Goal: Task Accomplishment & Management: Manage account settings

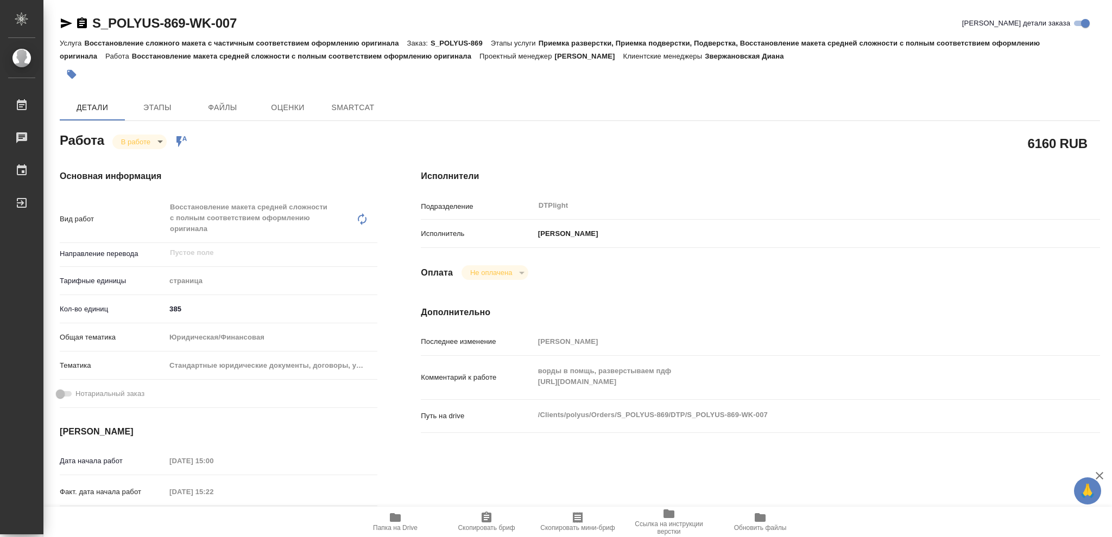
type textarea "x"
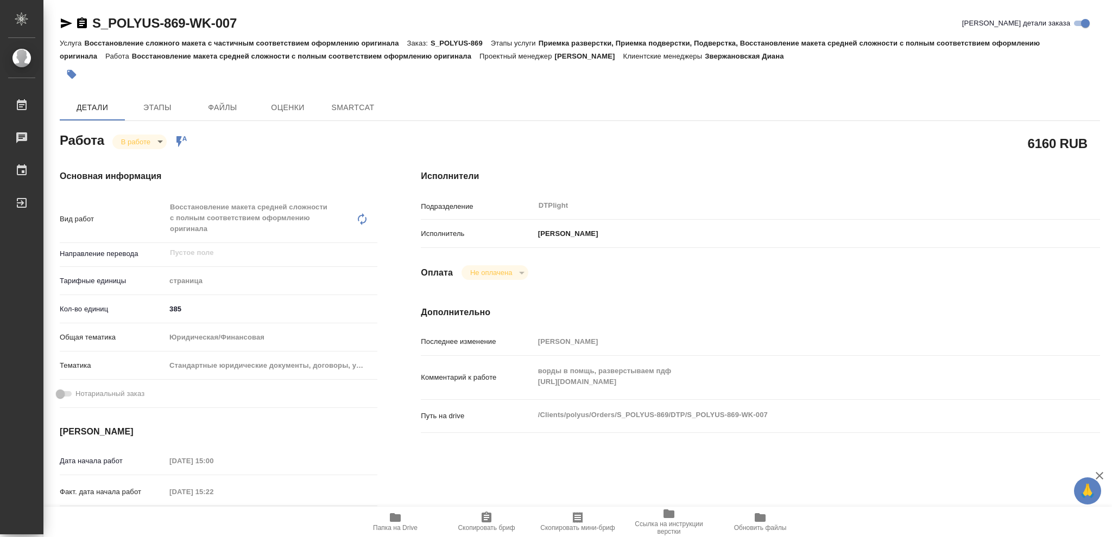
type textarea "x"
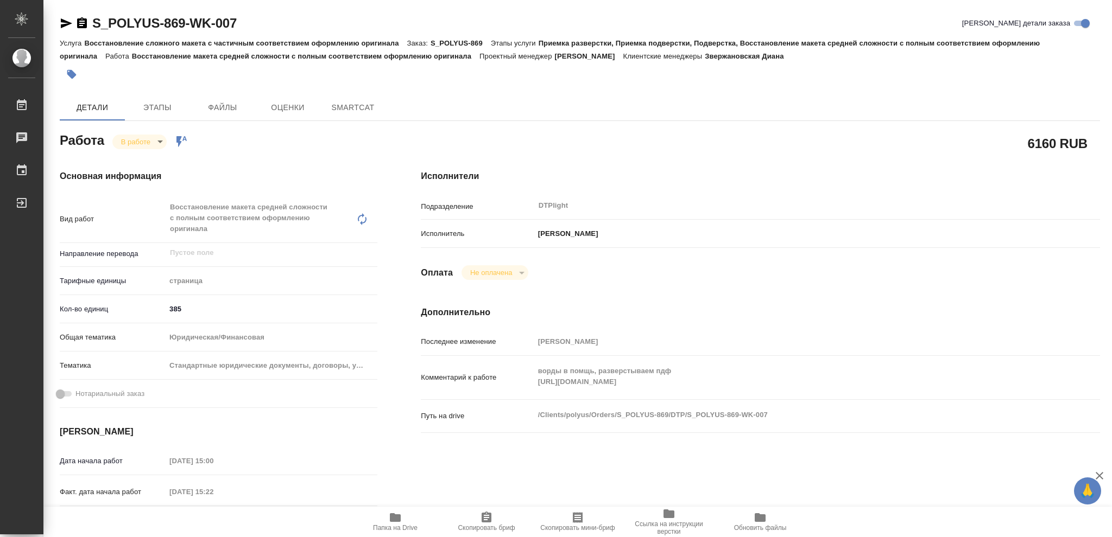
type textarea "x"
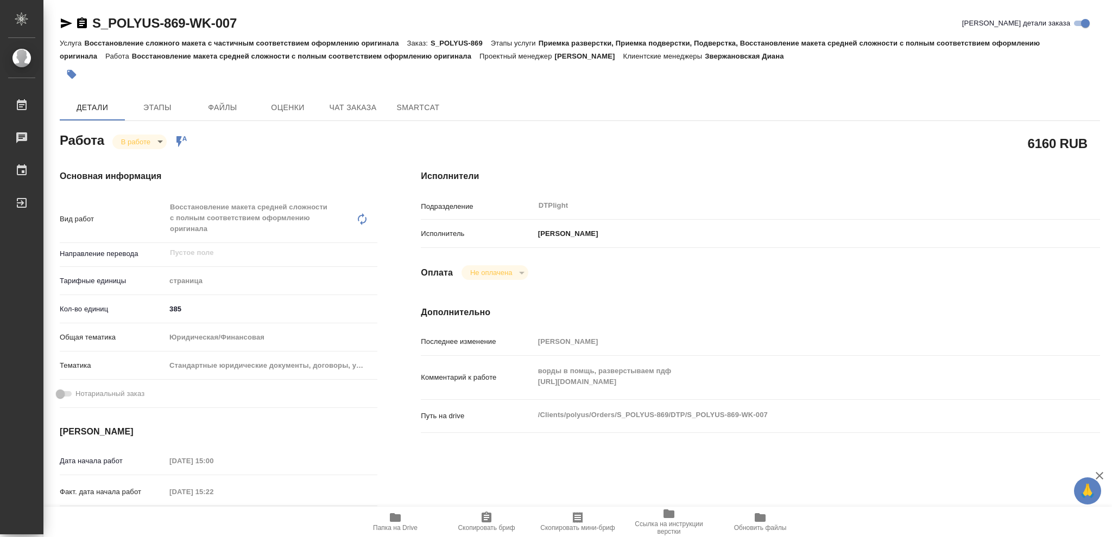
type textarea "x"
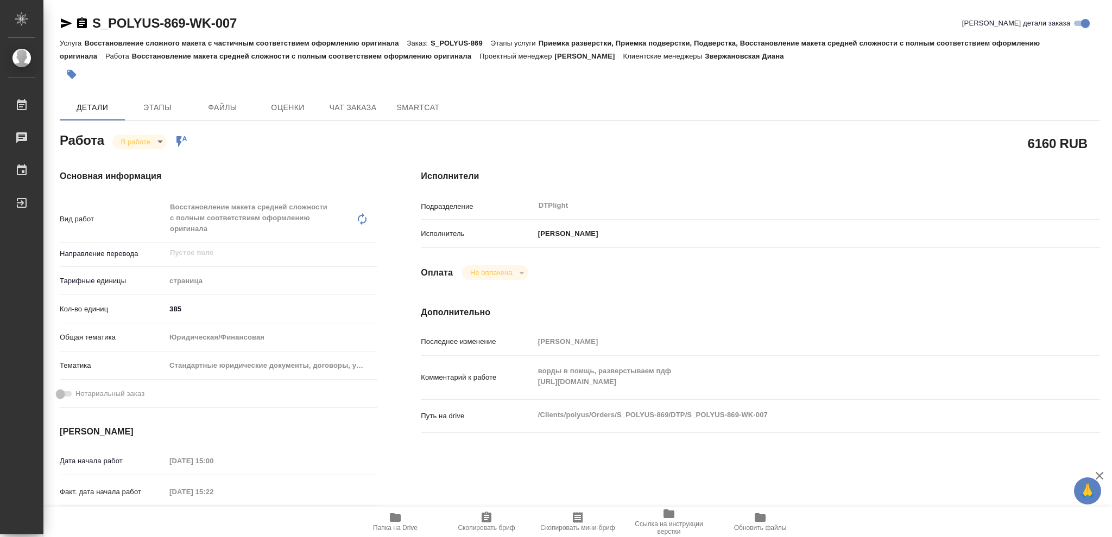
type textarea "x"
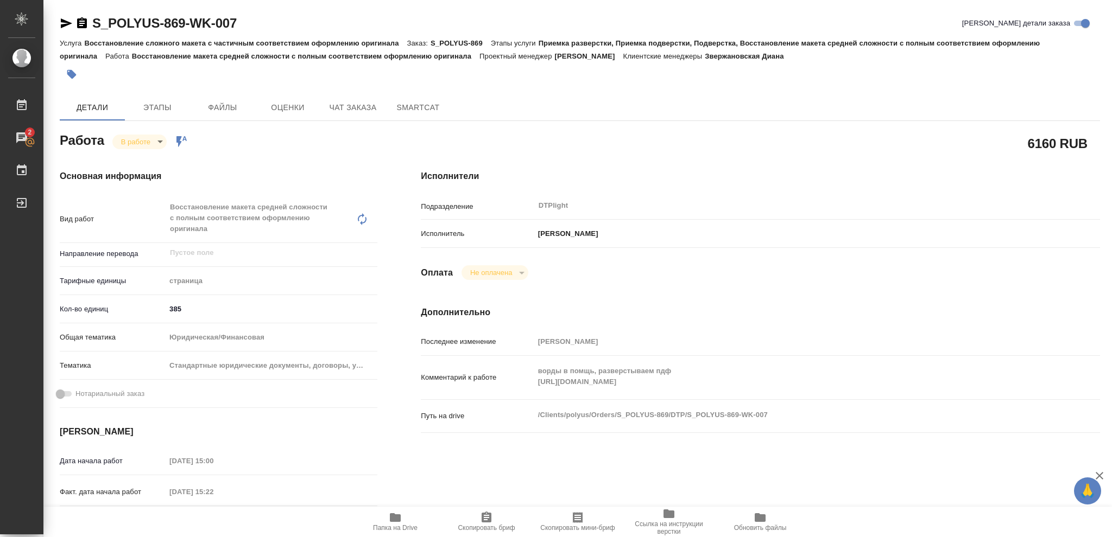
click at [395, 519] on icon "button" at bounding box center [395, 517] width 11 height 9
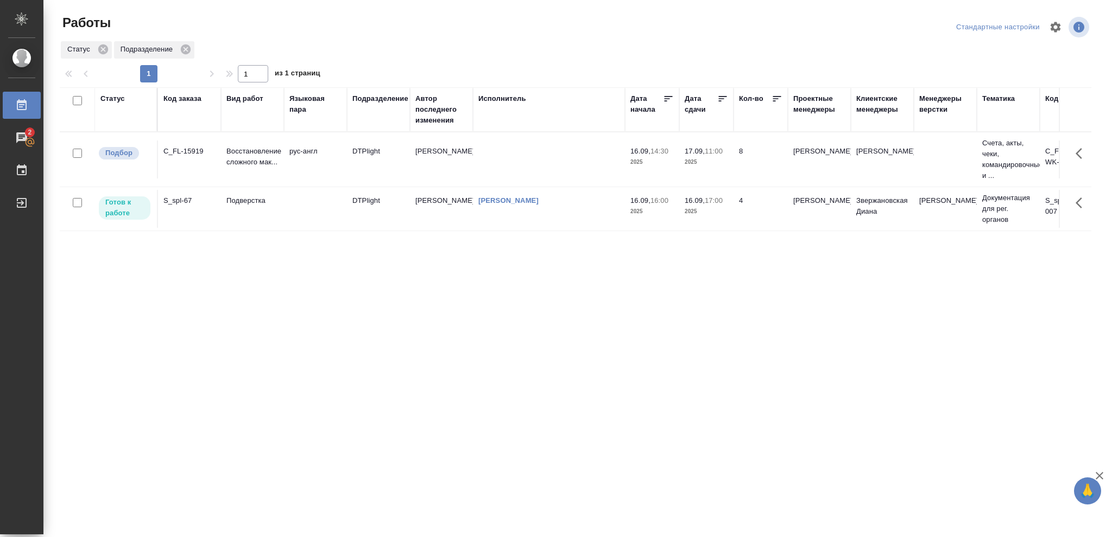
click at [116, 99] on div "Статус" at bounding box center [112, 98] width 24 height 11
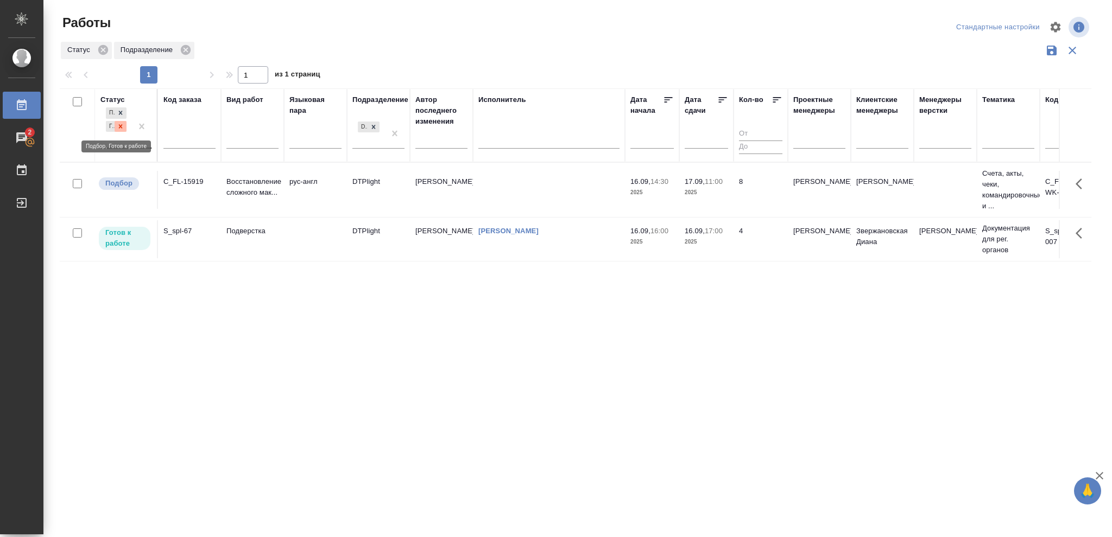
click at [120, 123] on icon at bounding box center [121, 127] width 8 height 8
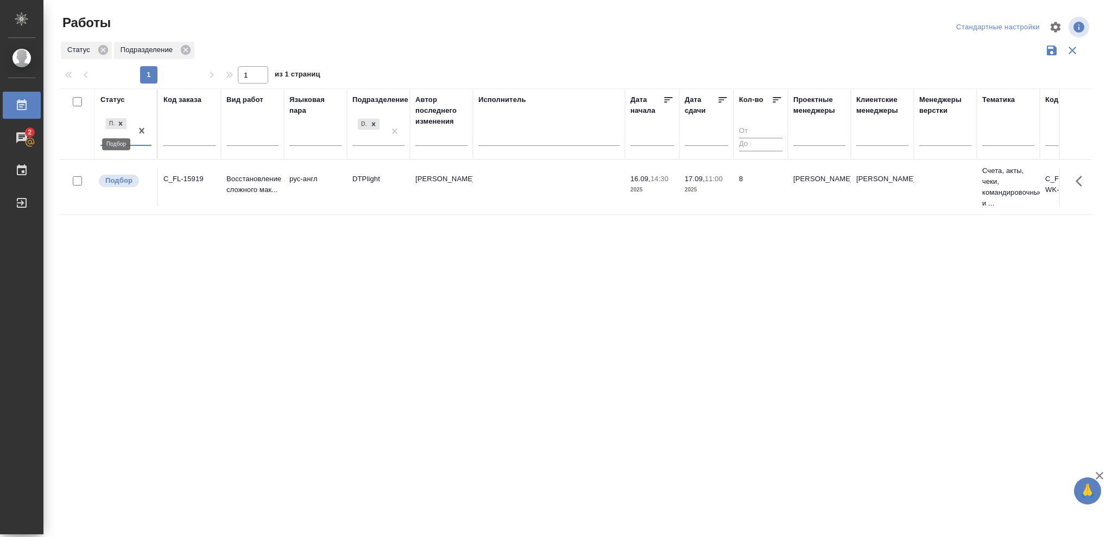
click at [120, 122] on icon at bounding box center [121, 124] width 8 height 8
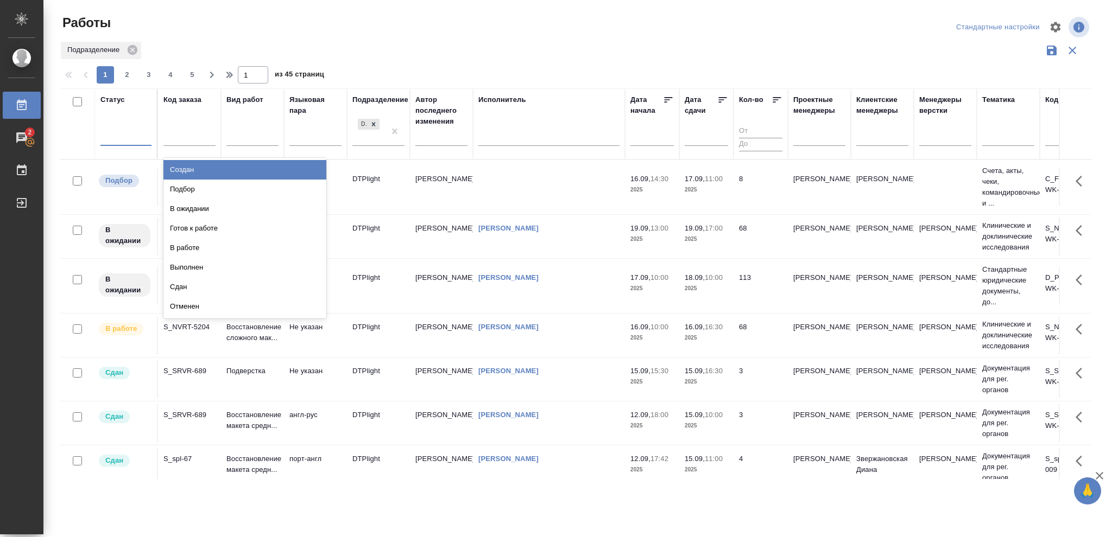
click at [122, 135] on div at bounding box center [125, 136] width 51 height 16
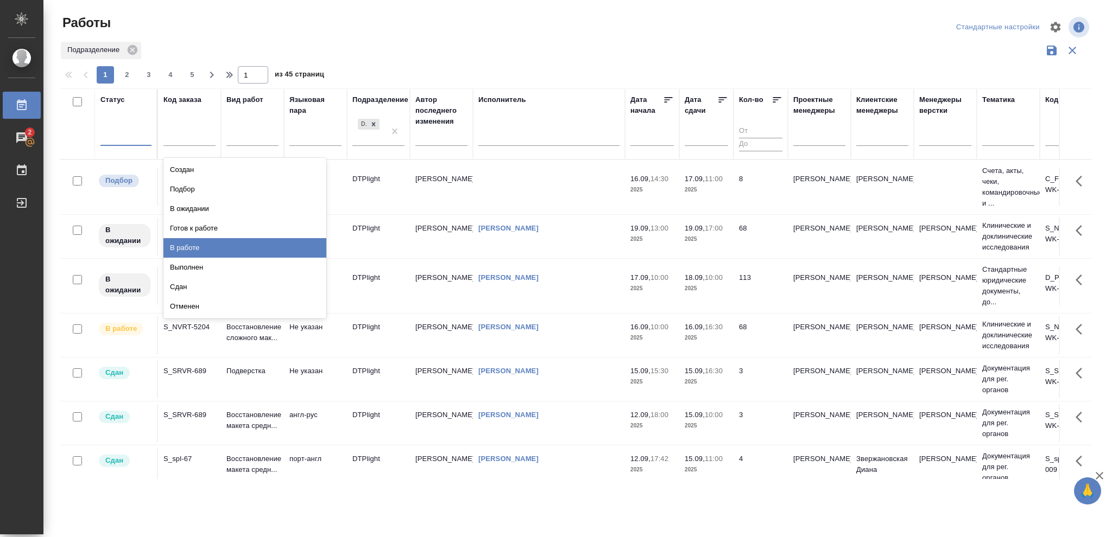
click at [190, 246] on div "В работе" at bounding box center [244, 248] width 163 height 20
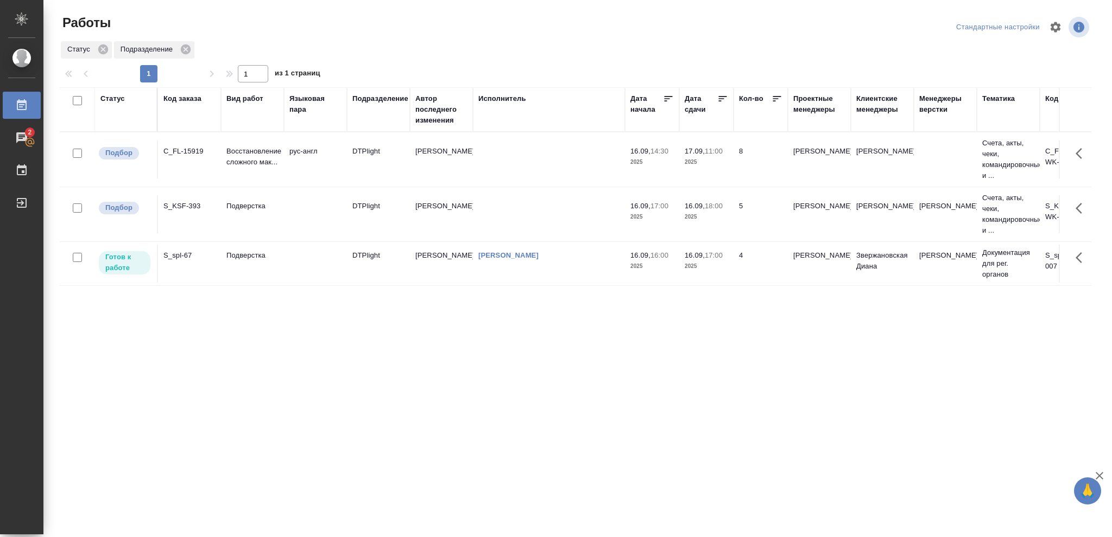
click at [714, 220] on p "2025" at bounding box center [705, 217] width 43 height 11
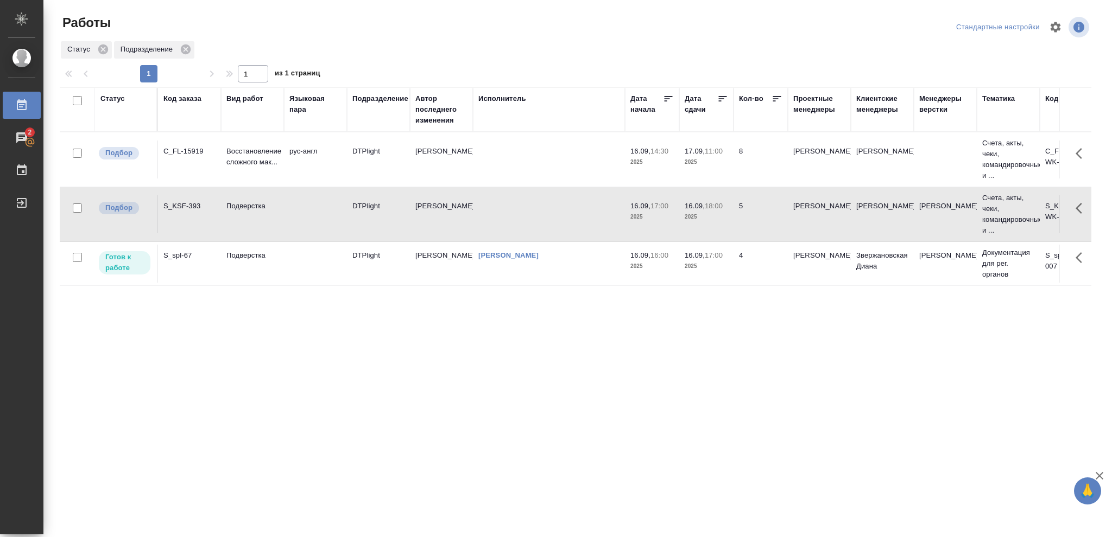
click at [712, 218] on p "2025" at bounding box center [705, 217] width 43 height 11
drag, startPoint x: 113, startPoint y: 96, endPoint x: 117, endPoint y: 104, distance: 9.0
click at [113, 98] on div "Статус" at bounding box center [112, 98] width 24 height 11
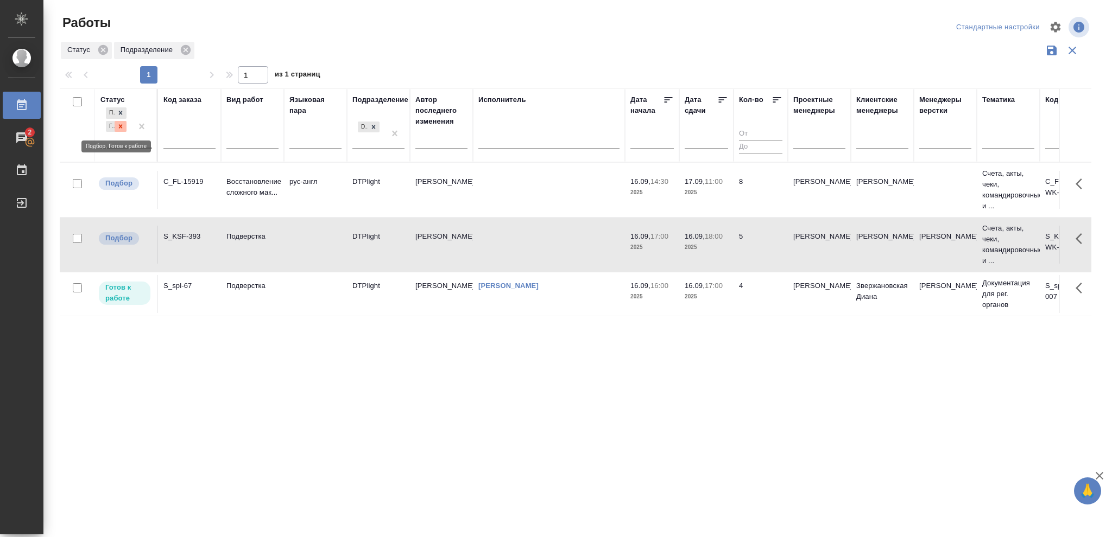
click at [122, 125] on icon at bounding box center [121, 127] width 8 height 8
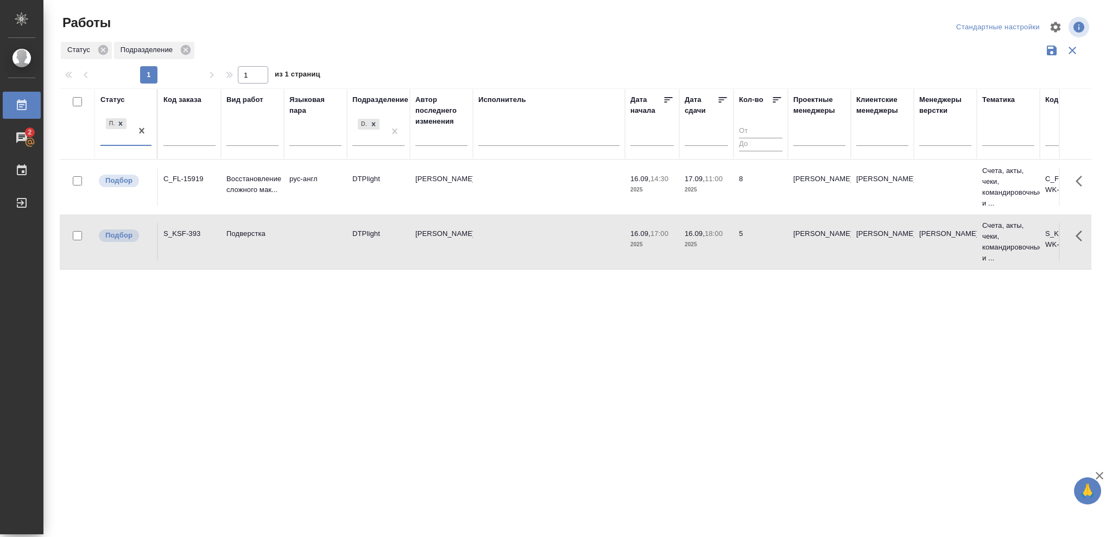
click at [122, 124] on icon at bounding box center [121, 124] width 8 height 8
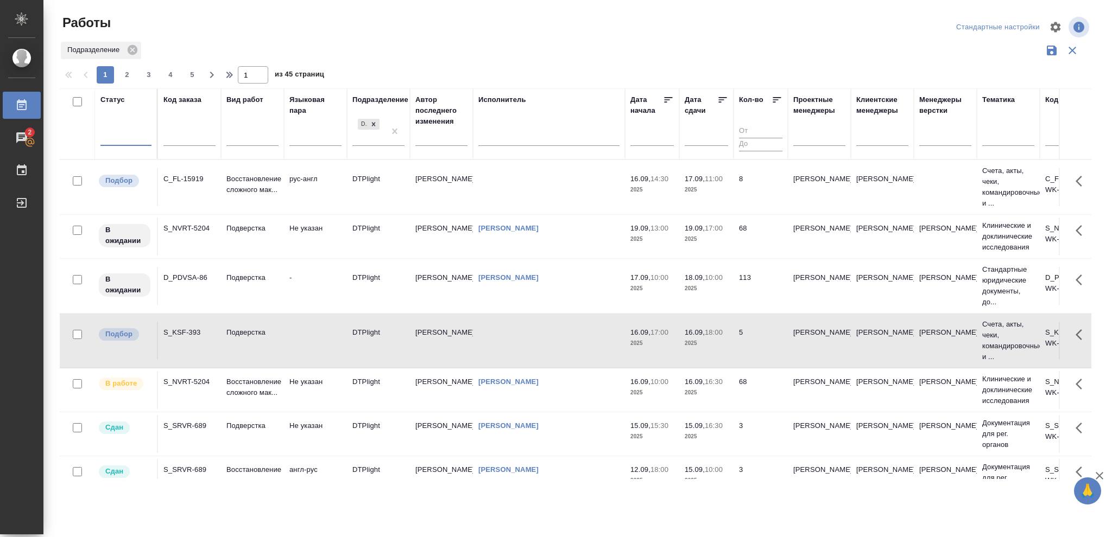
click at [123, 135] on div at bounding box center [125, 136] width 51 height 16
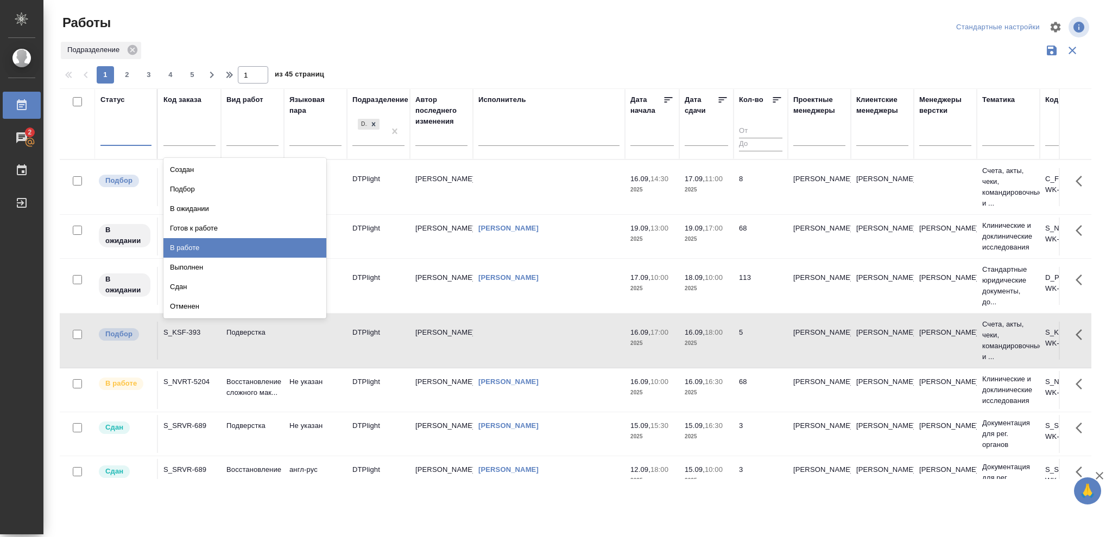
click at [193, 250] on div "В работе" at bounding box center [244, 248] width 163 height 20
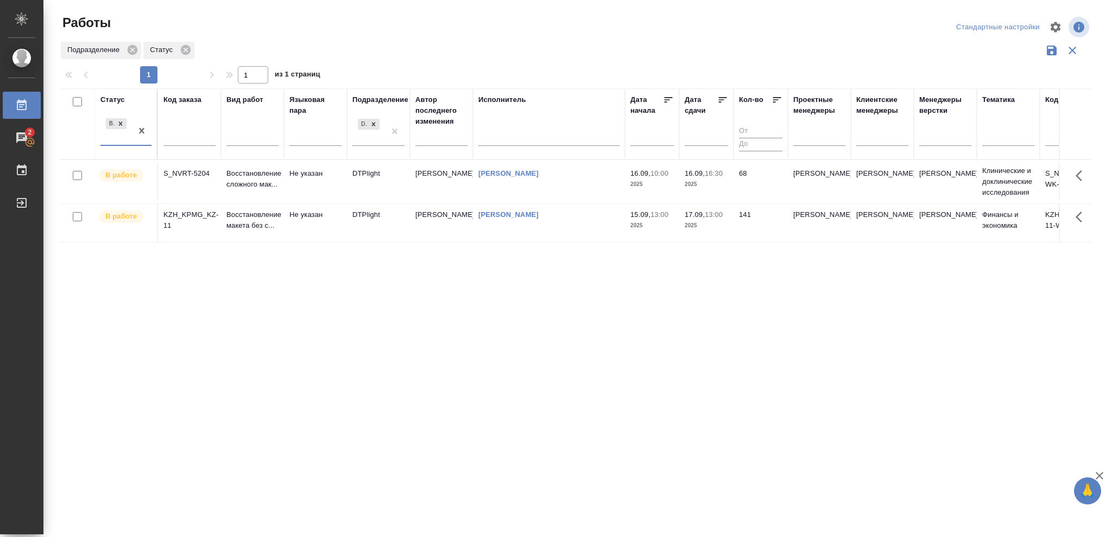
click at [709, 186] on p "2025" at bounding box center [705, 184] width 43 height 11
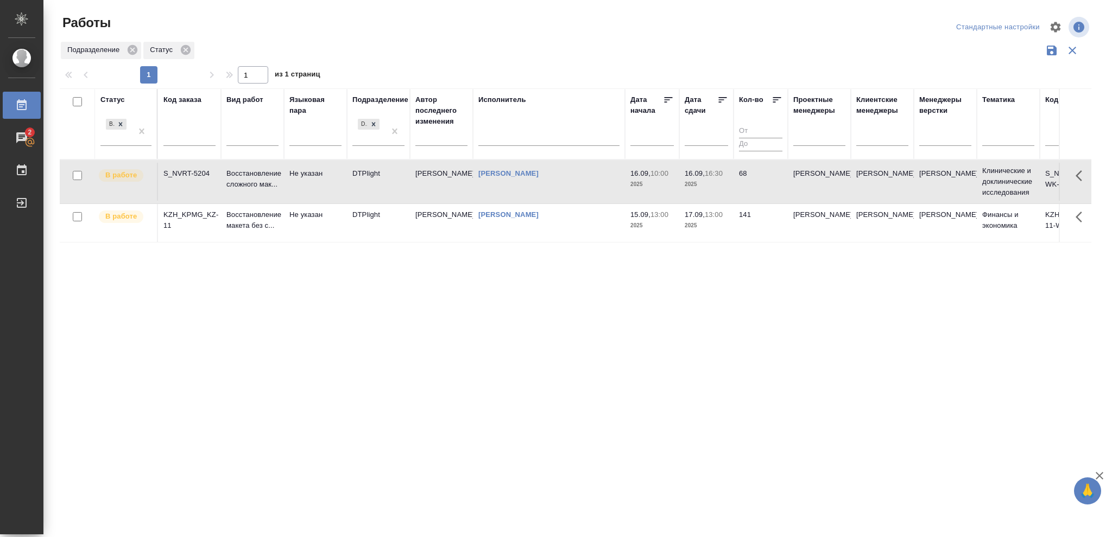
click at [709, 186] on p "2025" at bounding box center [705, 184] width 43 height 11
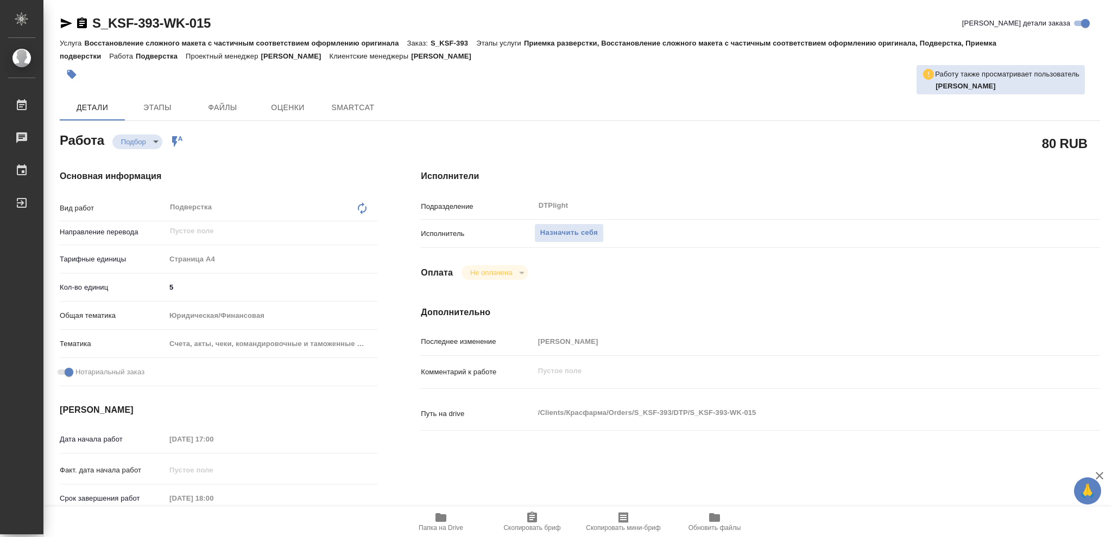
type textarea "x"
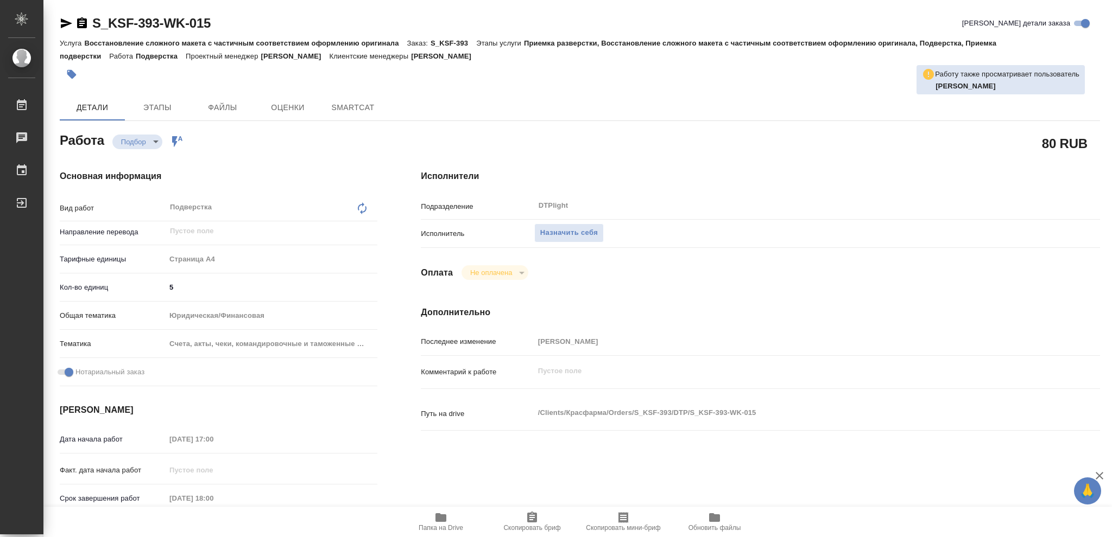
type textarea "x"
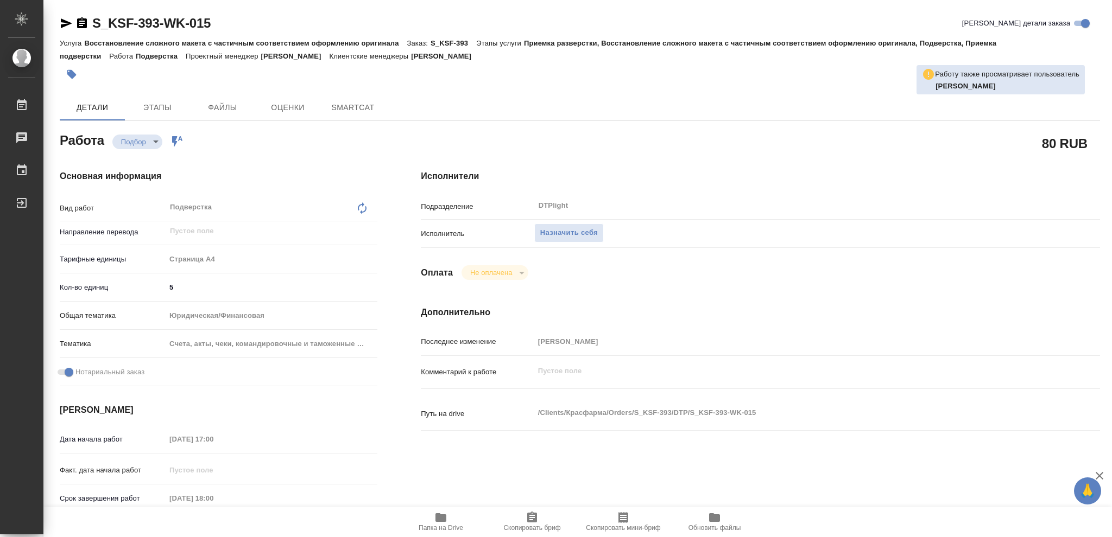
type textarea "x"
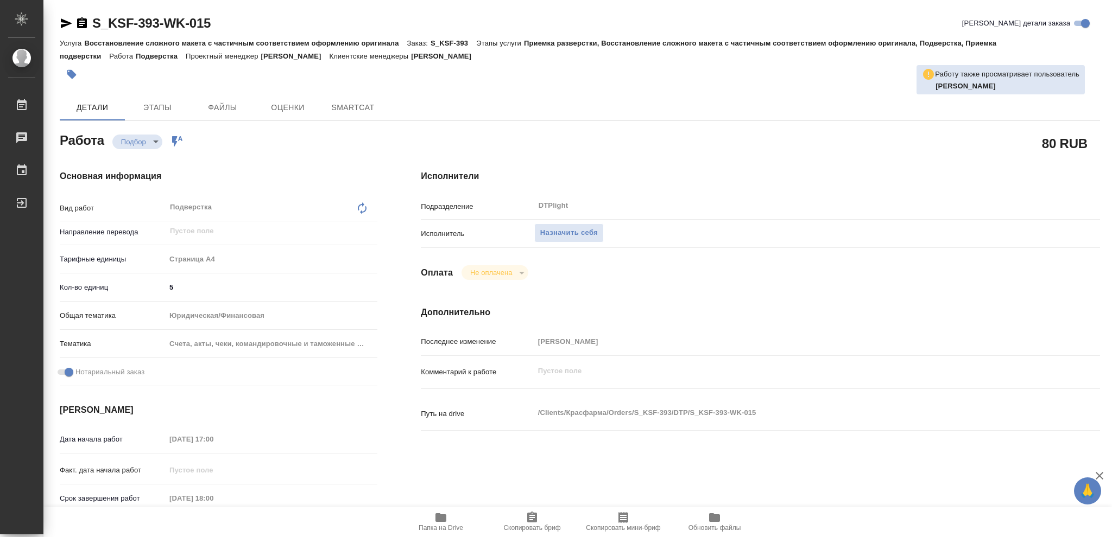
type textarea "x"
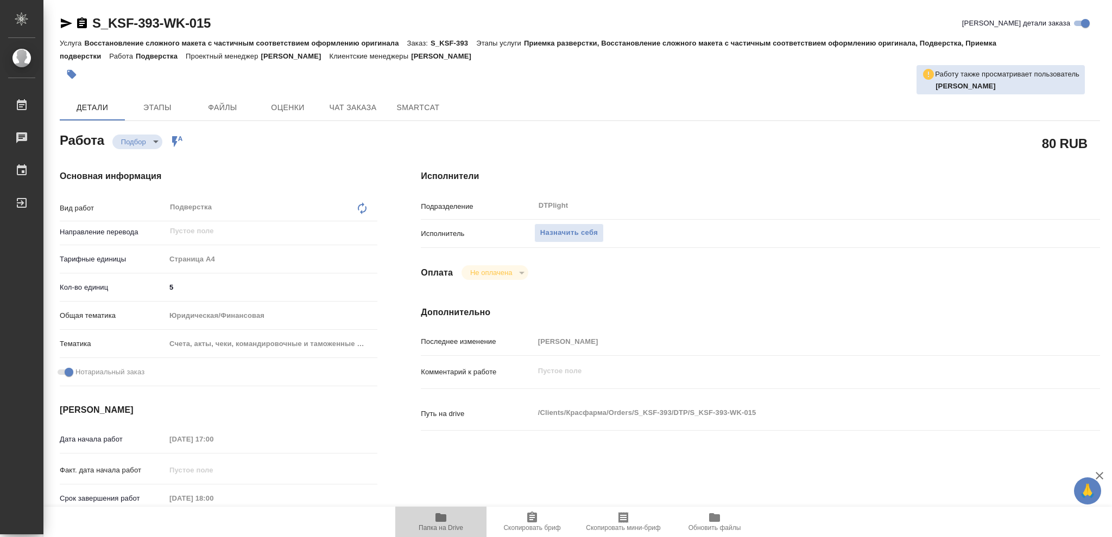
click at [439, 518] on icon "button" at bounding box center [440, 517] width 11 height 9
type textarea "x"
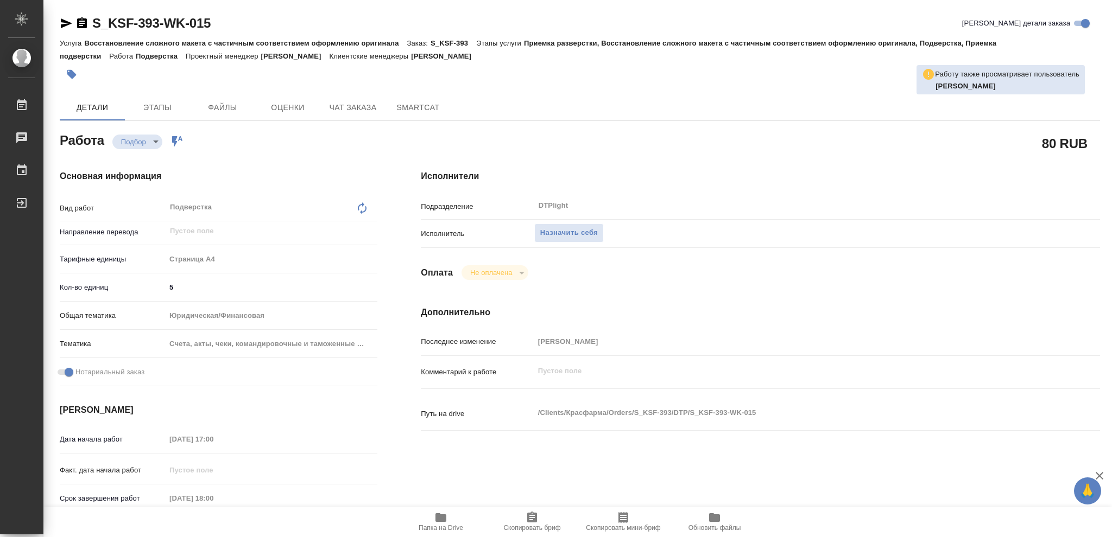
type textarea "x"
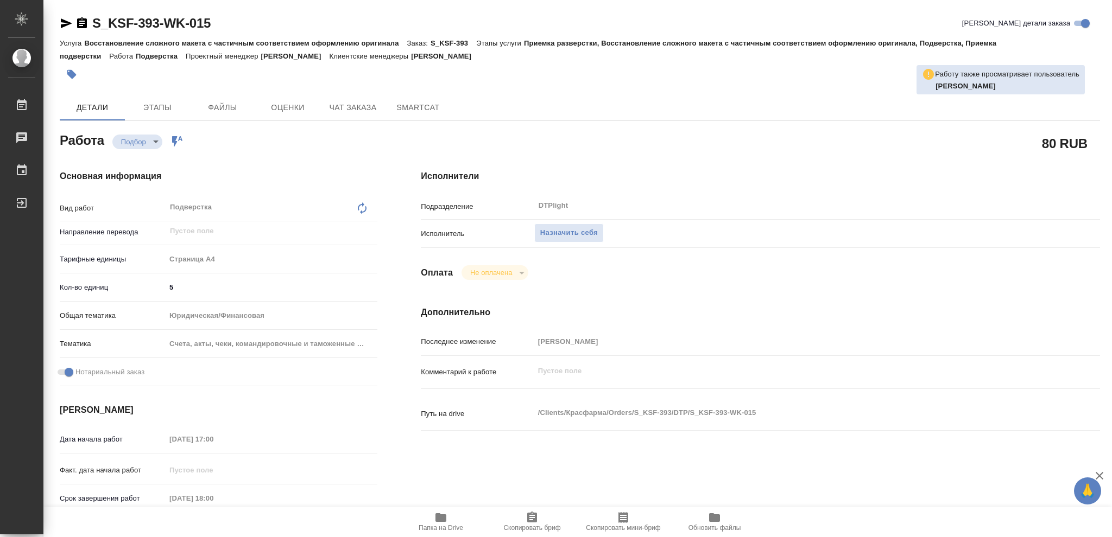
type textarea "x"
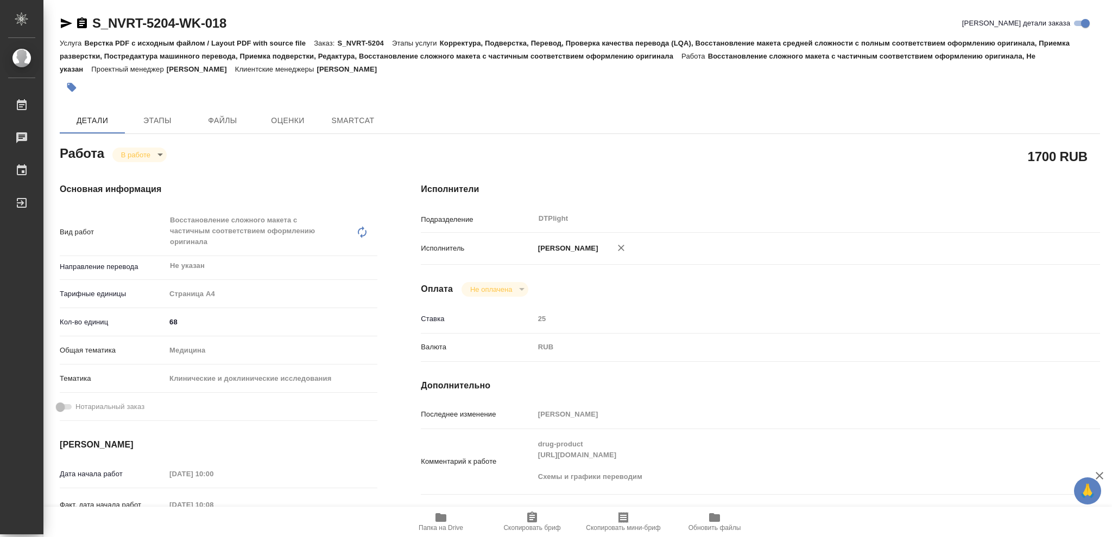
type textarea "x"
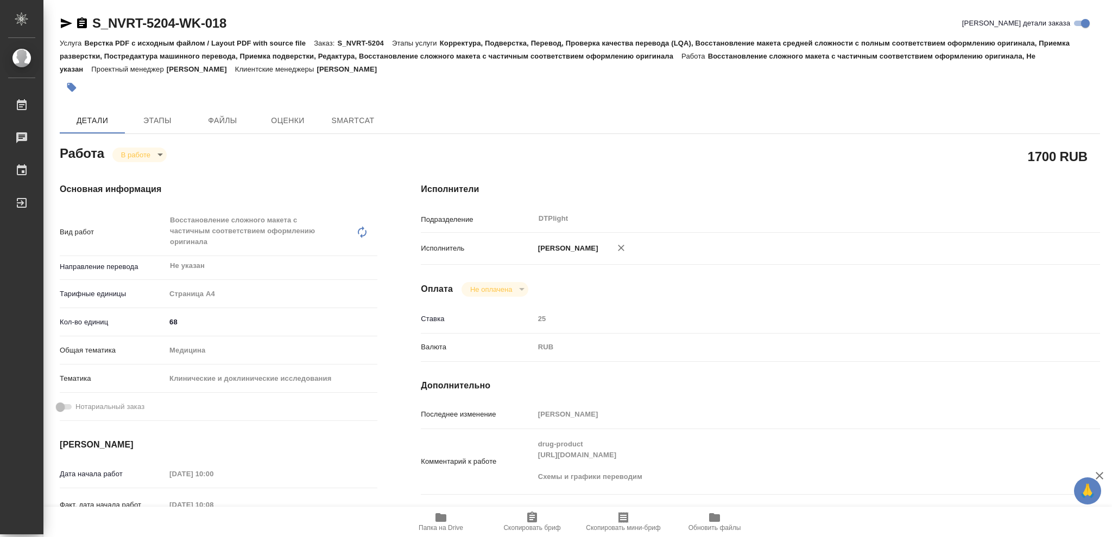
type textarea "x"
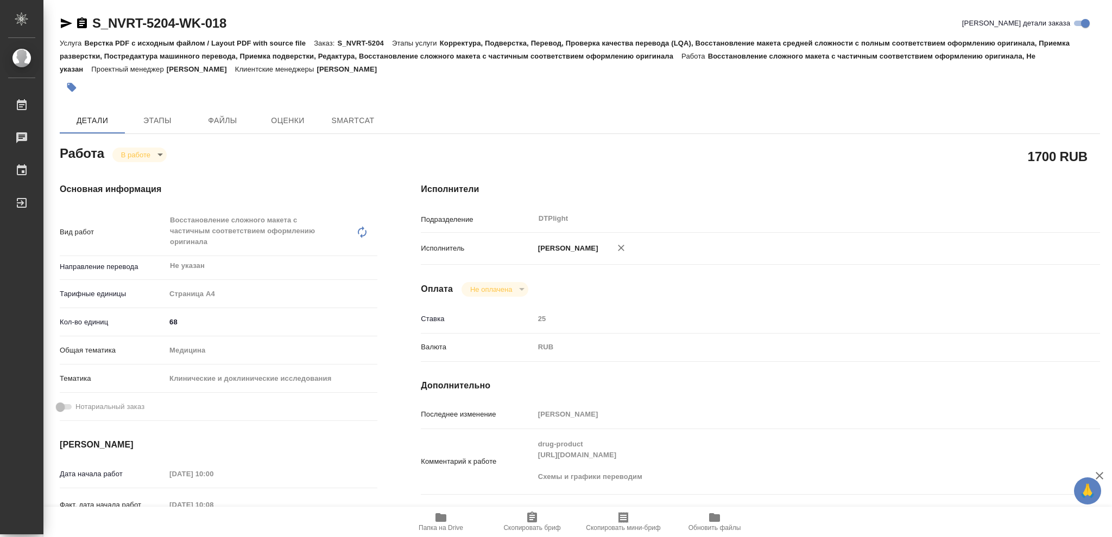
type textarea "x"
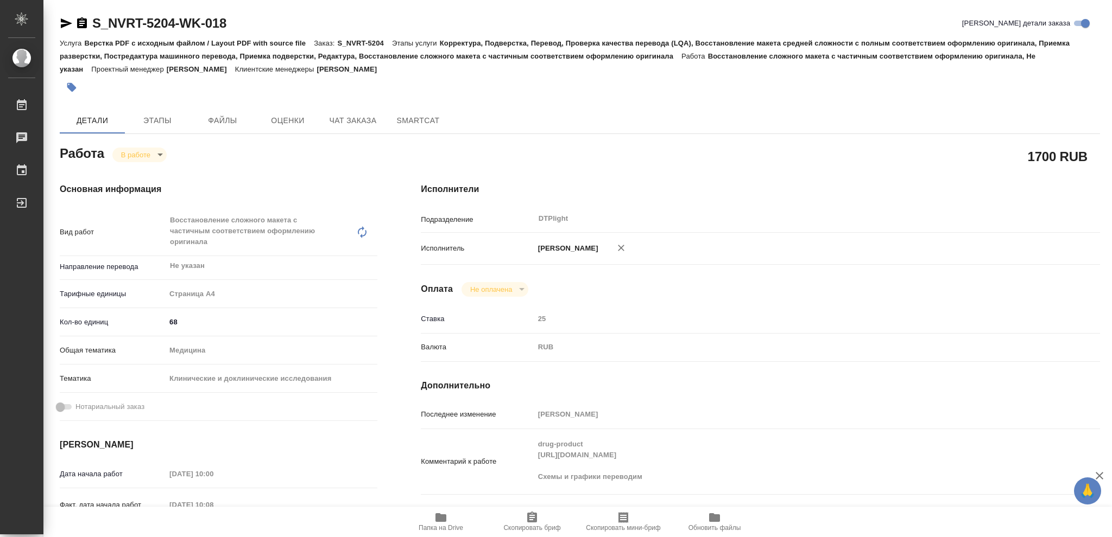
type textarea "x"
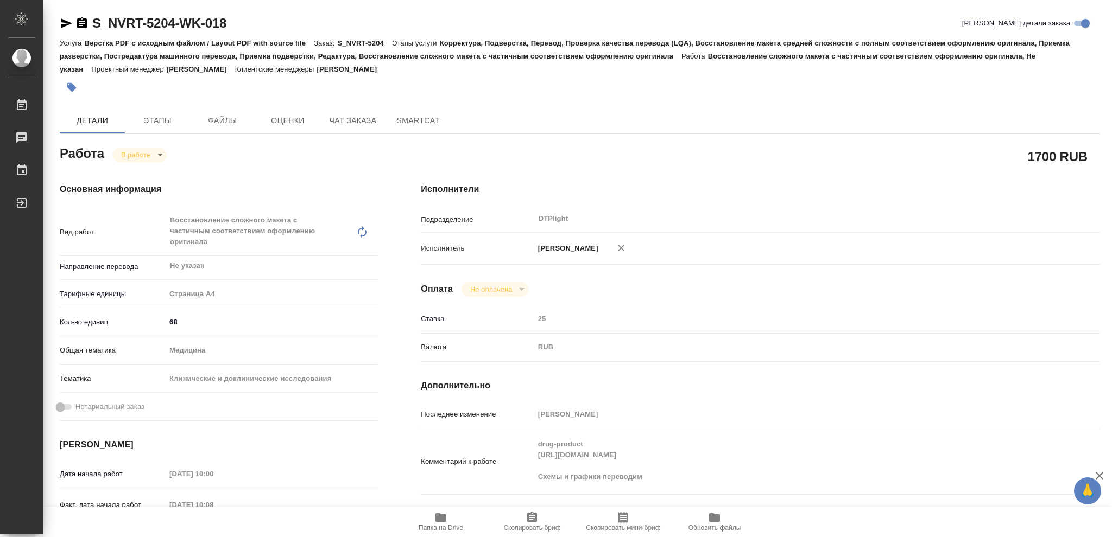
type textarea "x"
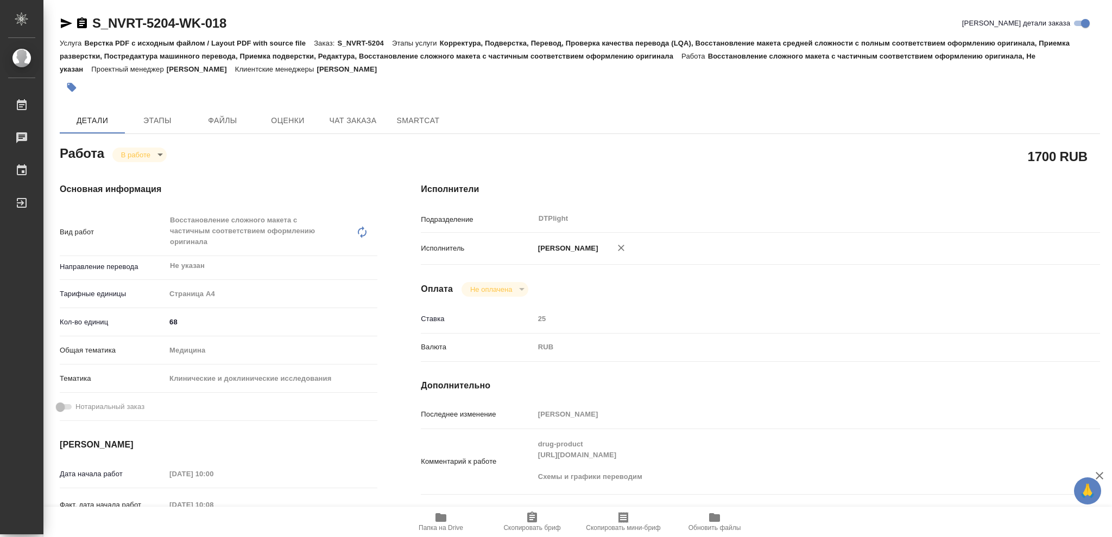
click at [441, 518] on icon "button" at bounding box center [440, 517] width 11 height 9
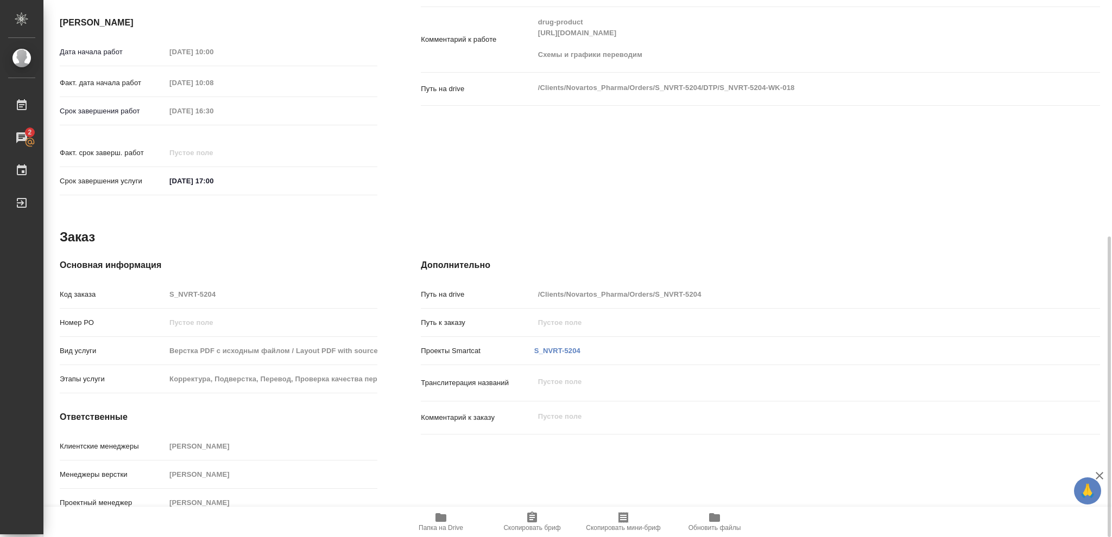
scroll to position [61, 0]
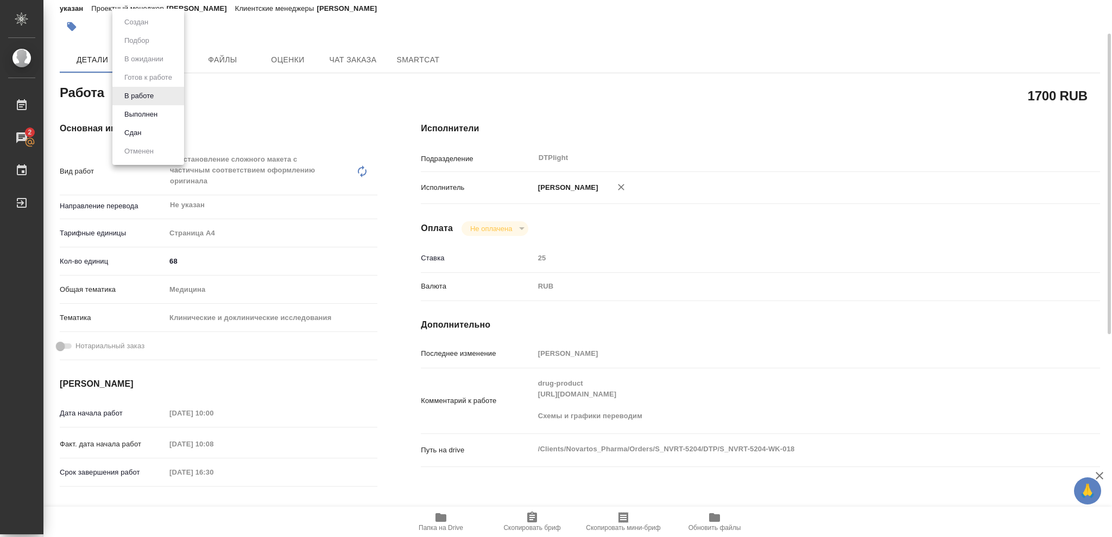
click at [160, 91] on body "🙏 .cls-1 fill:#fff; AWATERA Vasileva Olga Работы 2 Чаты График Выйти S_NVRT-520…" at bounding box center [556, 268] width 1112 height 537
click at [142, 112] on button "Выполнен" at bounding box center [141, 115] width 40 height 12
type textarea "x"
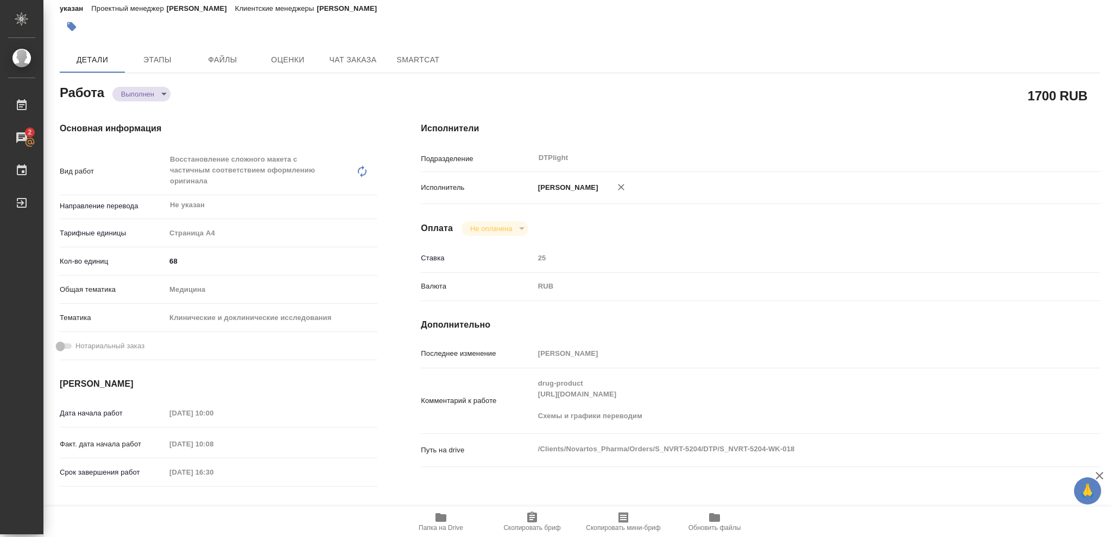
type textarea "x"
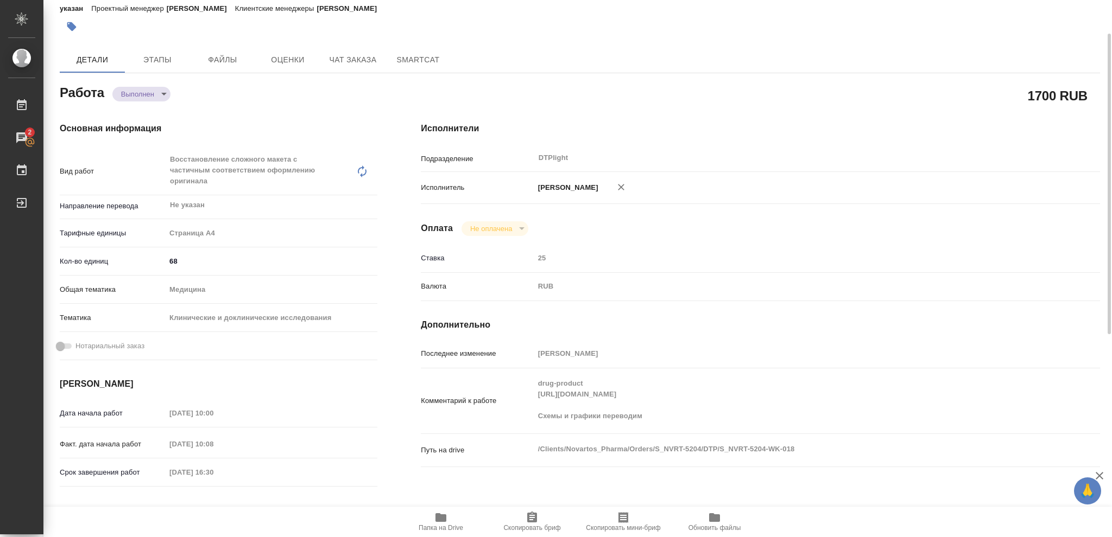
type textarea "x"
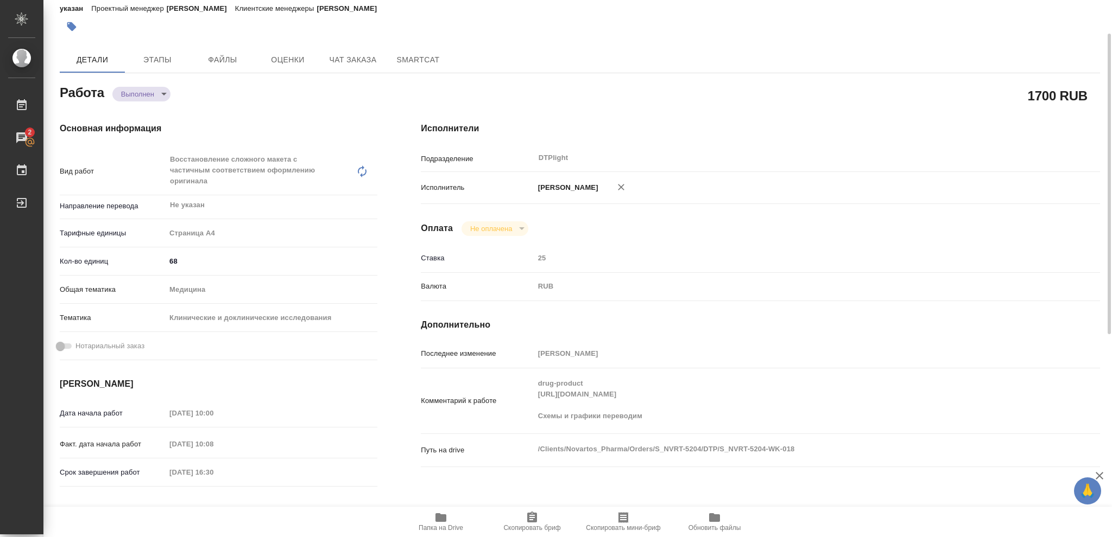
type textarea "x"
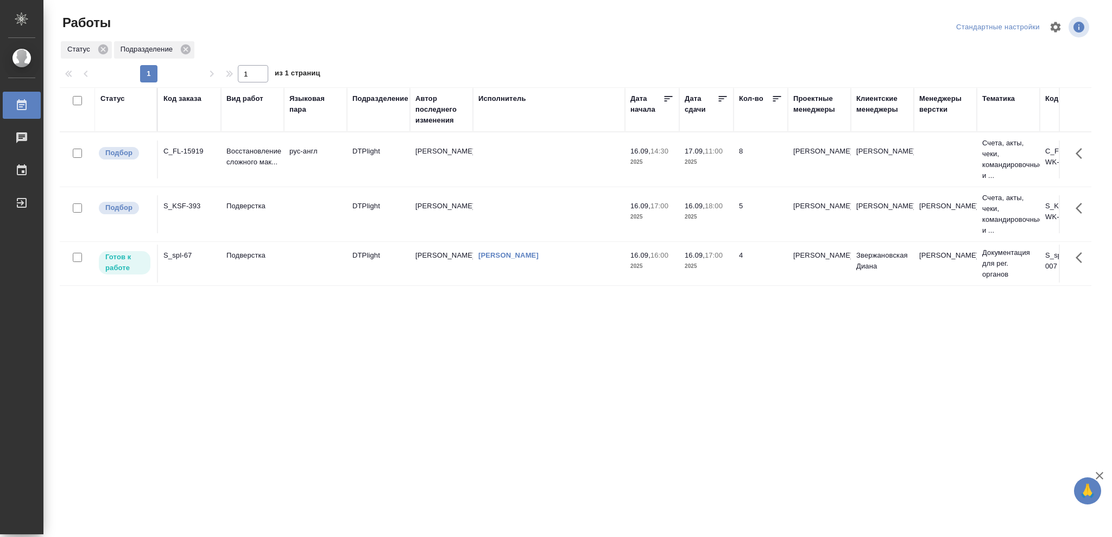
click at [716, 266] on p "2025" at bounding box center [705, 266] width 43 height 11
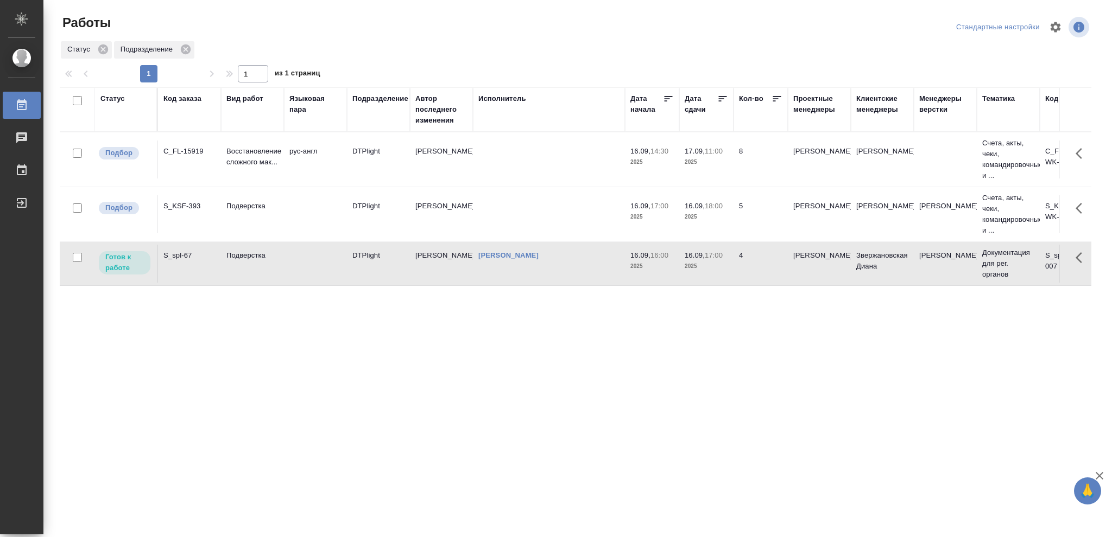
click at [716, 266] on p "2025" at bounding box center [705, 266] width 43 height 11
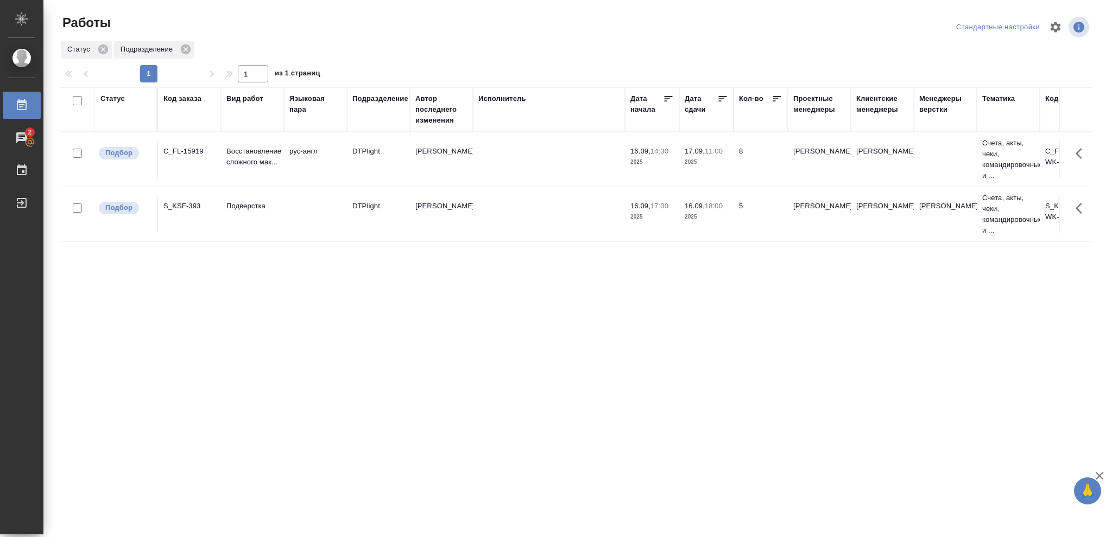
click at [110, 99] on div "Статус" at bounding box center [112, 98] width 24 height 11
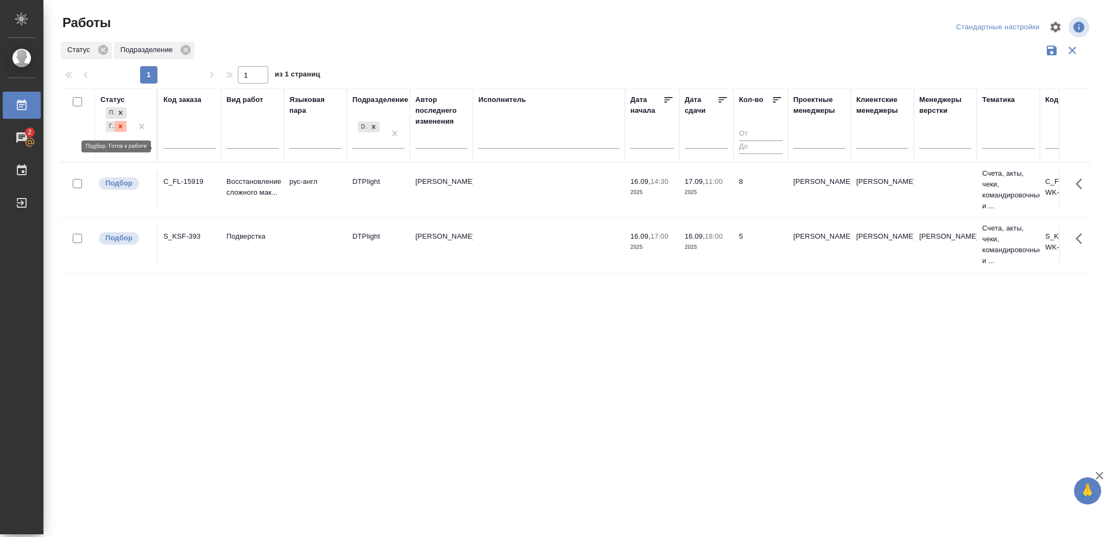
click at [119, 129] on icon at bounding box center [121, 127] width 8 height 8
click at [120, 125] on icon at bounding box center [121, 124] width 4 height 4
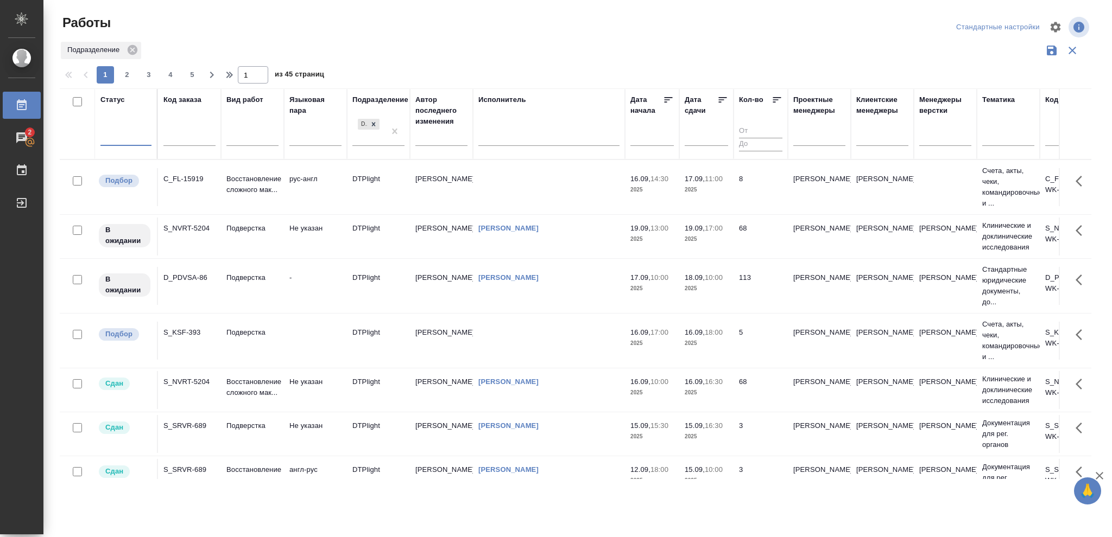
click at [120, 131] on div at bounding box center [125, 136] width 51 height 16
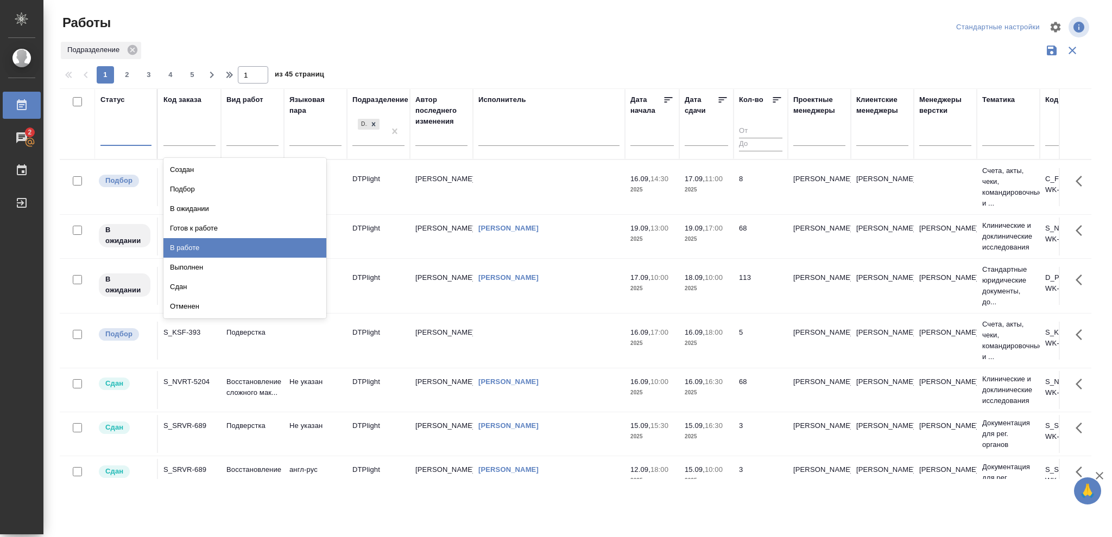
click at [187, 242] on div "В работе" at bounding box center [244, 248] width 163 height 20
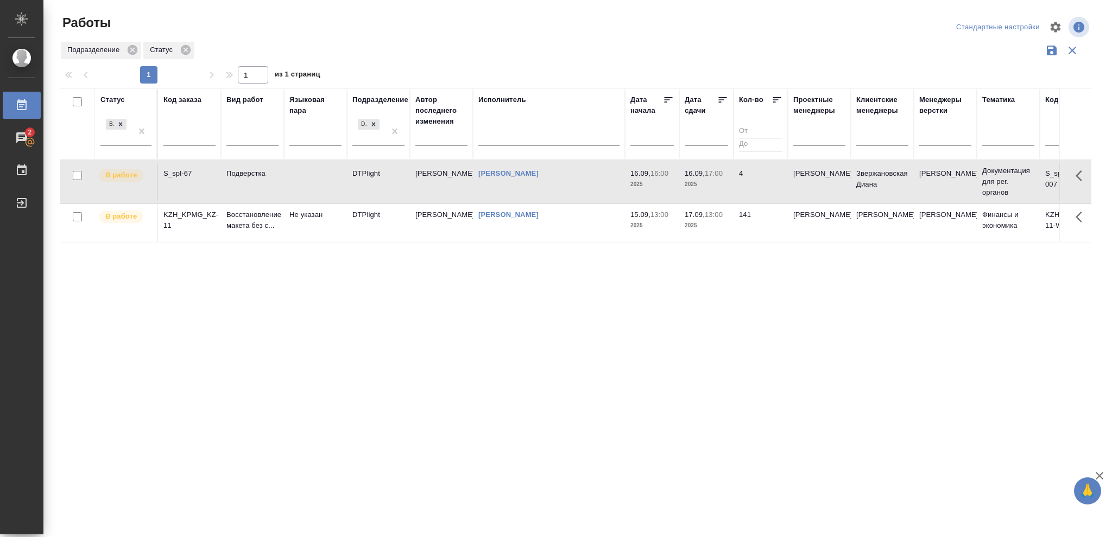
click at [306, 352] on div "Статус В работе Код заказа Вид работ [PERSON_NAME] пара Подразделение DTPlight …" at bounding box center [575, 283] width 1031 height 391
click at [665, 180] on p "2025" at bounding box center [651, 184] width 43 height 11
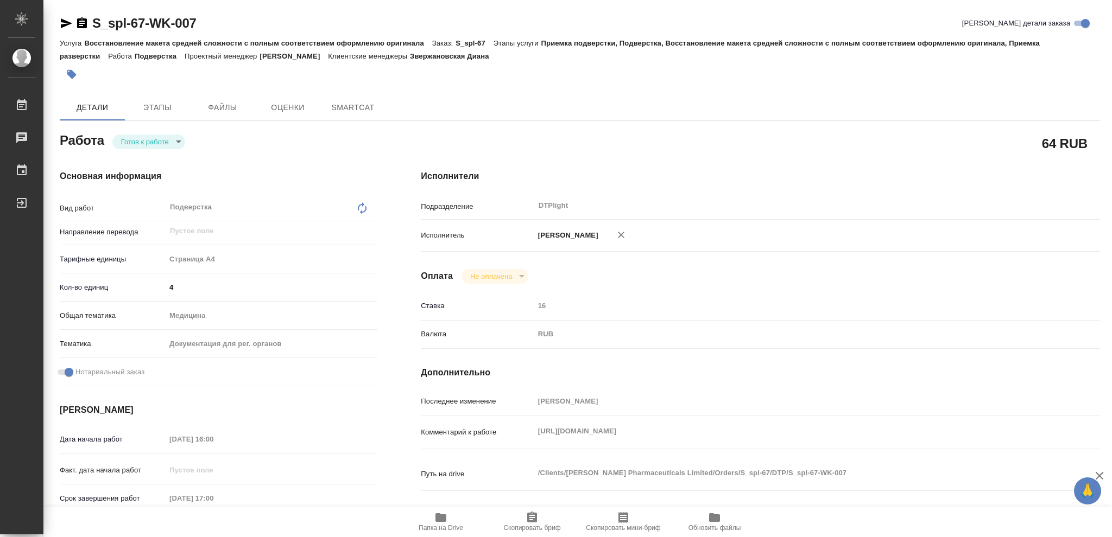
type textarea "x"
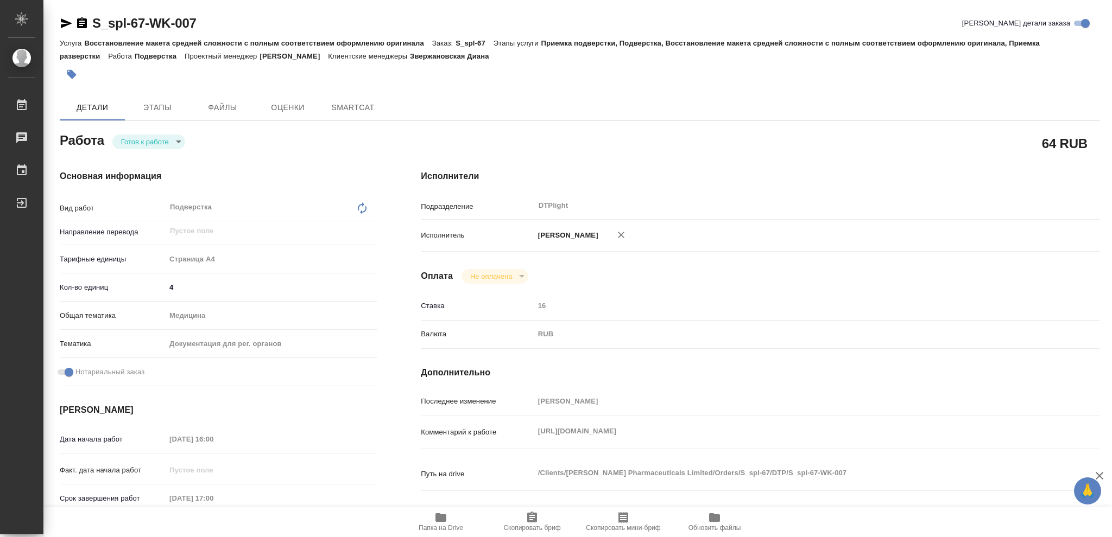
type textarea "x"
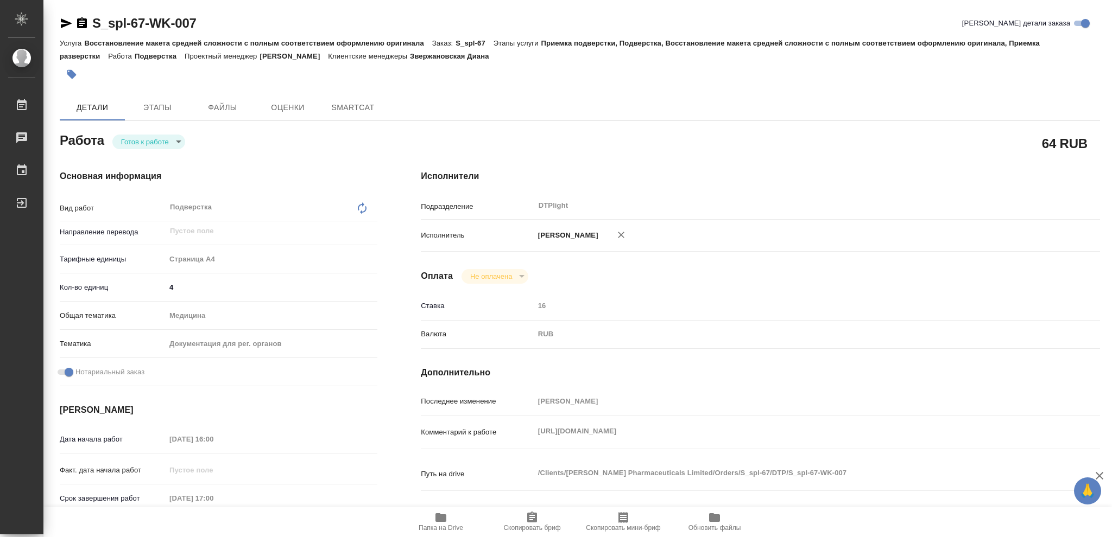
type textarea "x"
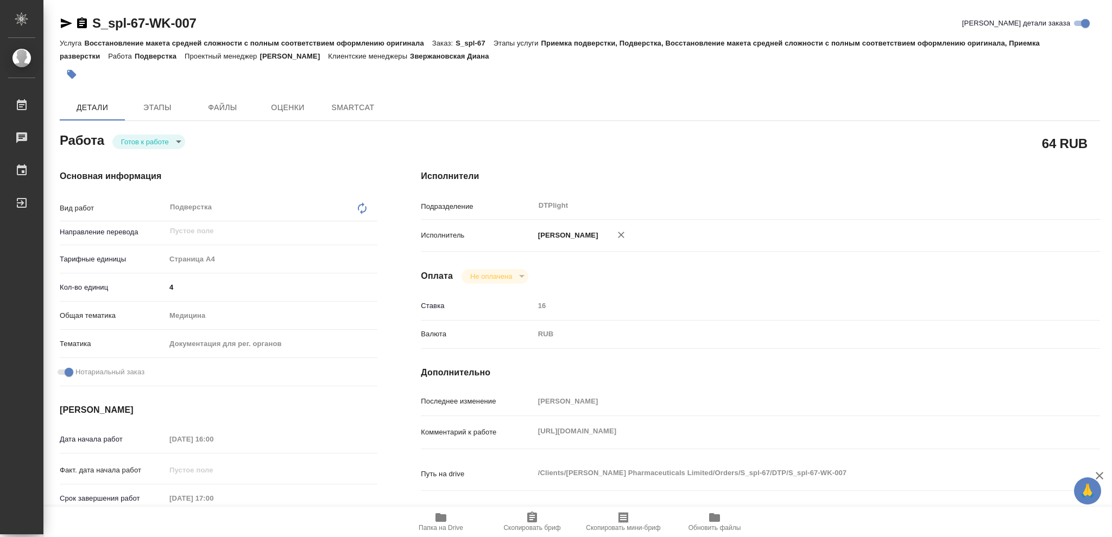
type textarea "x"
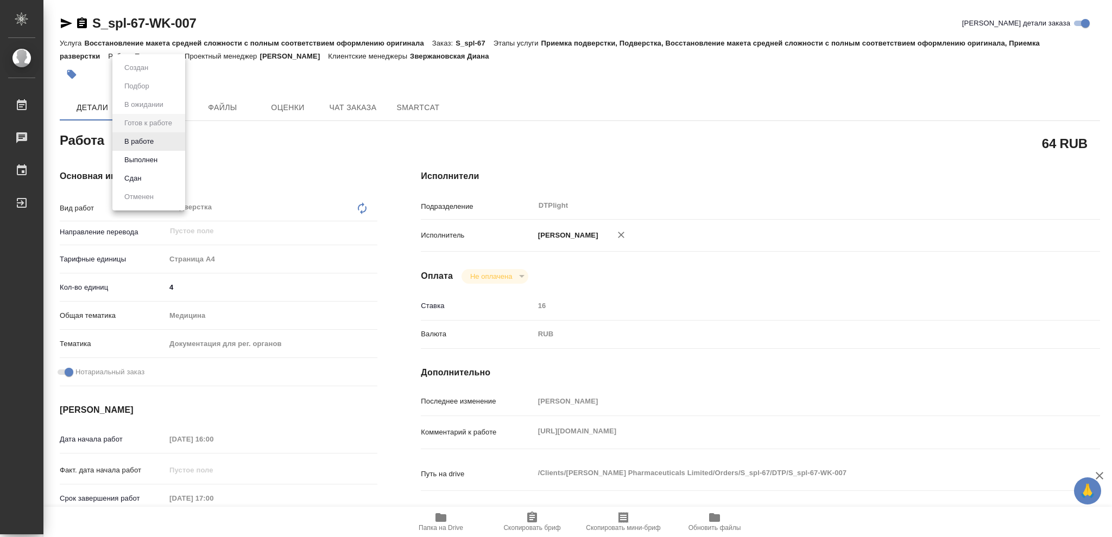
click at [178, 139] on body "🙏 .cls-1 fill:#fff; AWATERA Vasileva Olga Работы Чаты График Выйти S_spl-67-WK-…" at bounding box center [556, 268] width 1112 height 537
type textarea "x"
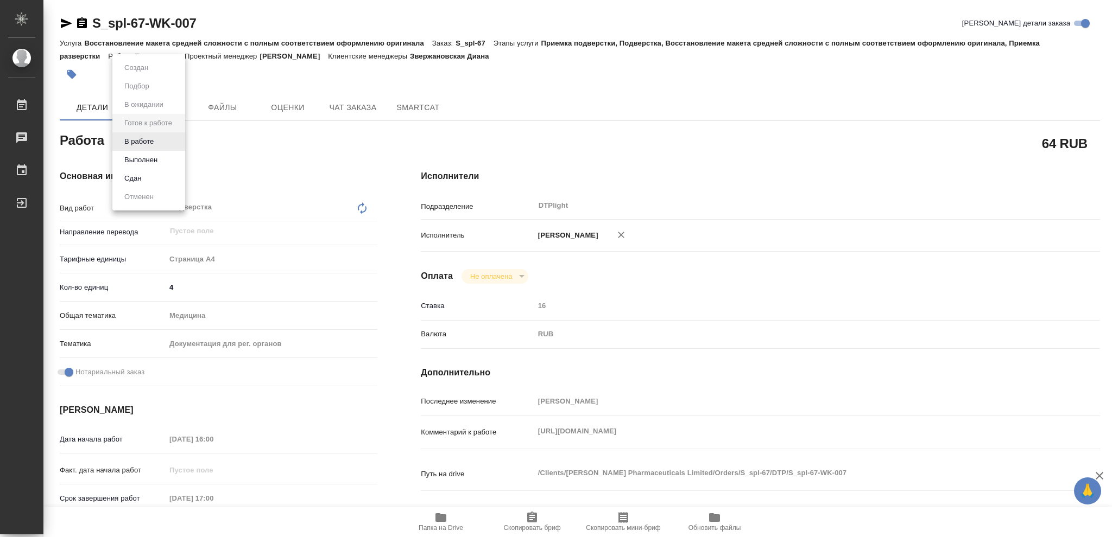
type textarea "x"
click at [149, 142] on button "В работе" at bounding box center [139, 142] width 36 height 12
type textarea "x"
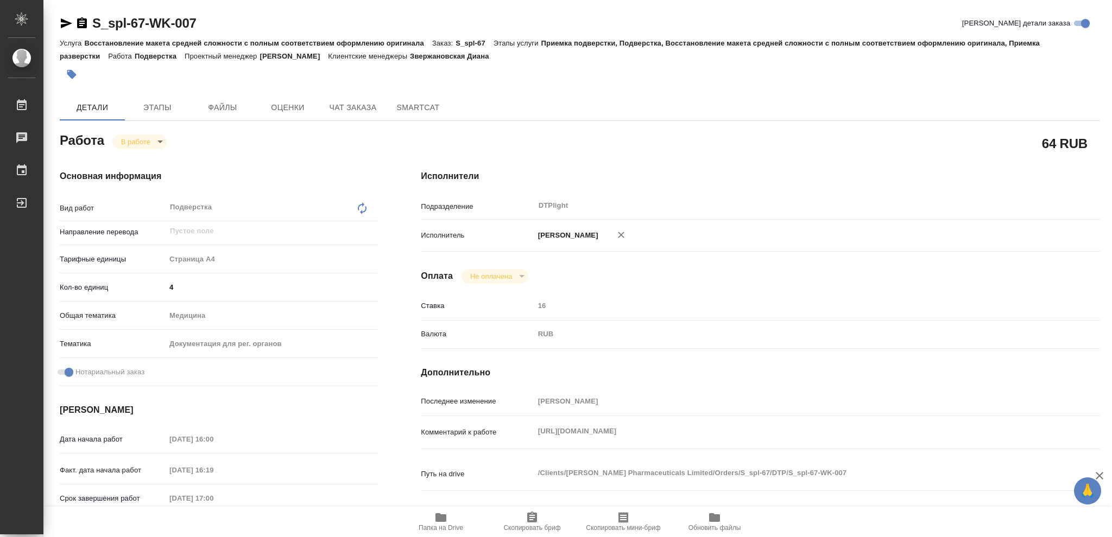
type textarea "x"
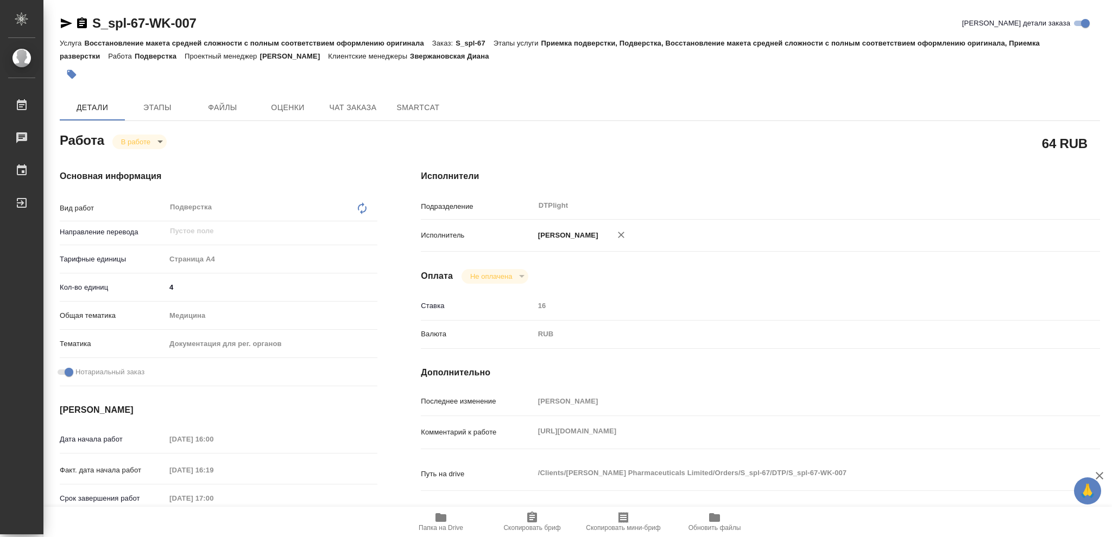
type textarea "x"
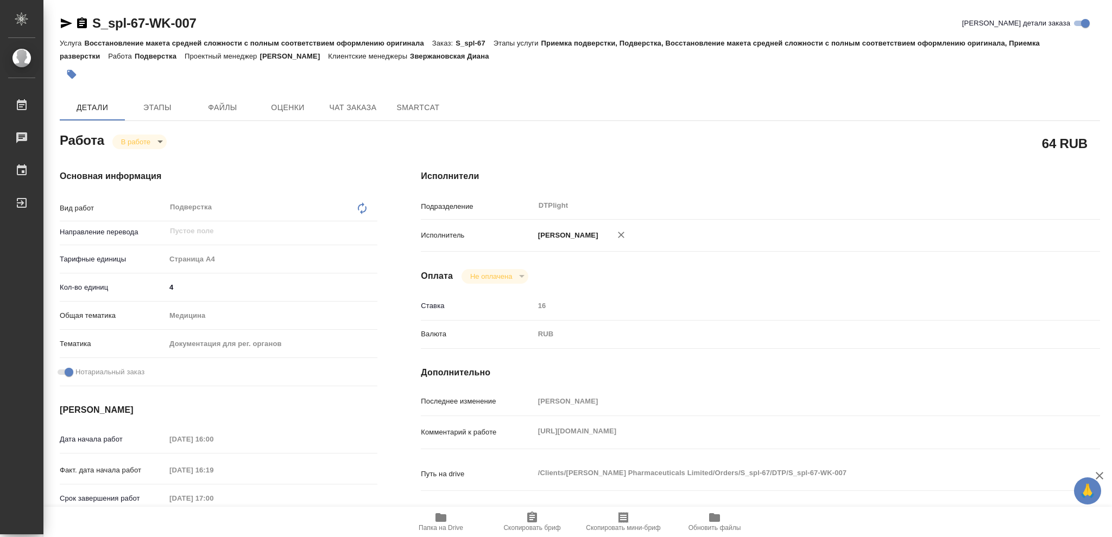
type textarea "x"
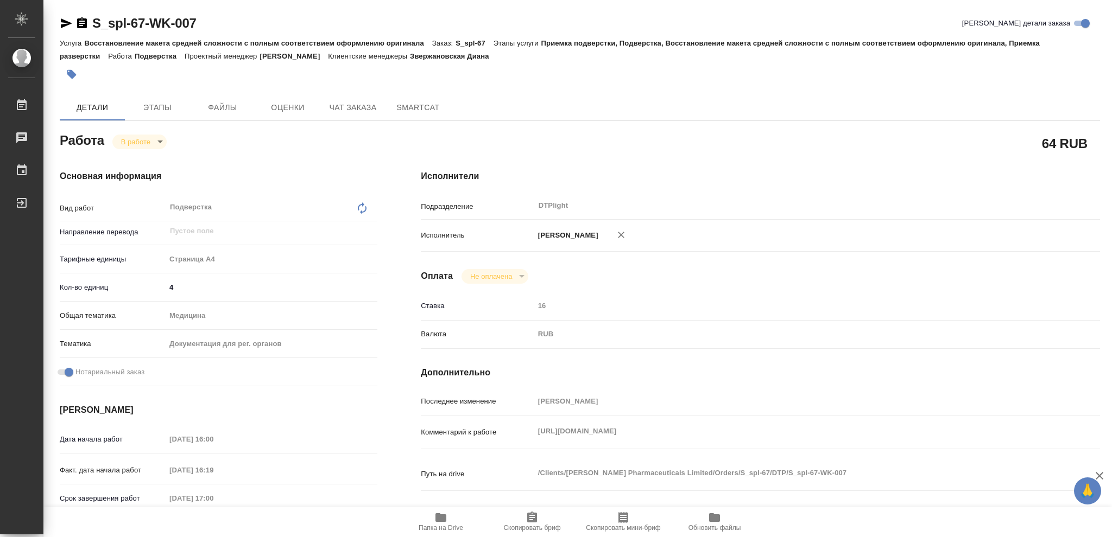
type textarea "x"
click at [81, 24] on icon "button" at bounding box center [82, 22] width 10 height 11
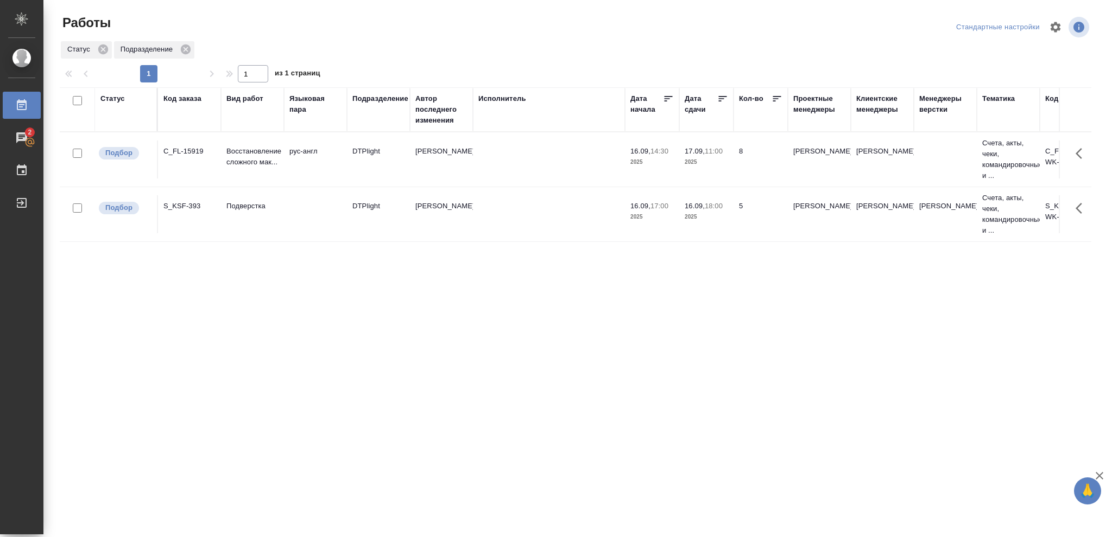
click at [120, 100] on div "Статус" at bounding box center [112, 98] width 24 height 11
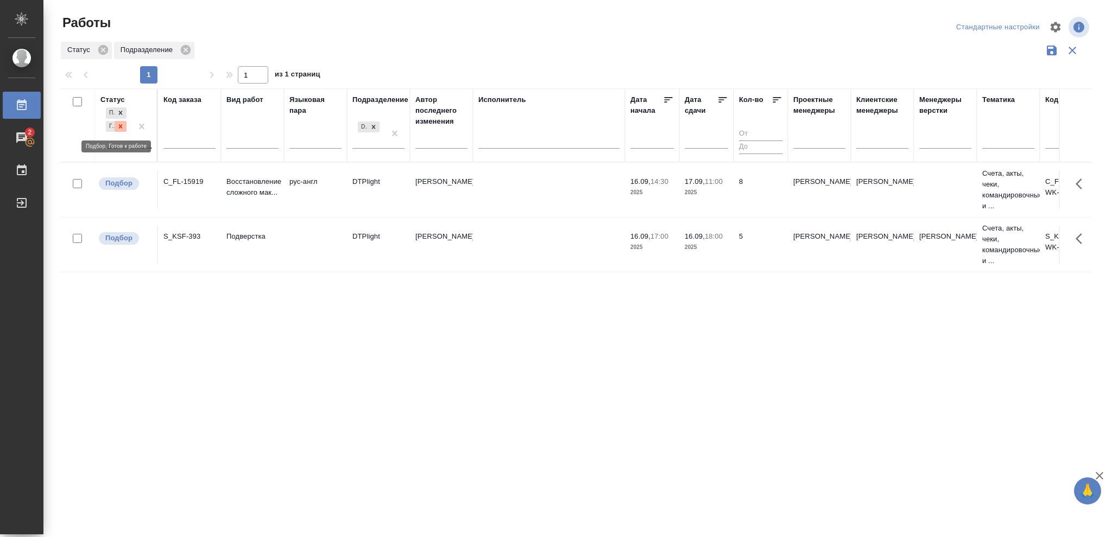
click at [120, 125] on icon at bounding box center [121, 127] width 8 height 8
click at [372, 125] on icon at bounding box center [374, 124] width 4 height 4
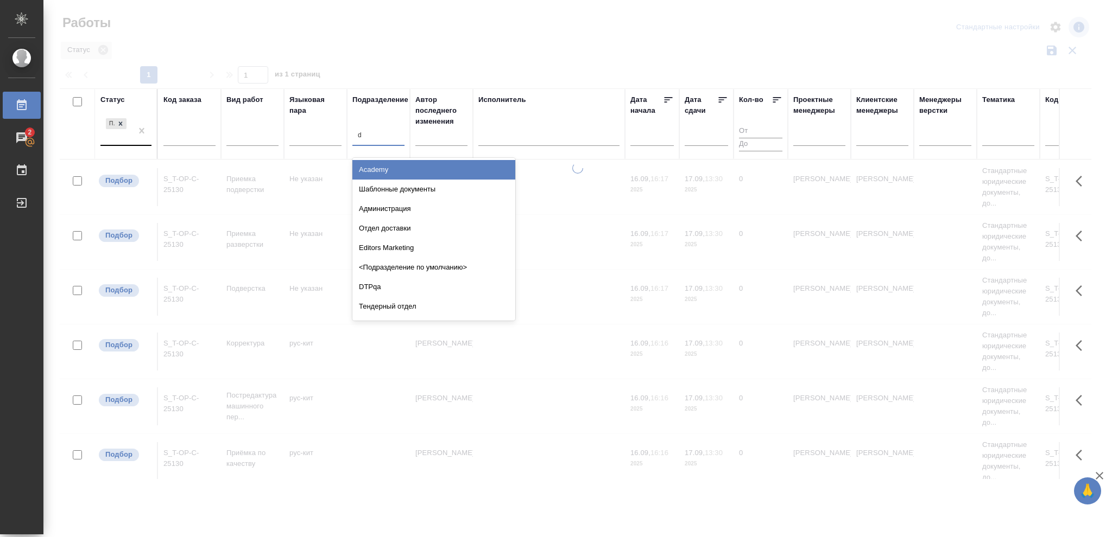
type input "dt"
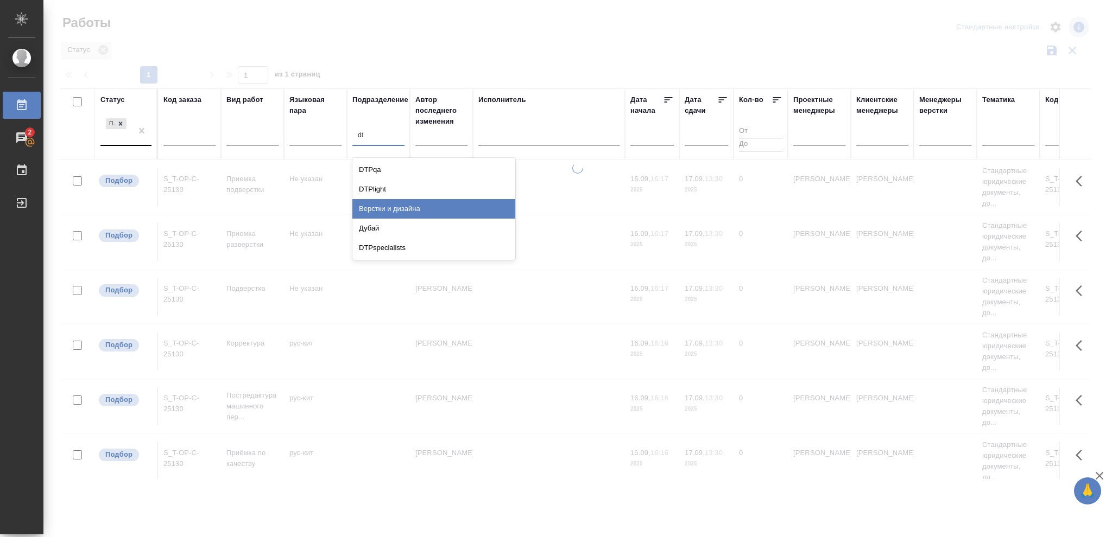
click at [407, 209] on div "Верстки и дизайна" at bounding box center [433, 209] width 163 height 20
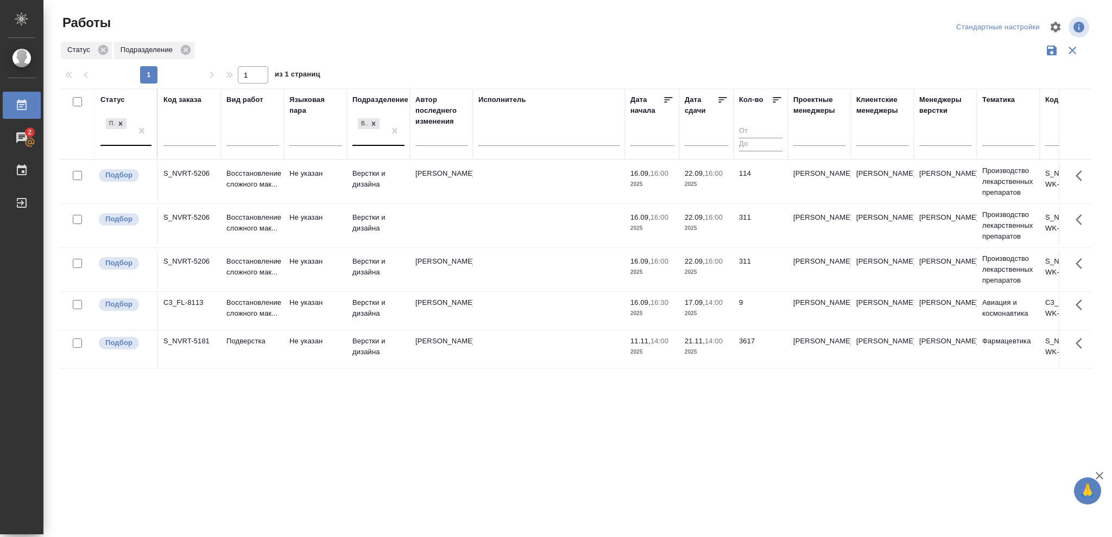
click at [717, 227] on p "2025" at bounding box center [705, 228] width 43 height 11
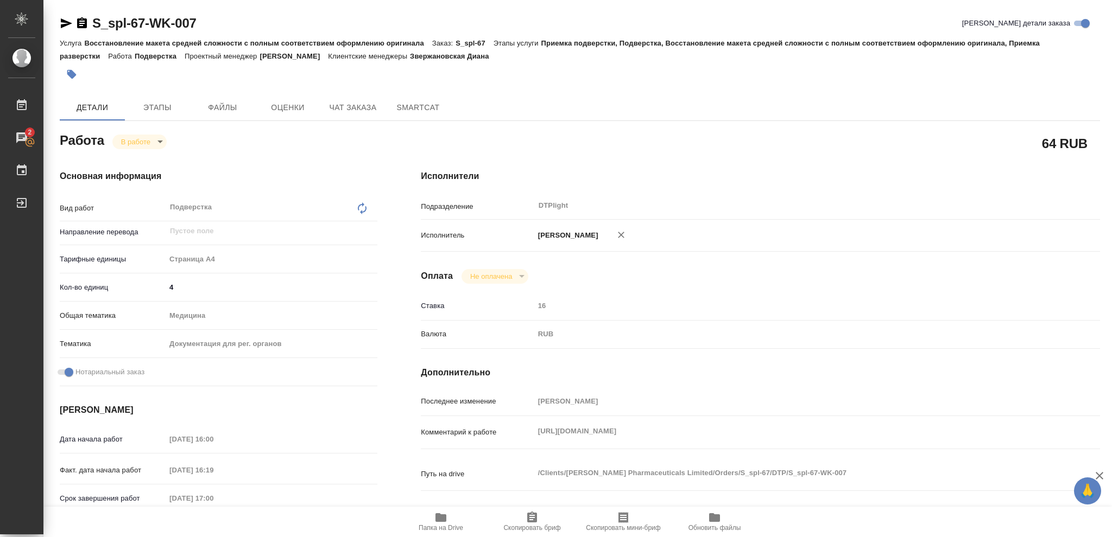
click at [444, 403] on icon "button" at bounding box center [440, 517] width 11 height 9
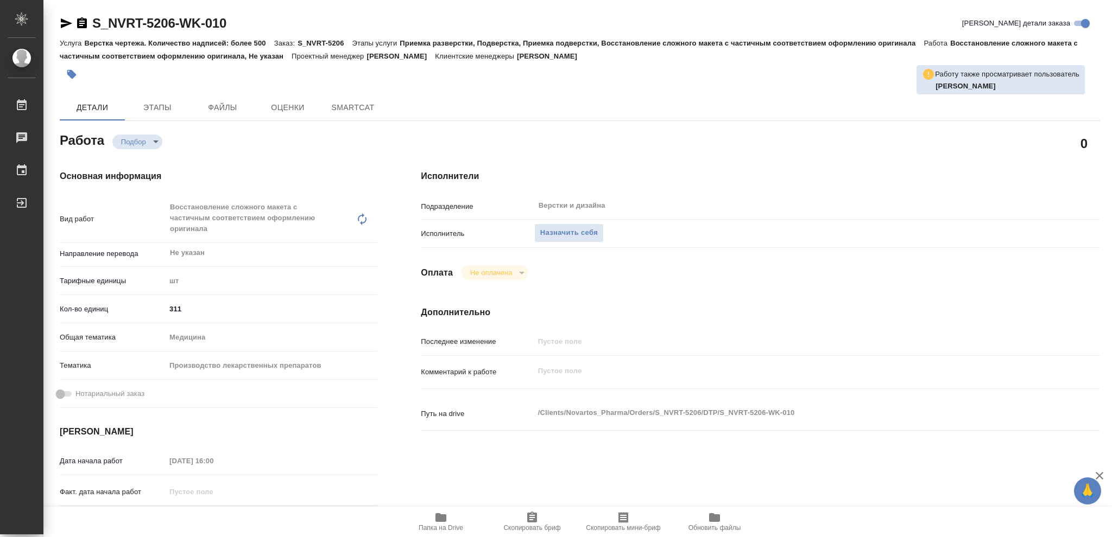
type textarea "x"
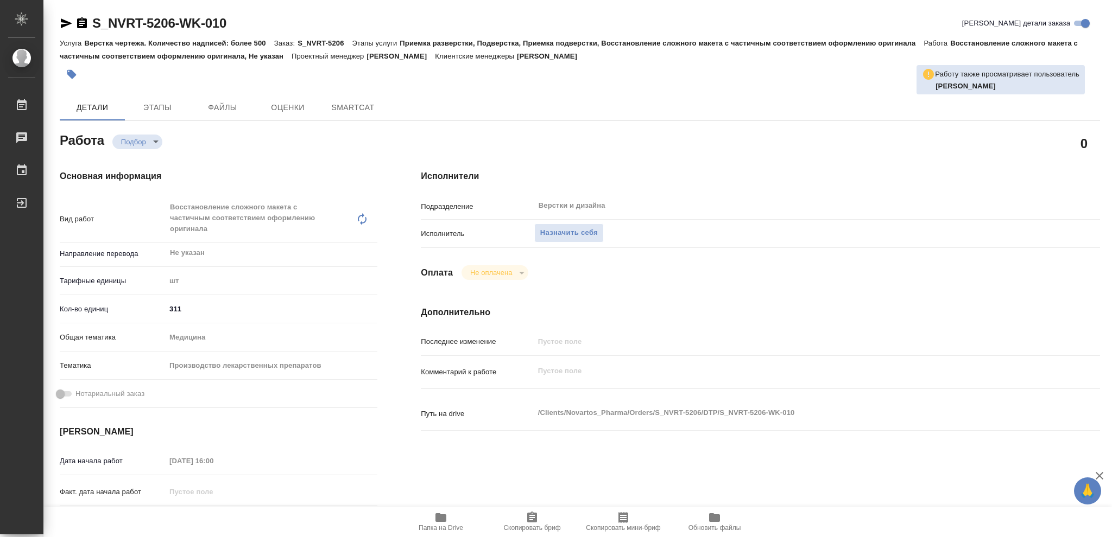
type textarea "x"
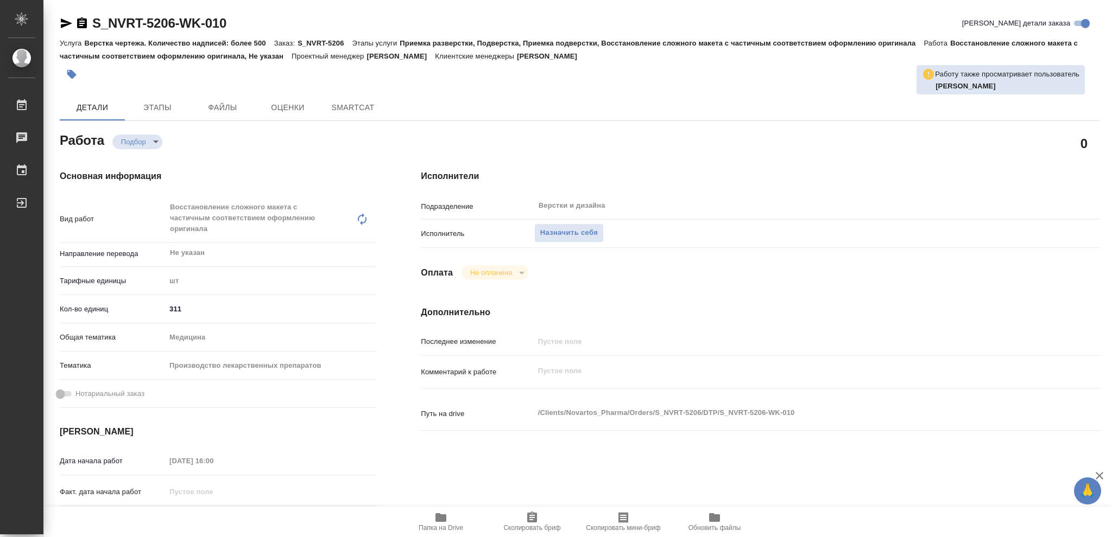
type textarea "x"
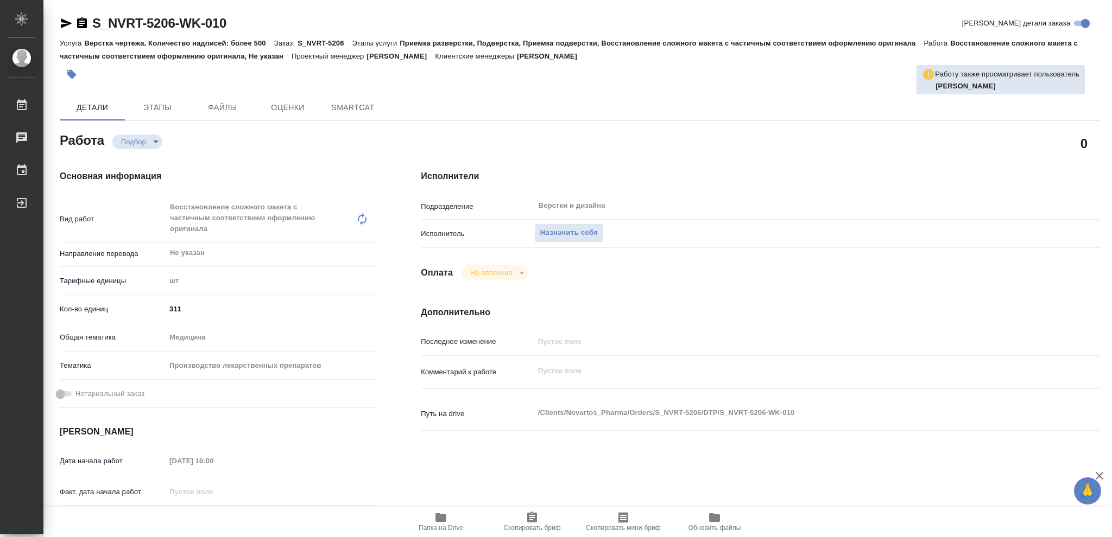
type textarea "x"
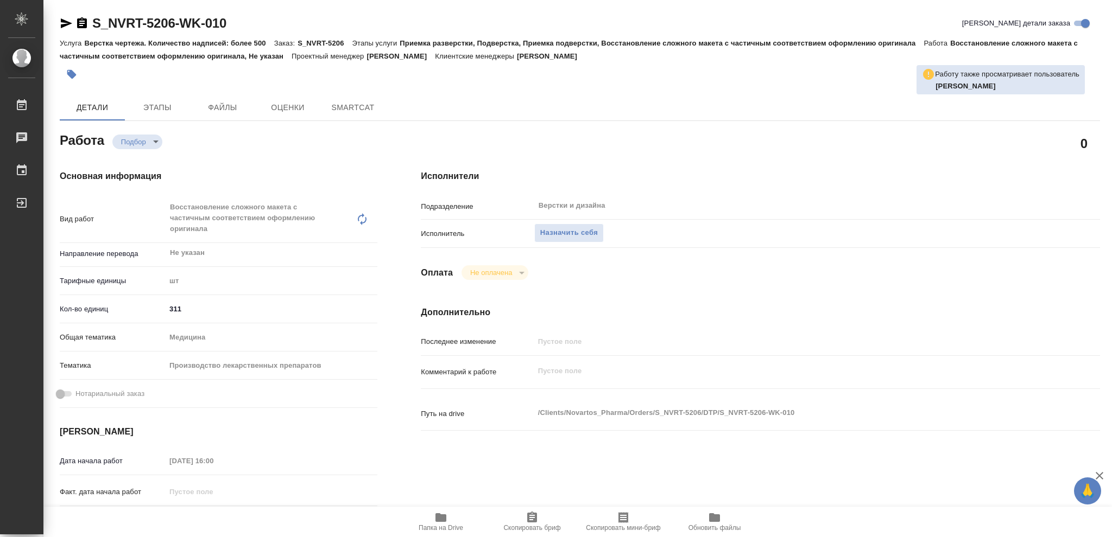
drag, startPoint x: 436, startPoint y: 524, endPoint x: 444, endPoint y: 493, distance: 31.5
click at [436, 522] on icon "button" at bounding box center [440, 517] width 13 height 13
type textarea "x"
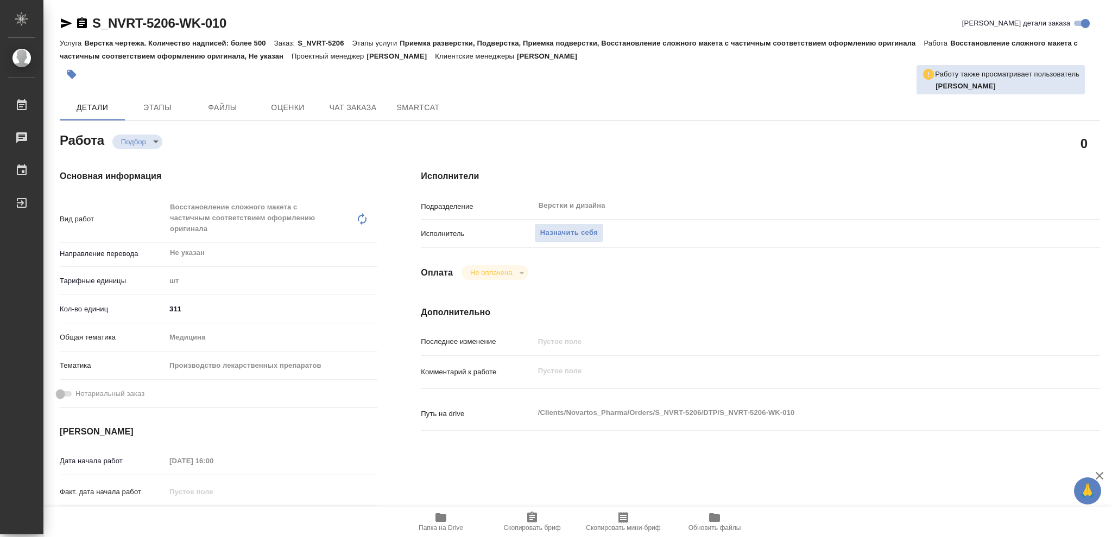
type textarea "x"
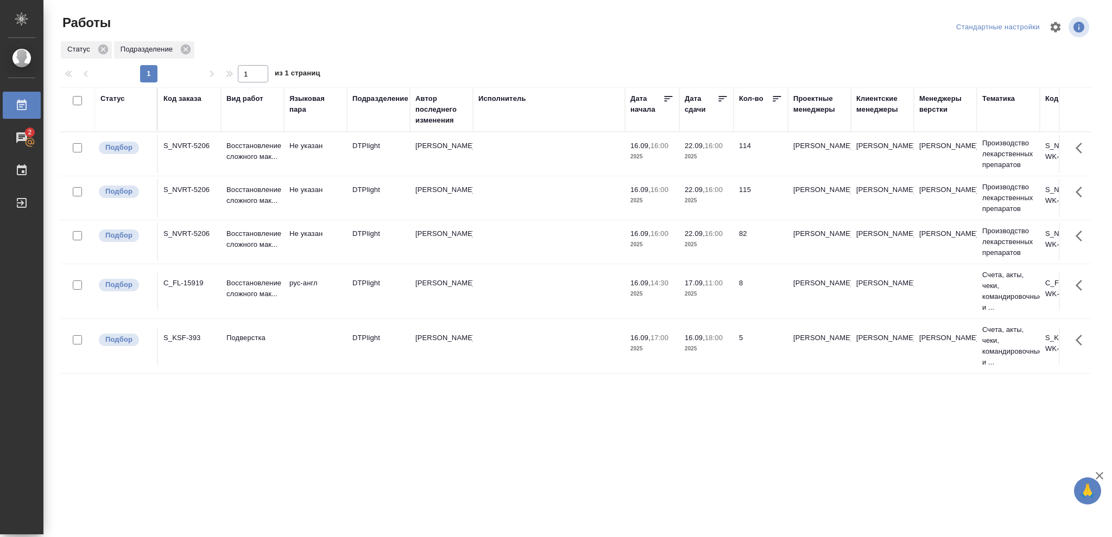
click at [716, 205] on p "2025" at bounding box center [705, 200] width 43 height 11
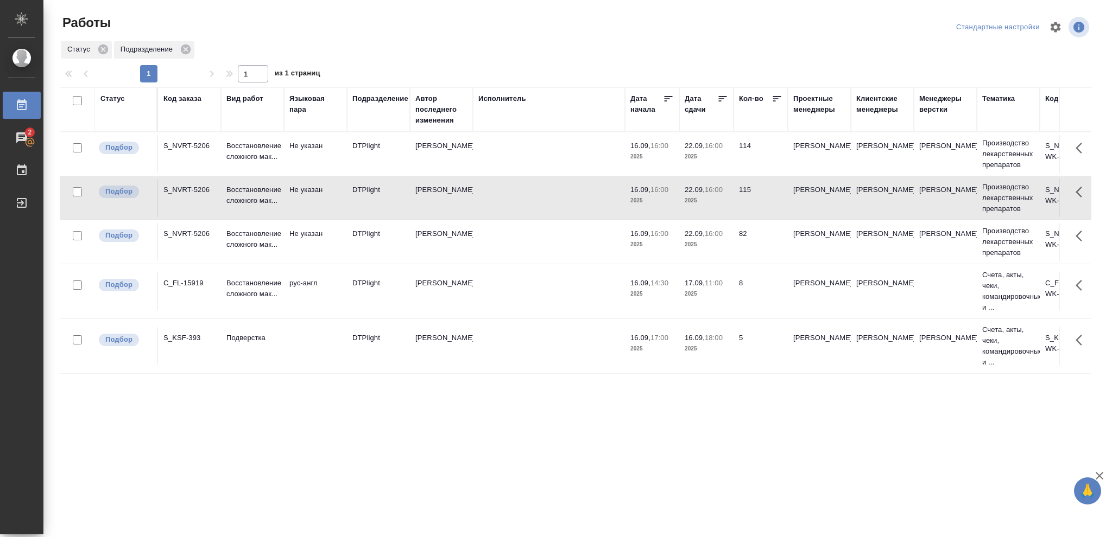
click at [716, 205] on p "2025" at bounding box center [705, 200] width 43 height 11
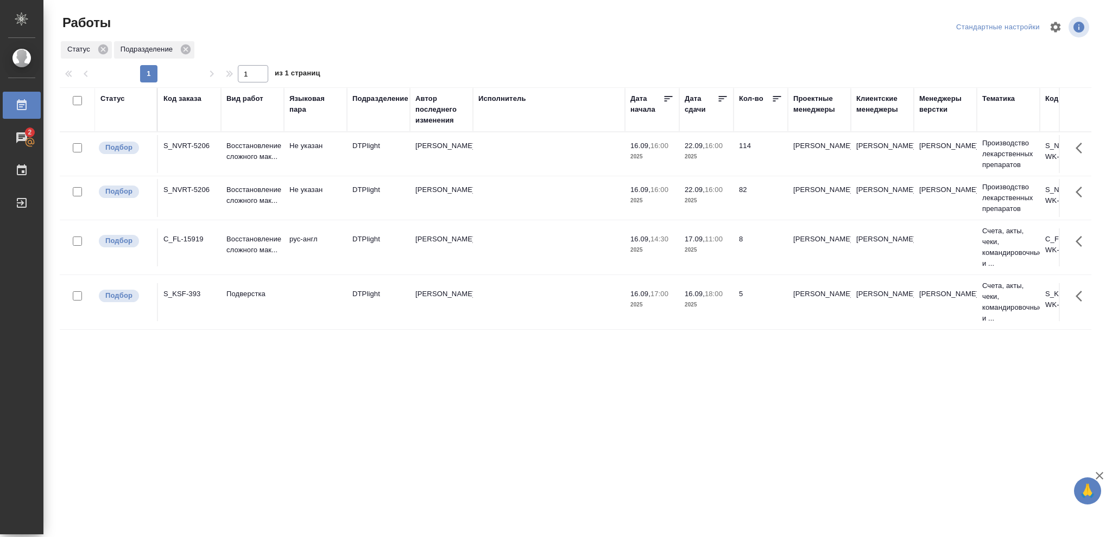
click at [714, 200] on p "2025" at bounding box center [705, 200] width 43 height 11
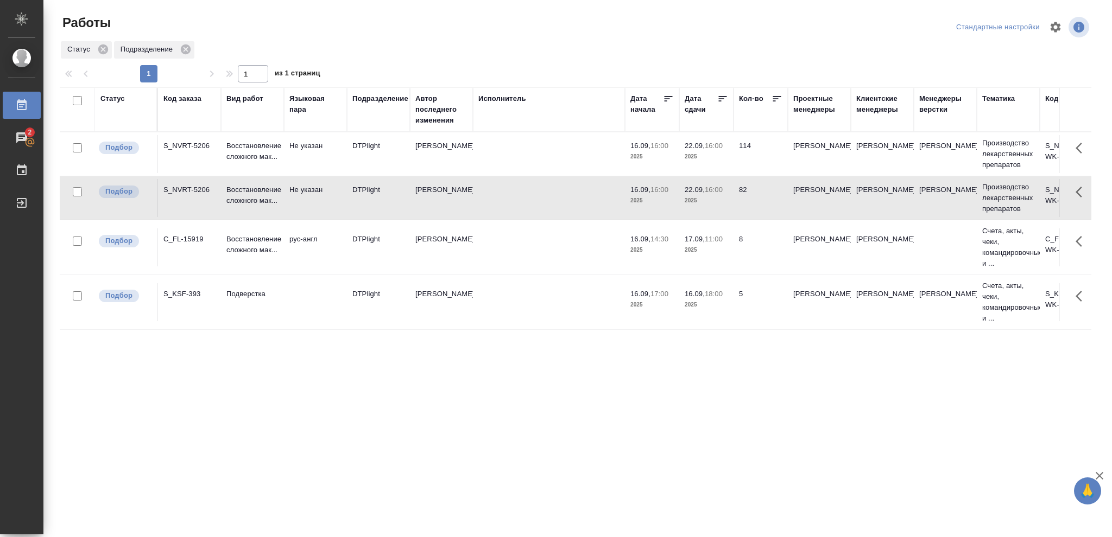
click at [714, 200] on p "2025" at bounding box center [705, 200] width 43 height 11
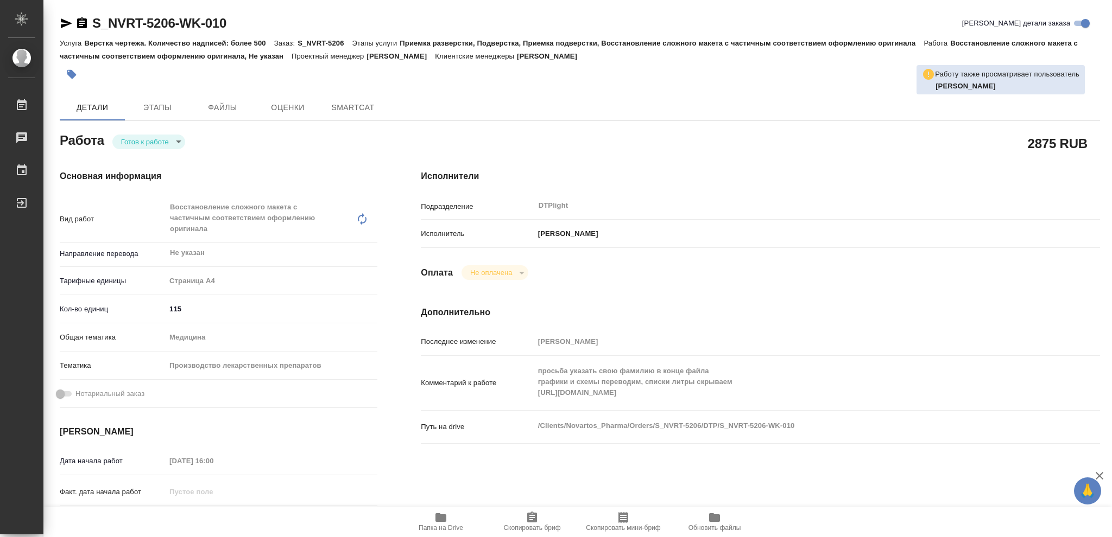
type textarea "x"
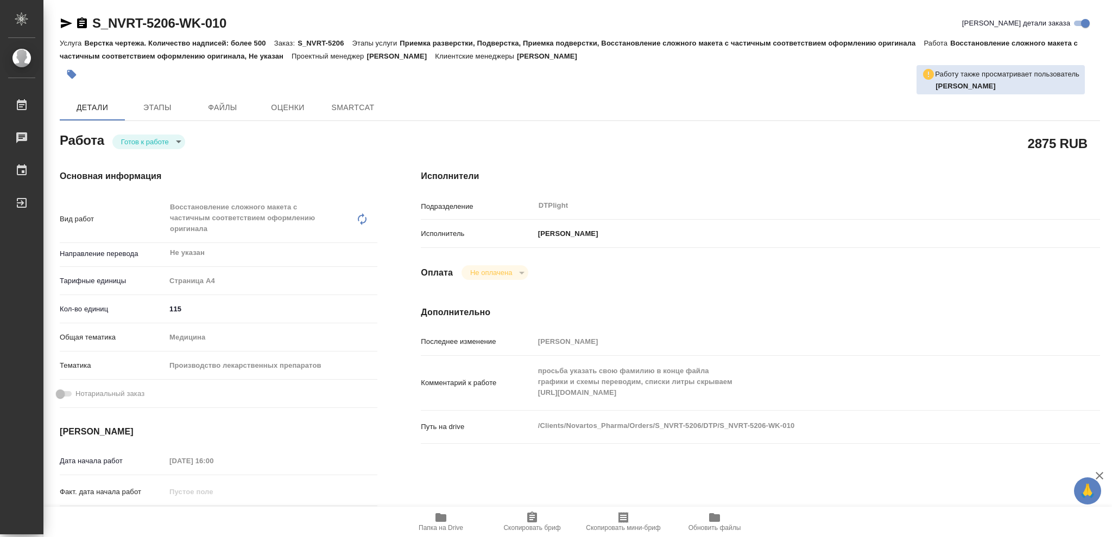
type textarea "x"
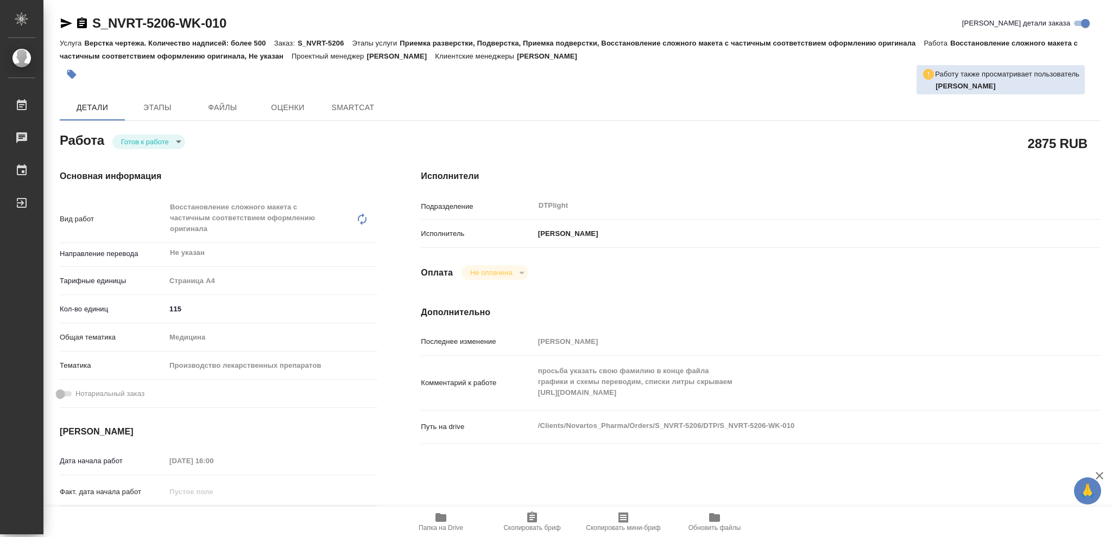
type textarea "x"
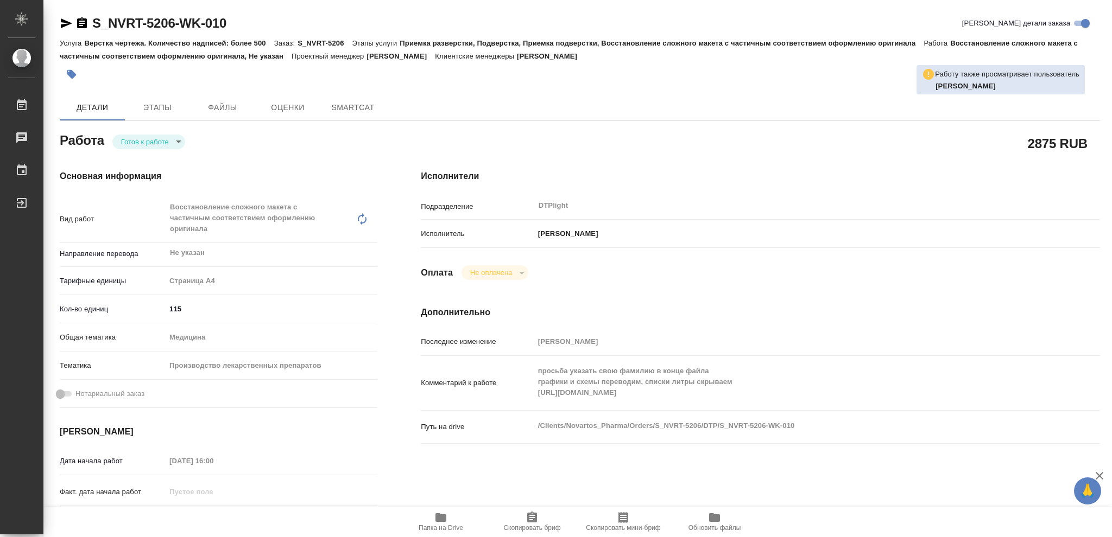
type textarea "x"
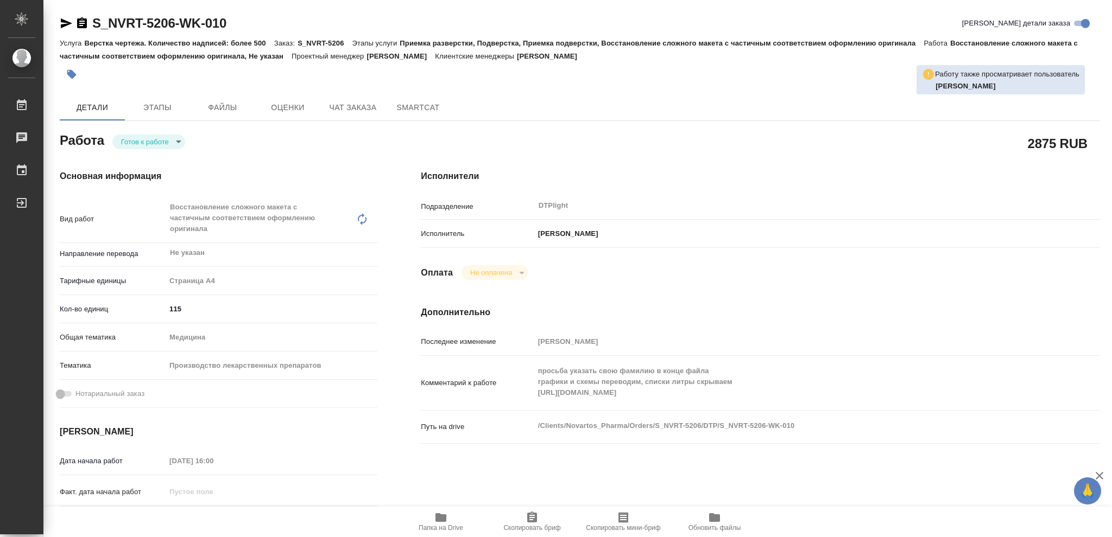
type textarea "x"
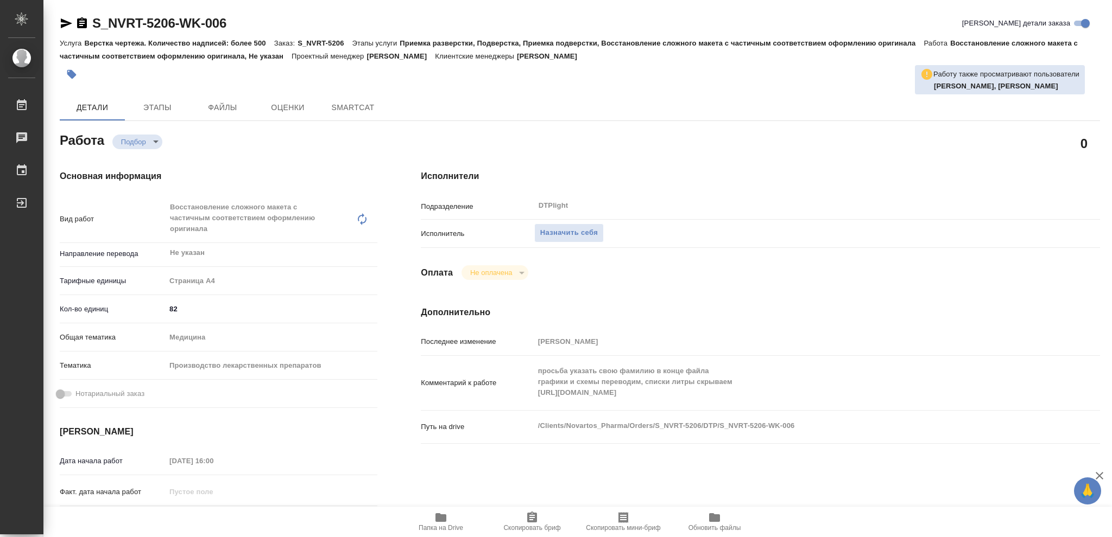
type textarea "x"
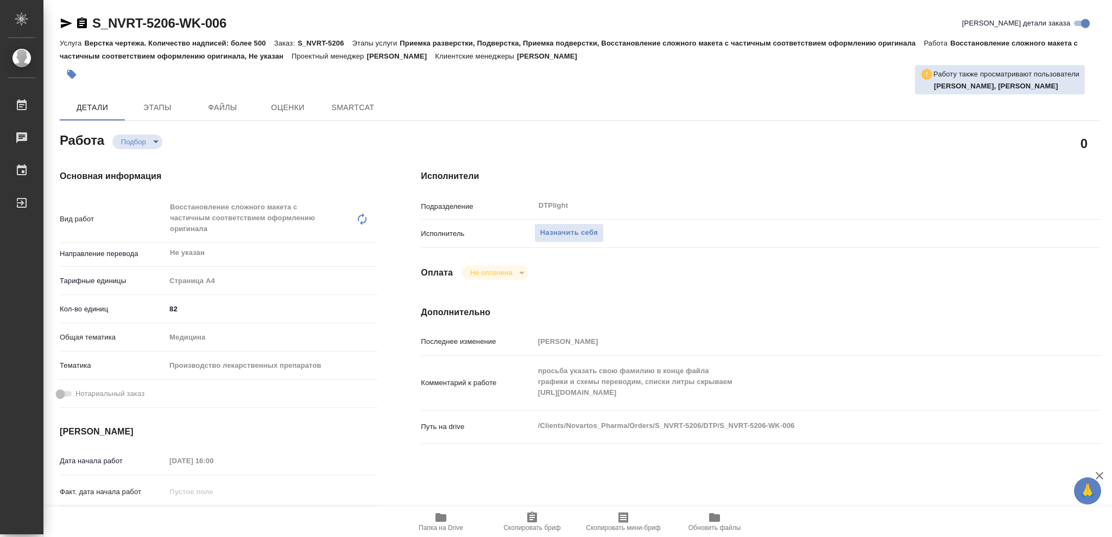
type textarea "x"
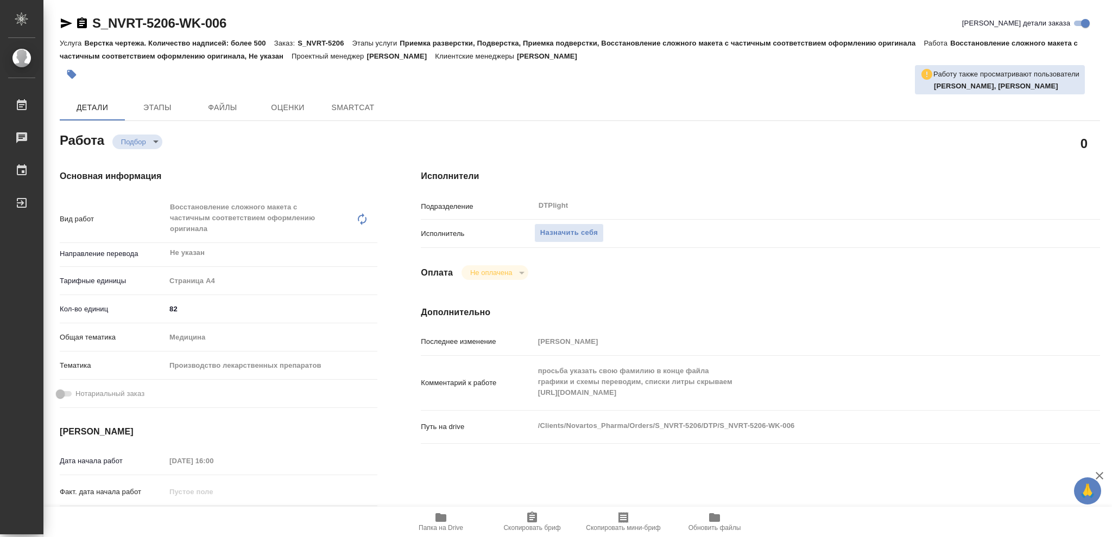
type textarea "x"
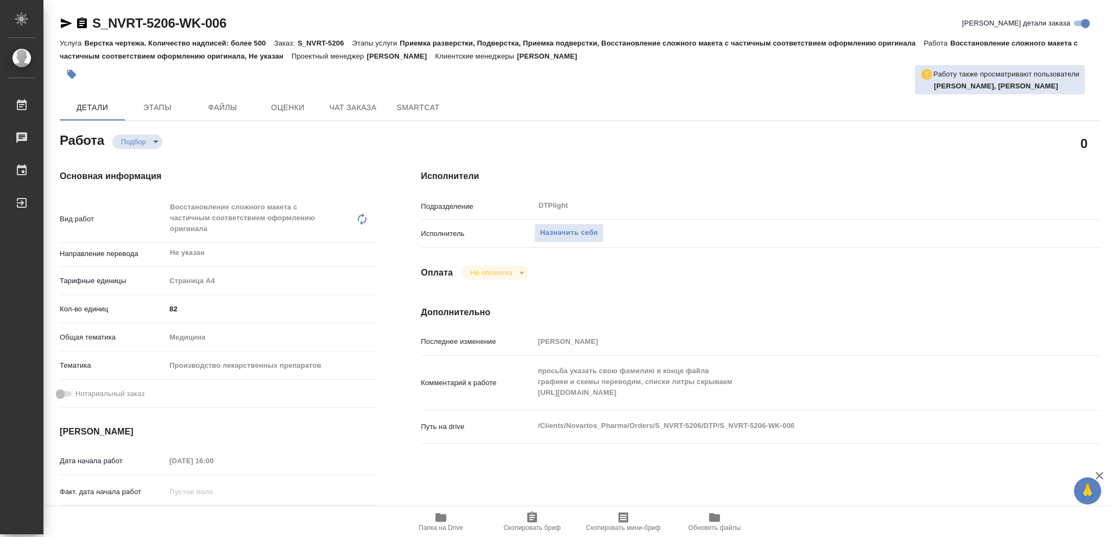
type textarea "x"
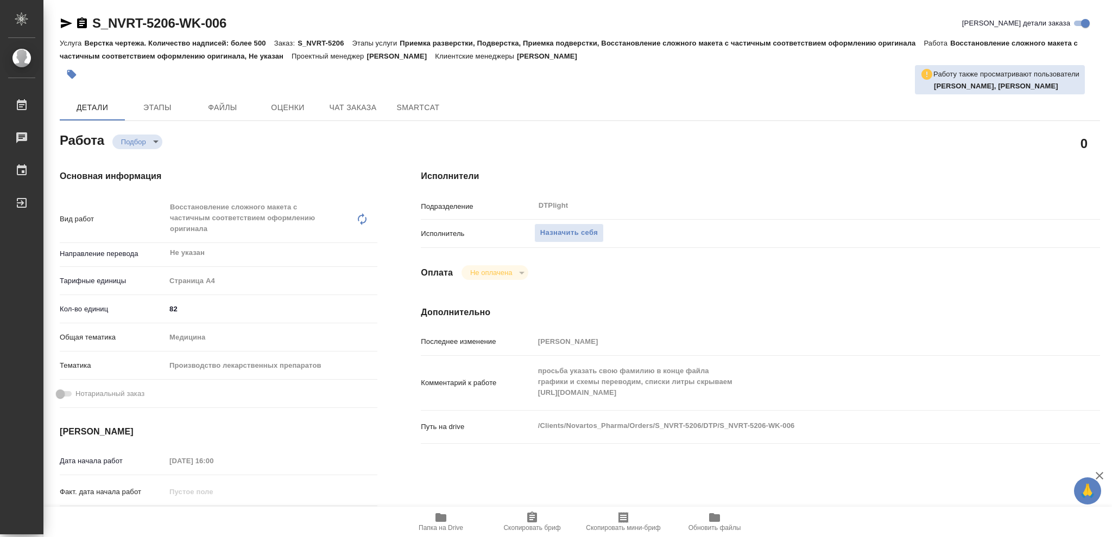
type textarea "x"
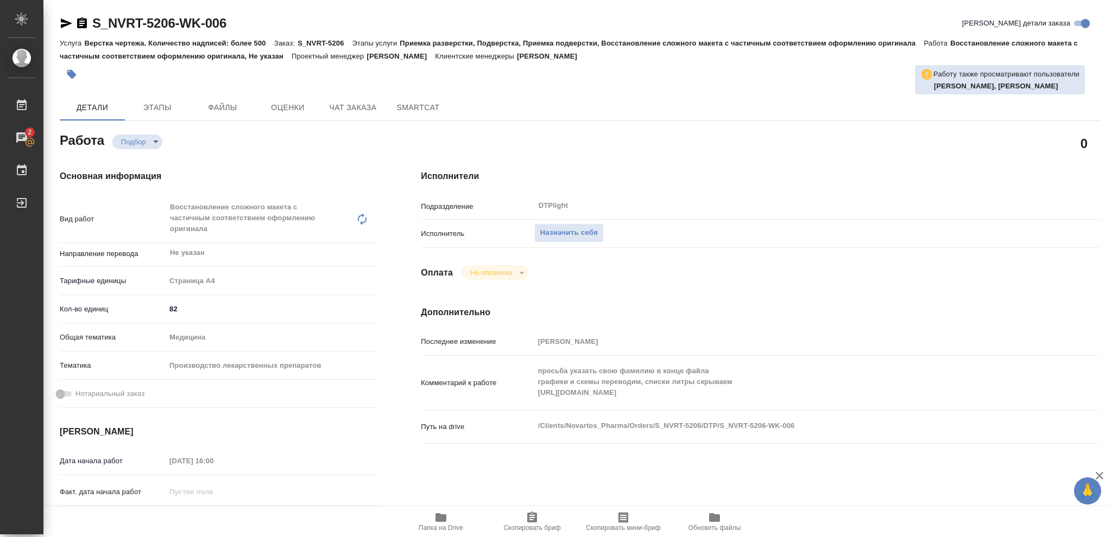
click at [441, 520] on icon "button" at bounding box center [440, 517] width 11 height 9
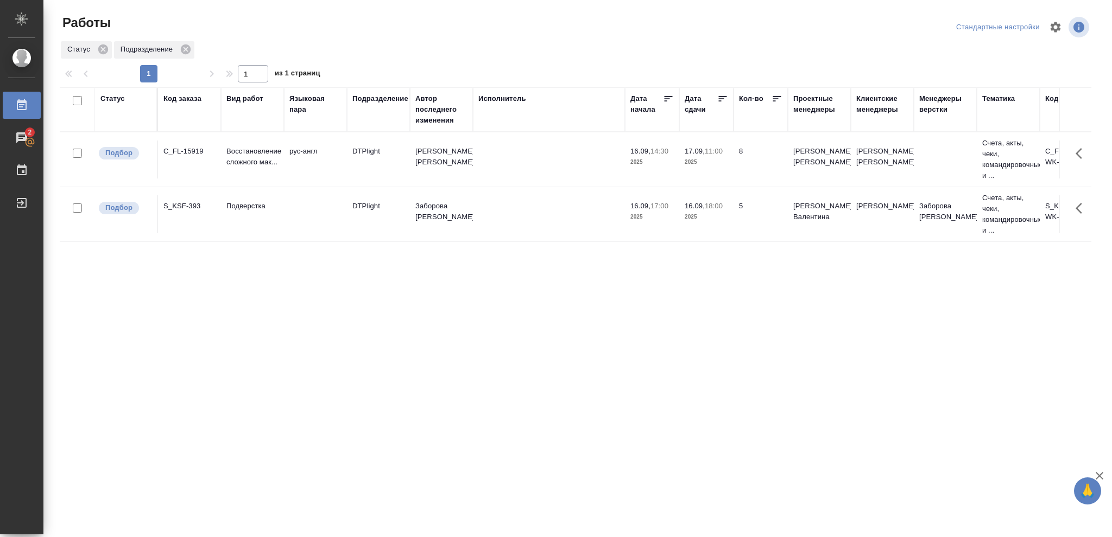
click at [110, 101] on div "Статус" at bounding box center [112, 98] width 24 height 11
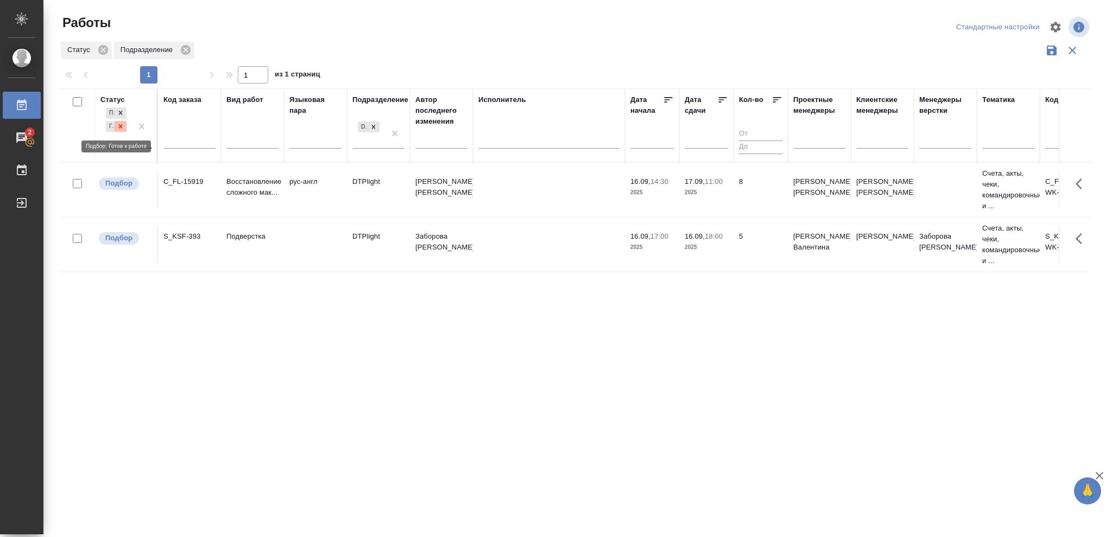
click at [119, 126] on icon at bounding box center [121, 127] width 8 height 8
click at [118, 121] on icon at bounding box center [121, 124] width 8 height 8
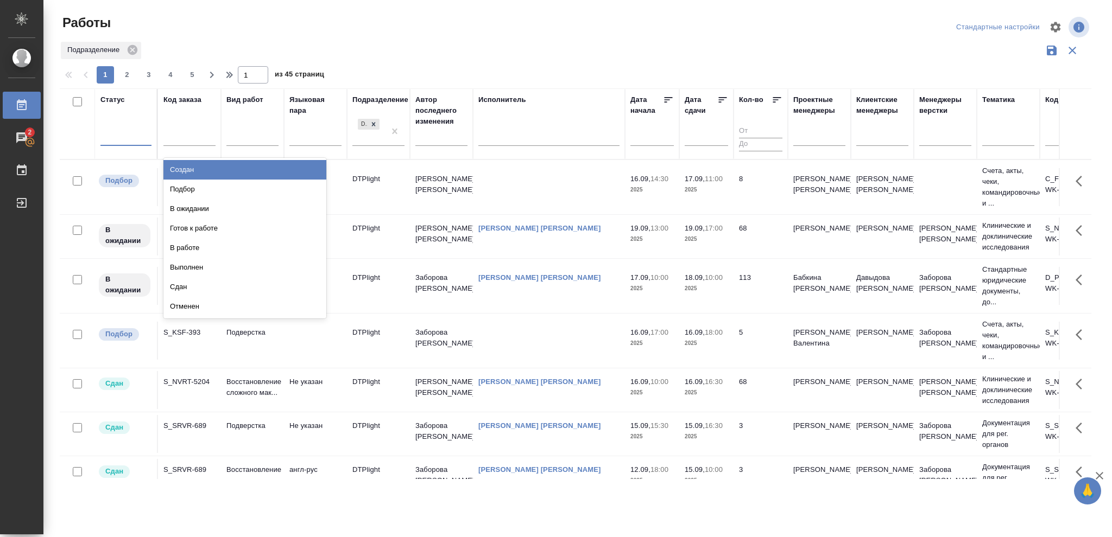
click at [122, 132] on div at bounding box center [125, 136] width 51 height 16
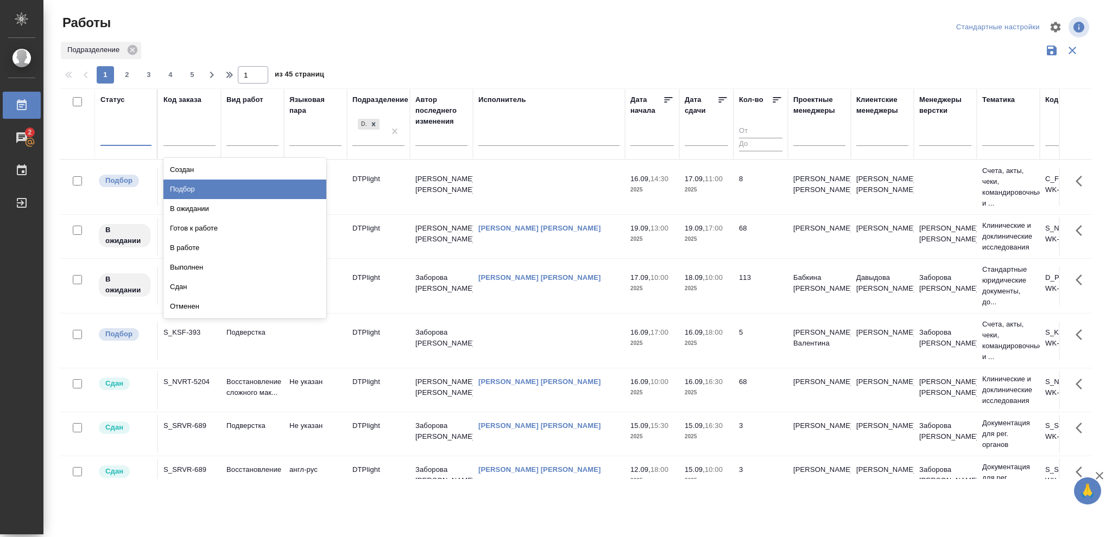
click at [188, 187] on div "Подбор" at bounding box center [244, 190] width 163 height 20
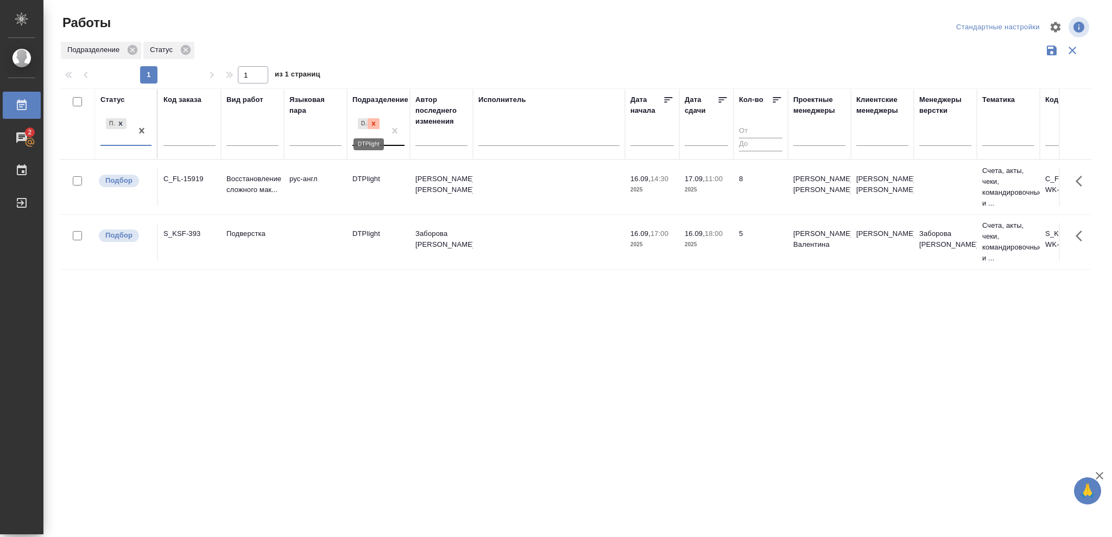
click at [372, 126] on icon at bounding box center [374, 124] width 8 height 8
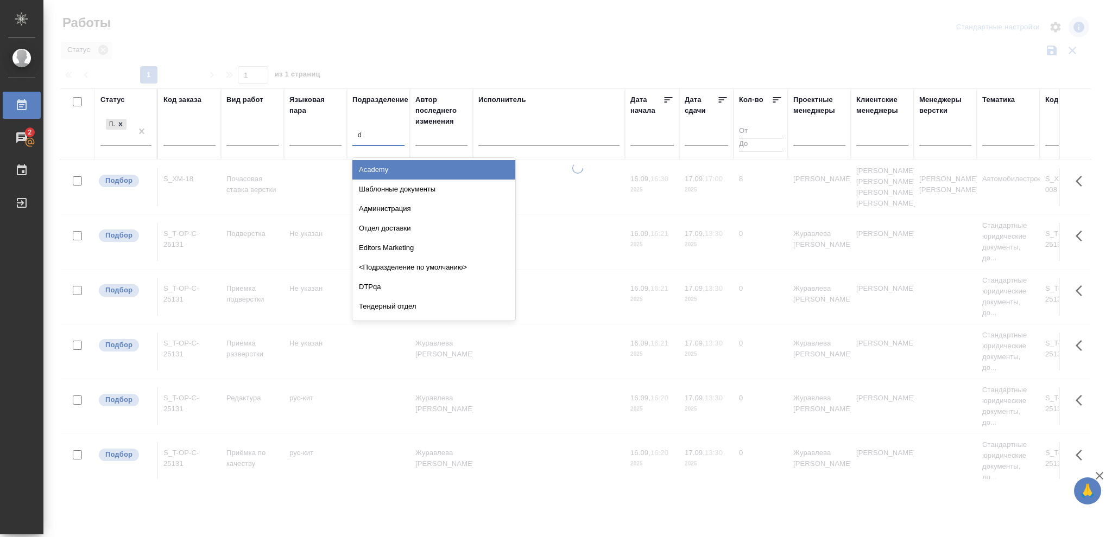
type input "dt"
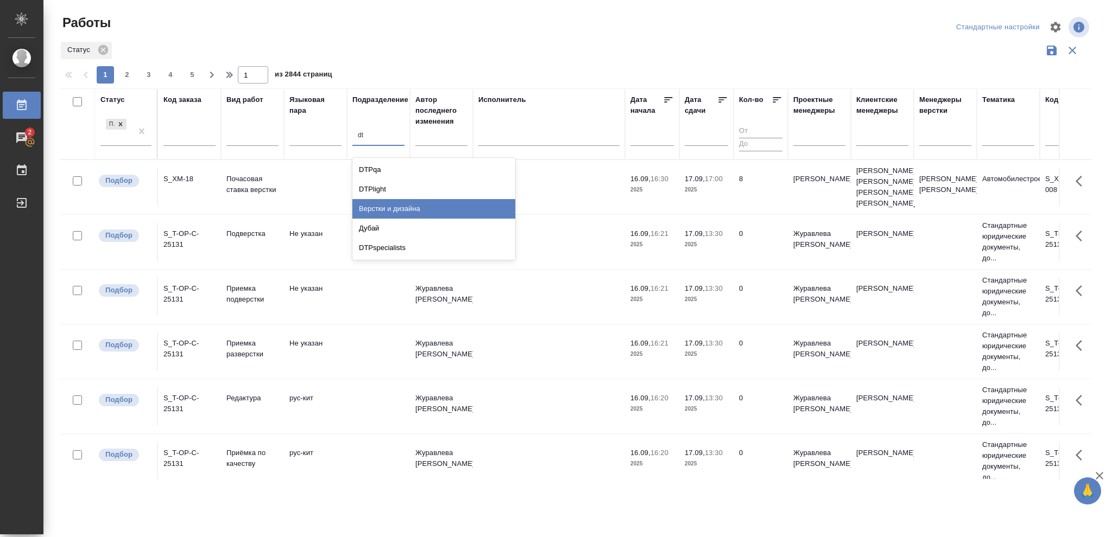
click at [397, 209] on div "Верстки и дизайна" at bounding box center [433, 209] width 163 height 20
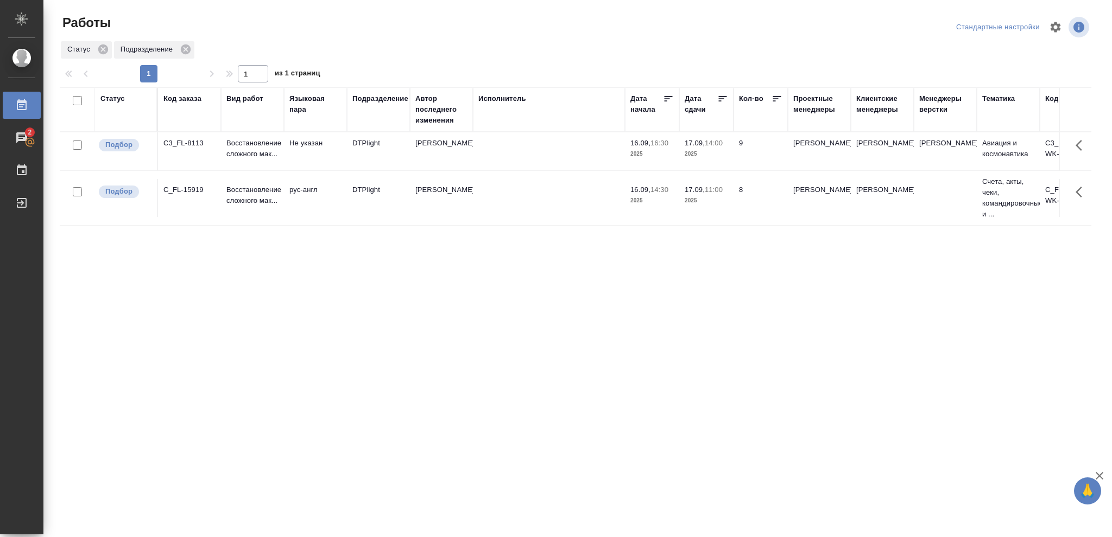
click at [709, 153] on p "2025" at bounding box center [705, 154] width 43 height 11
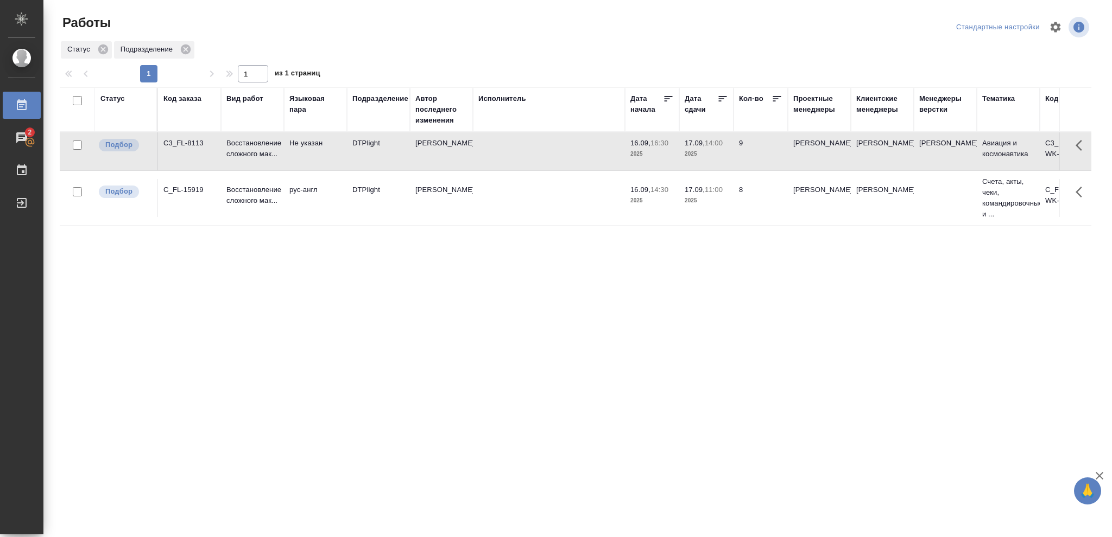
click at [709, 153] on p "2025" at bounding box center [705, 154] width 43 height 11
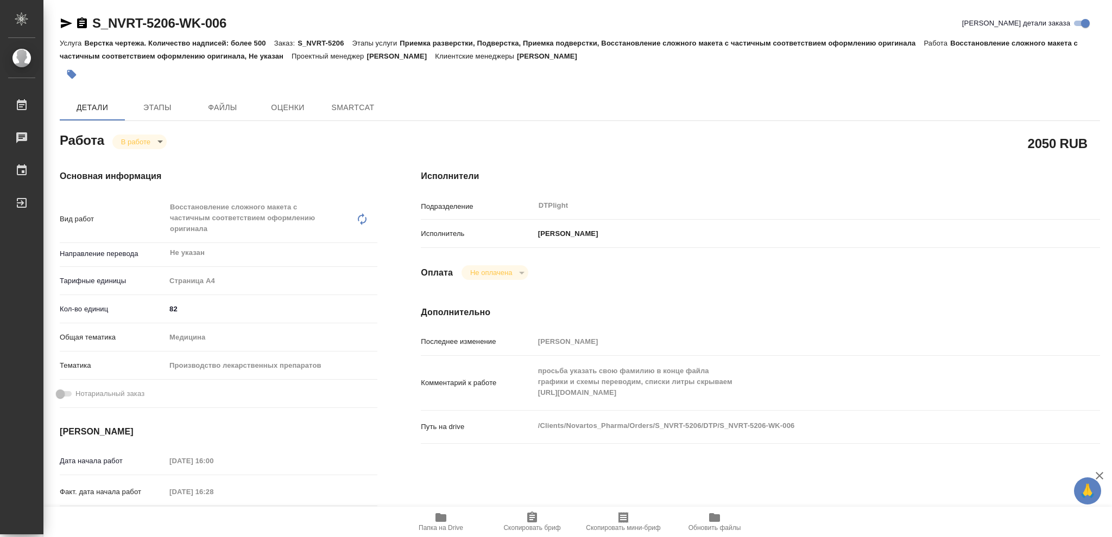
type textarea "x"
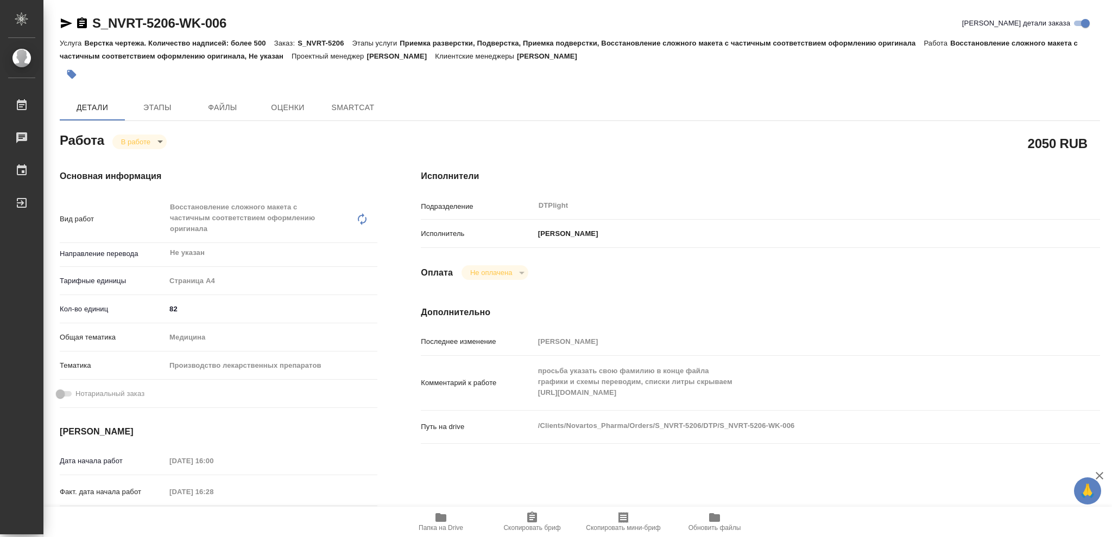
type textarea "x"
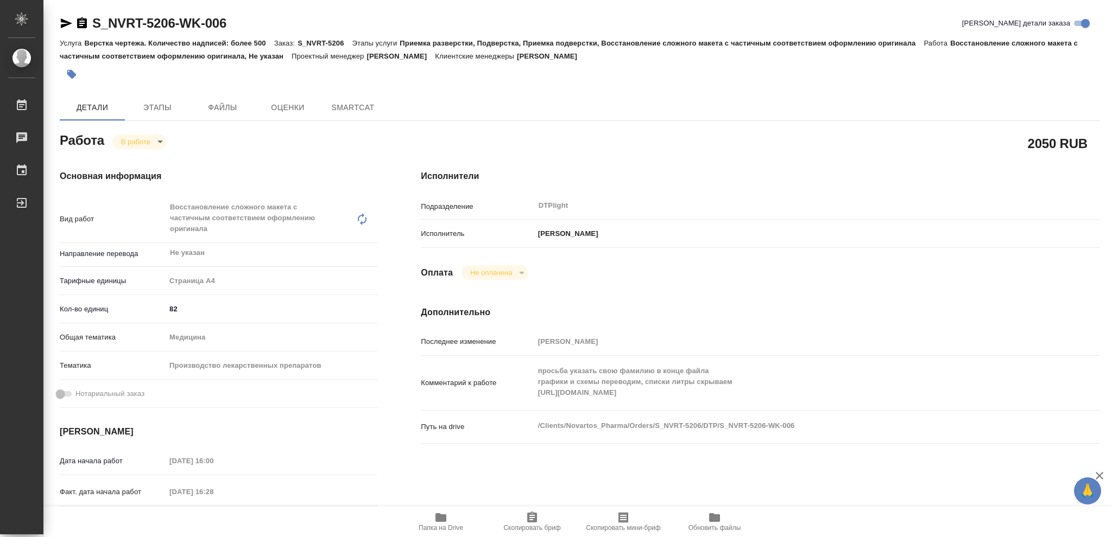
type textarea "x"
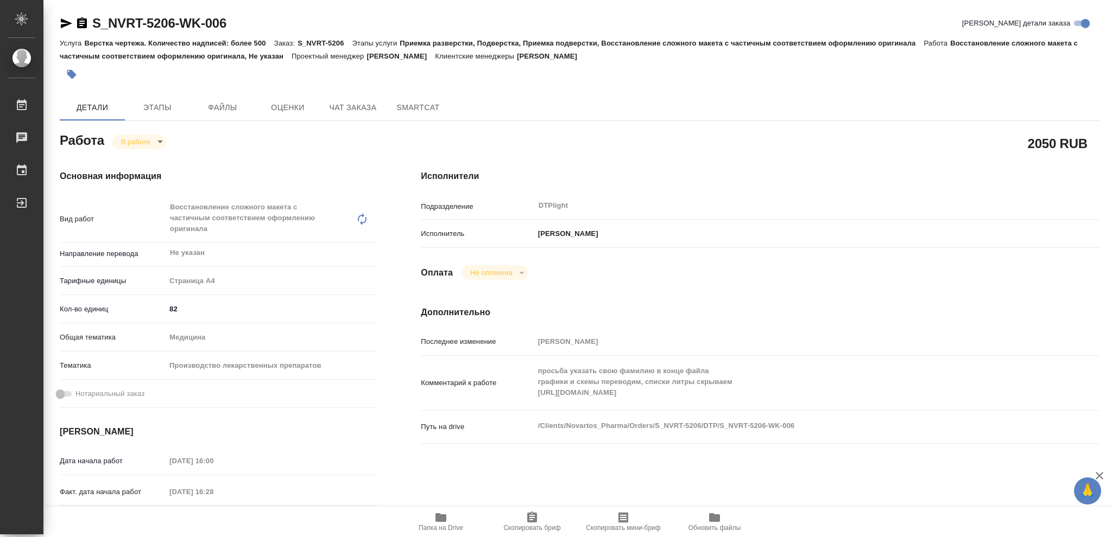
type textarea "x"
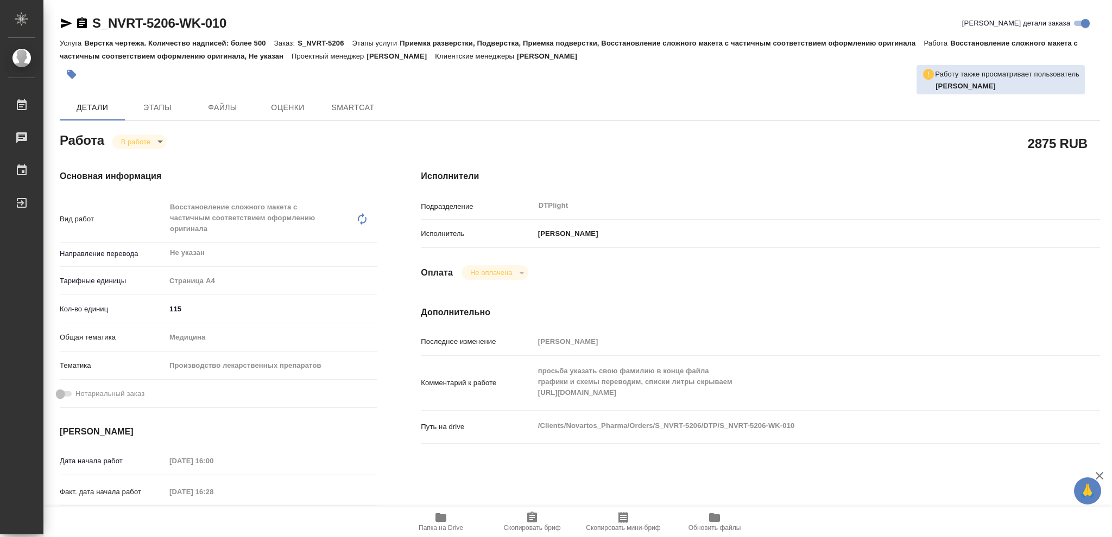
type textarea "x"
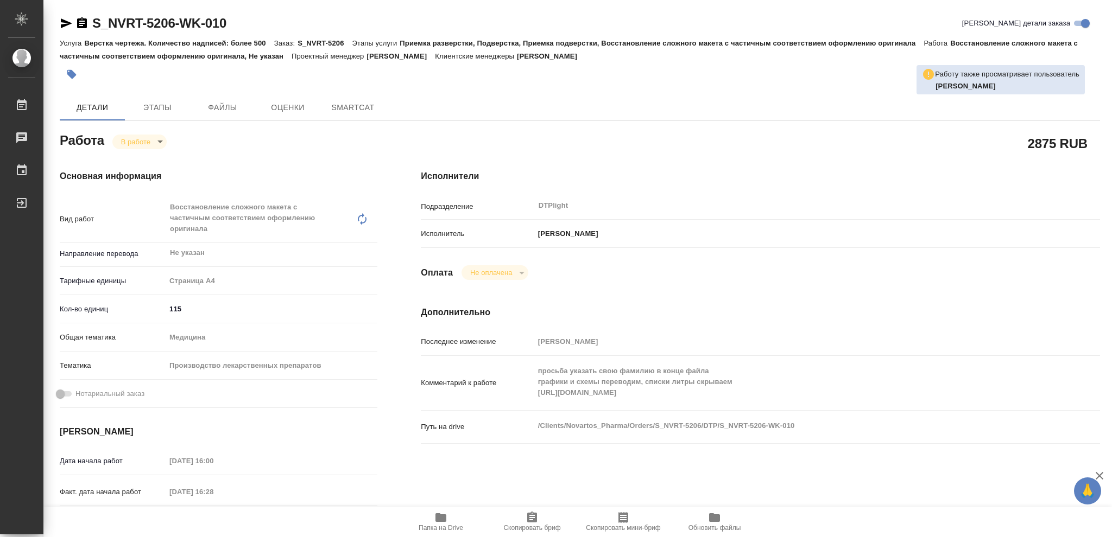
type textarea "x"
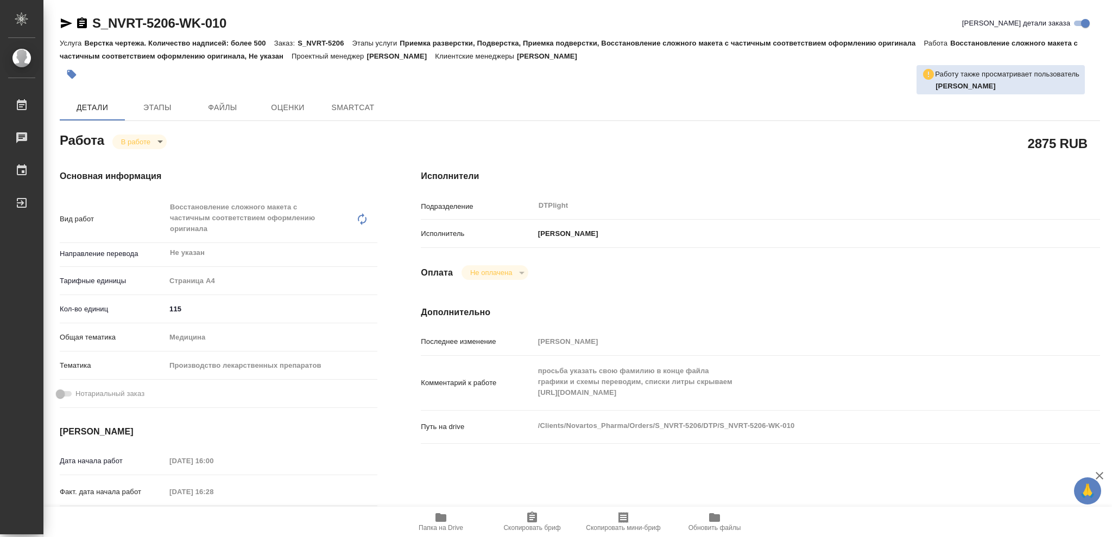
type textarea "x"
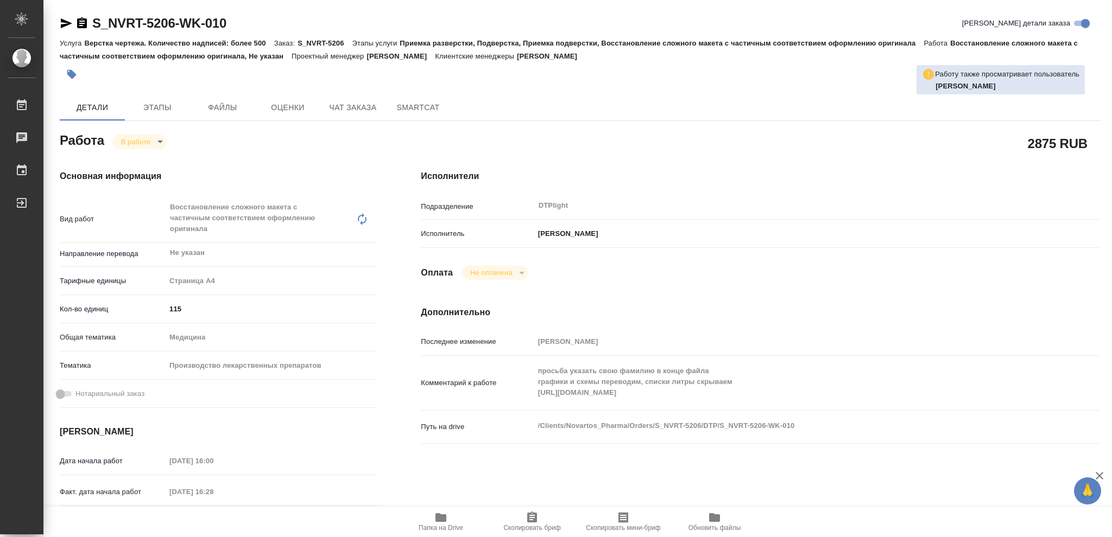
type textarea "x"
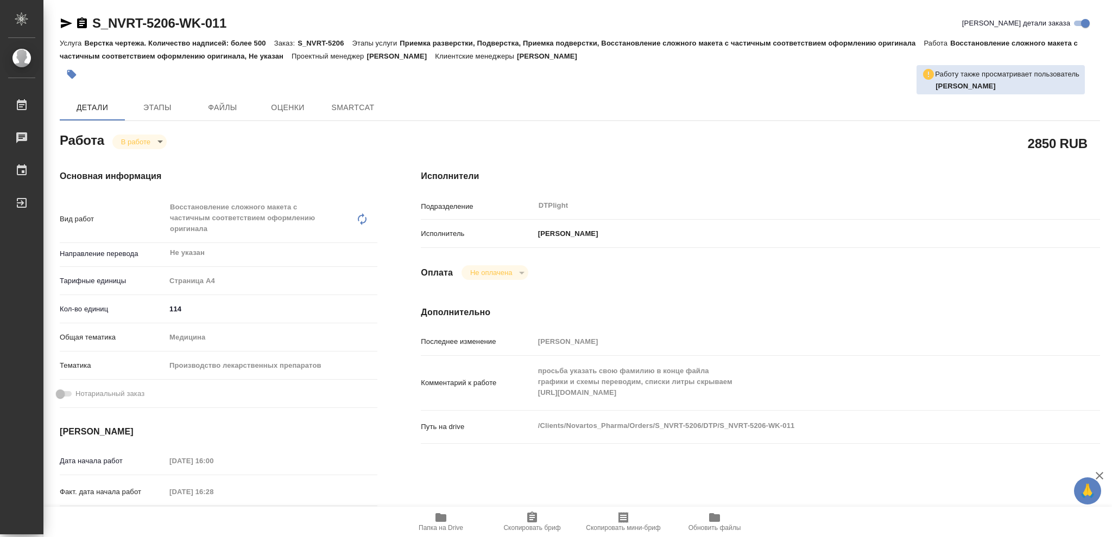
type textarea "x"
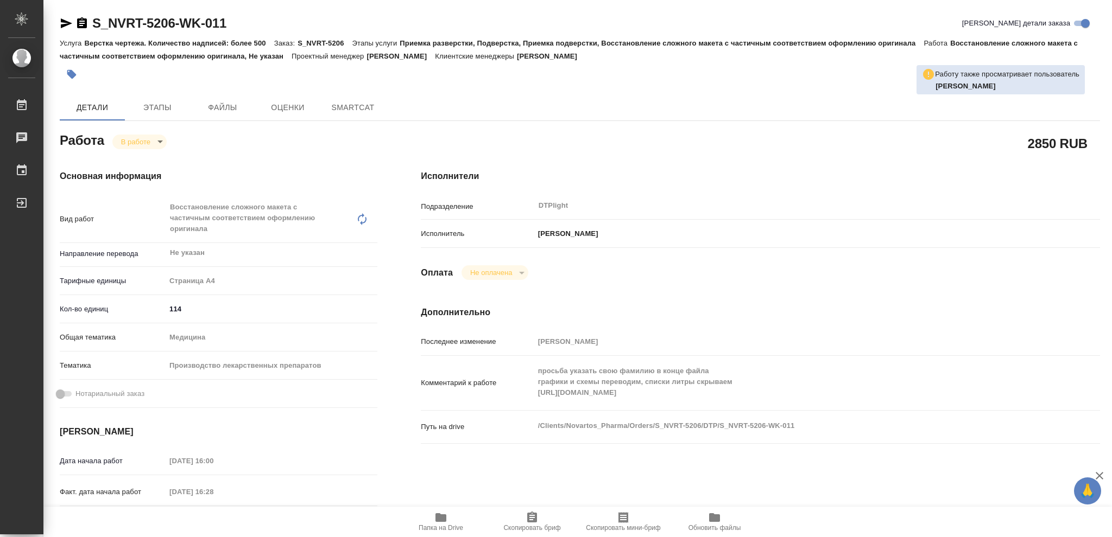
type textarea "x"
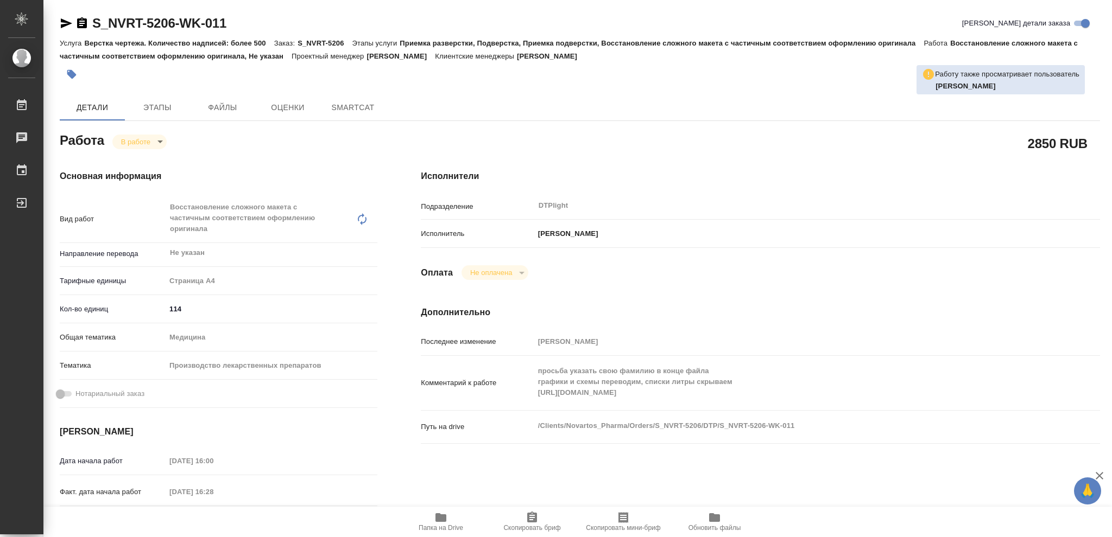
type textarea "x"
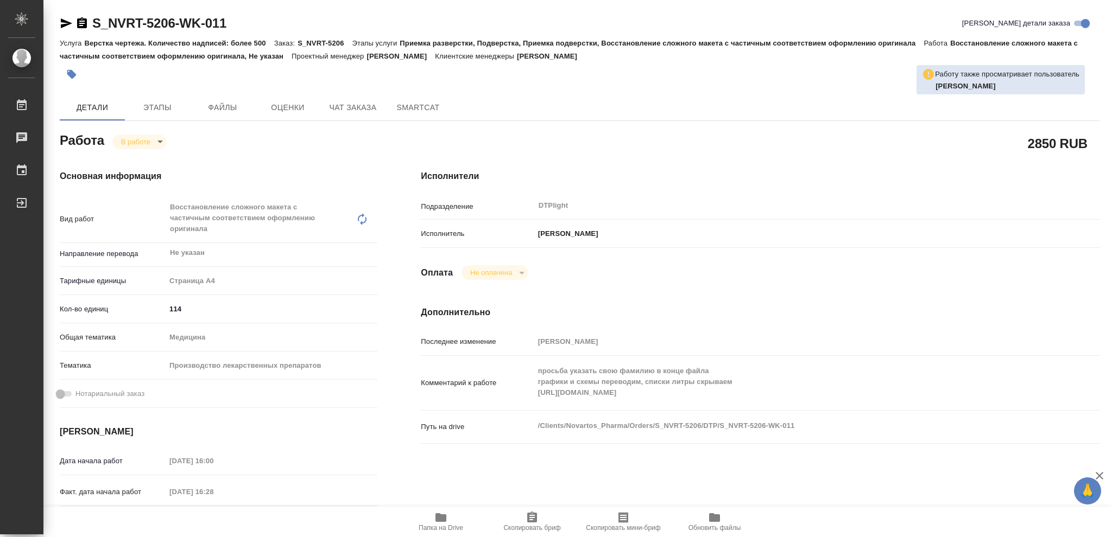
type textarea "x"
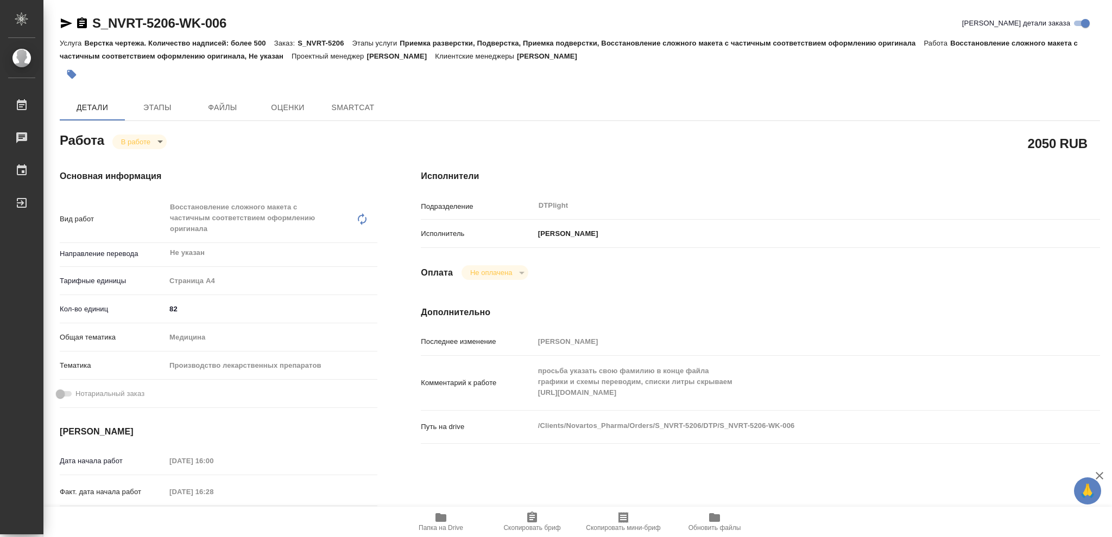
type textarea "x"
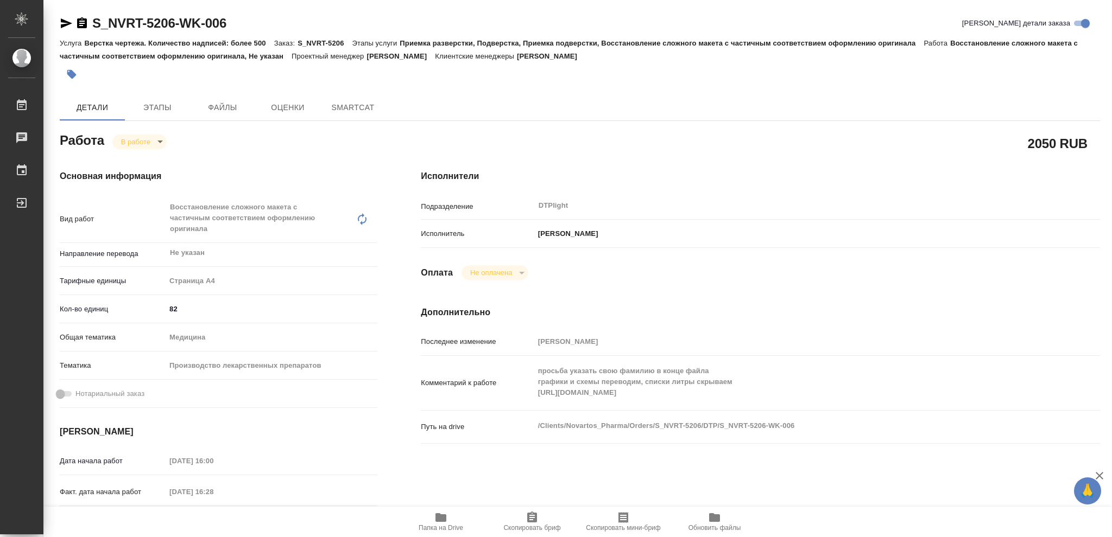
type textarea "x"
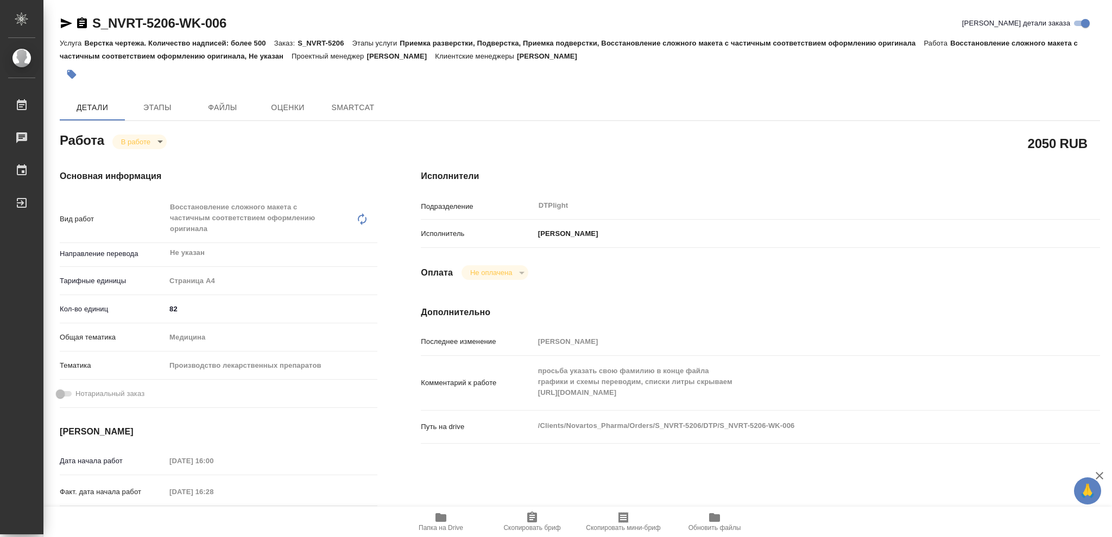
type textarea "x"
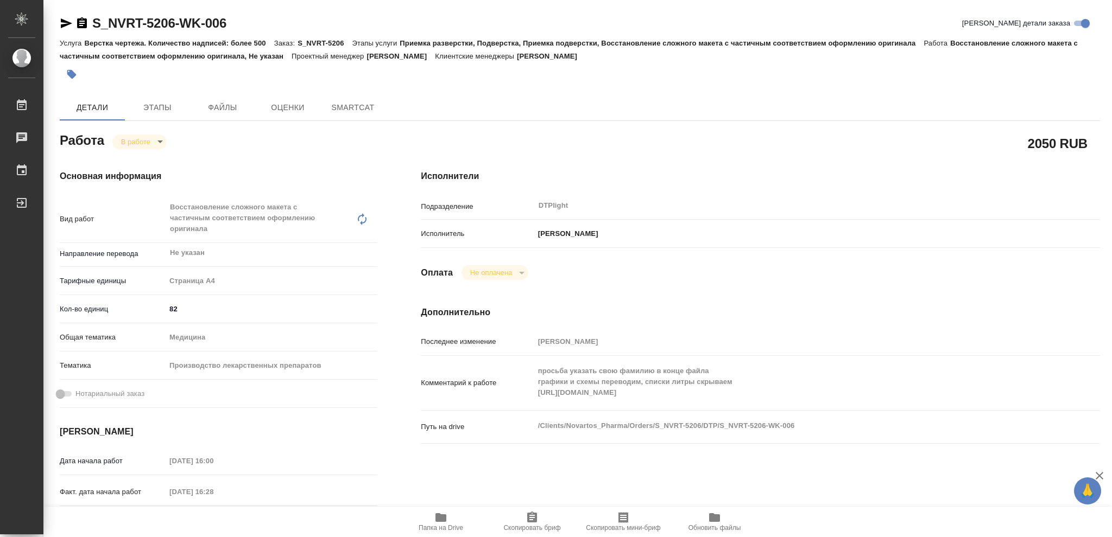
type textarea "x"
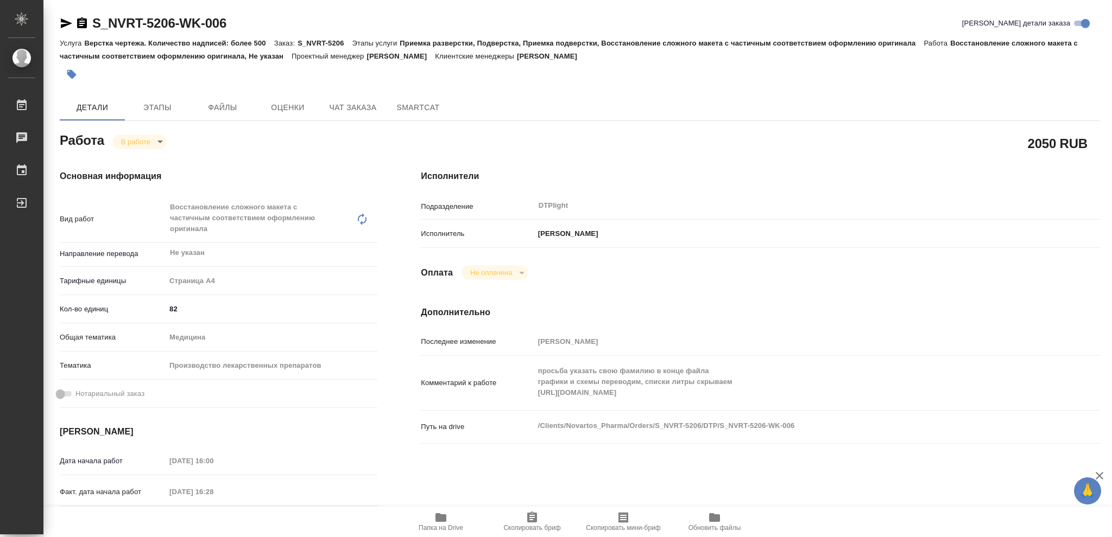
type textarea "x"
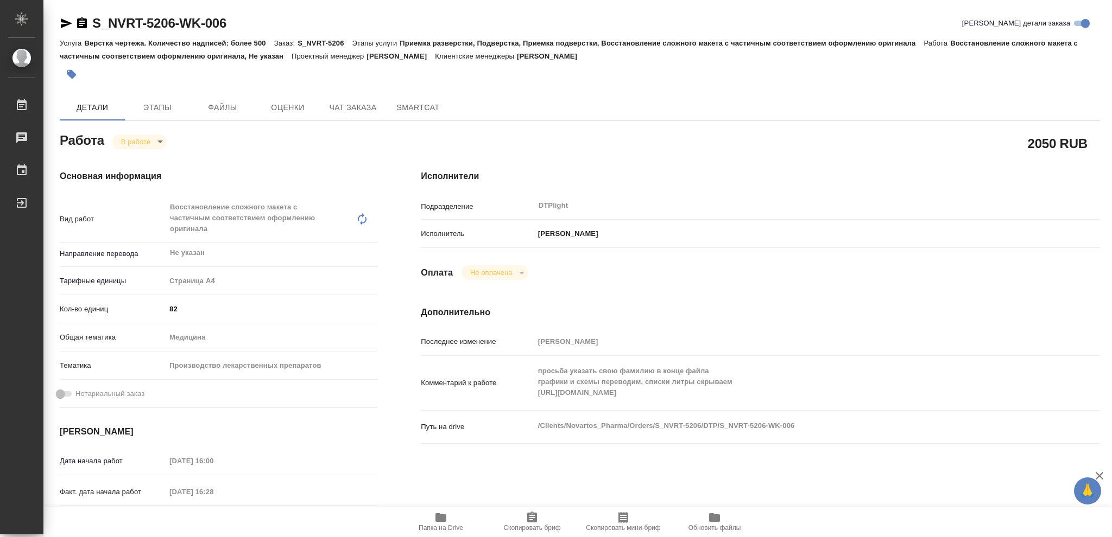
type textarea "x"
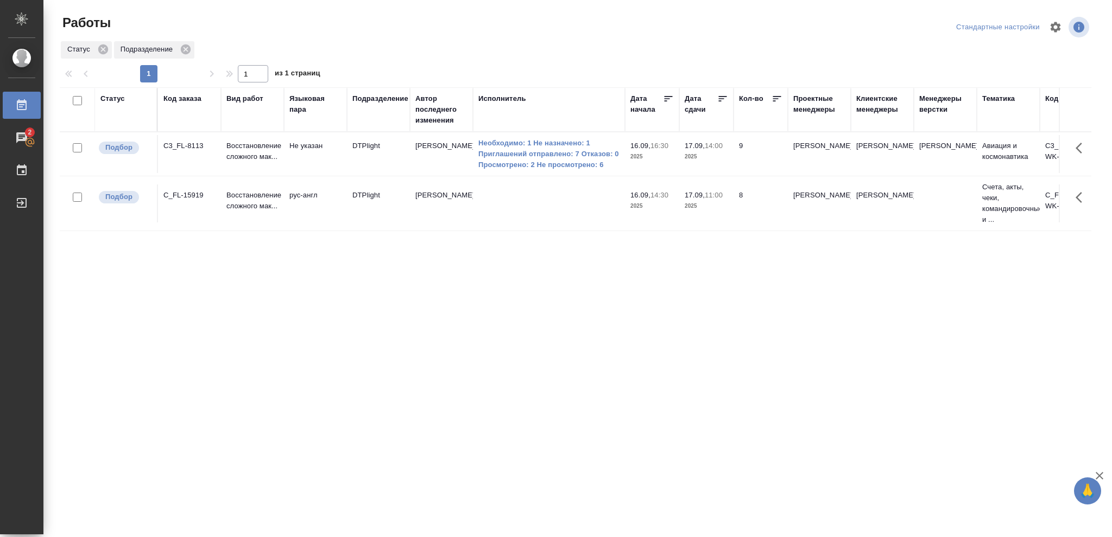
click at [708, 204] on p "2025" at bounding box center [705, 206] width 43 height 11
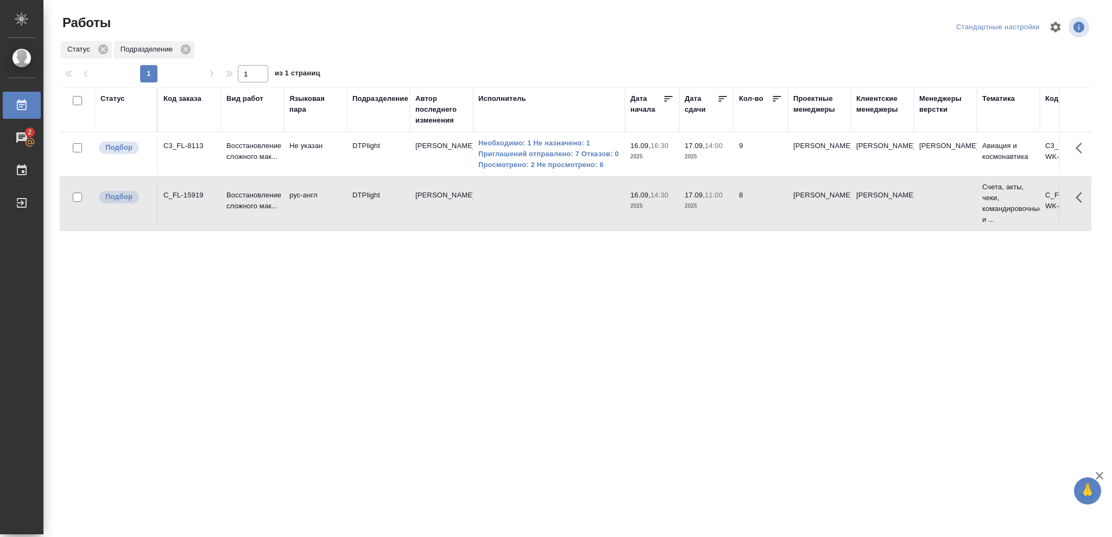
click at [708, 204] on p "2025" at bounding box center [705, 206] width 43 height 11
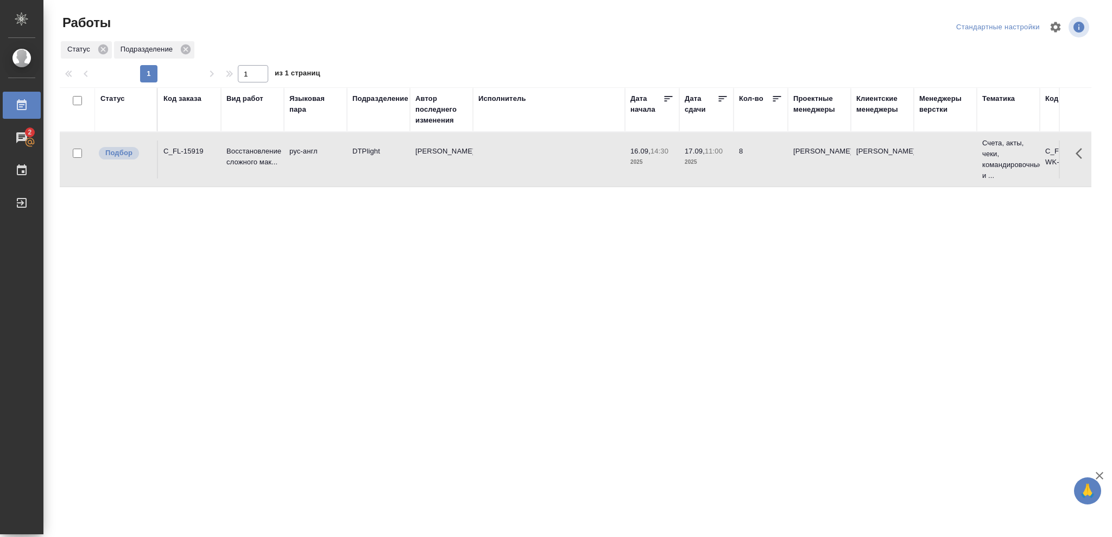
click at [117, 99] on div "Статус" at bounding box center [112, 98] width 24 height 11
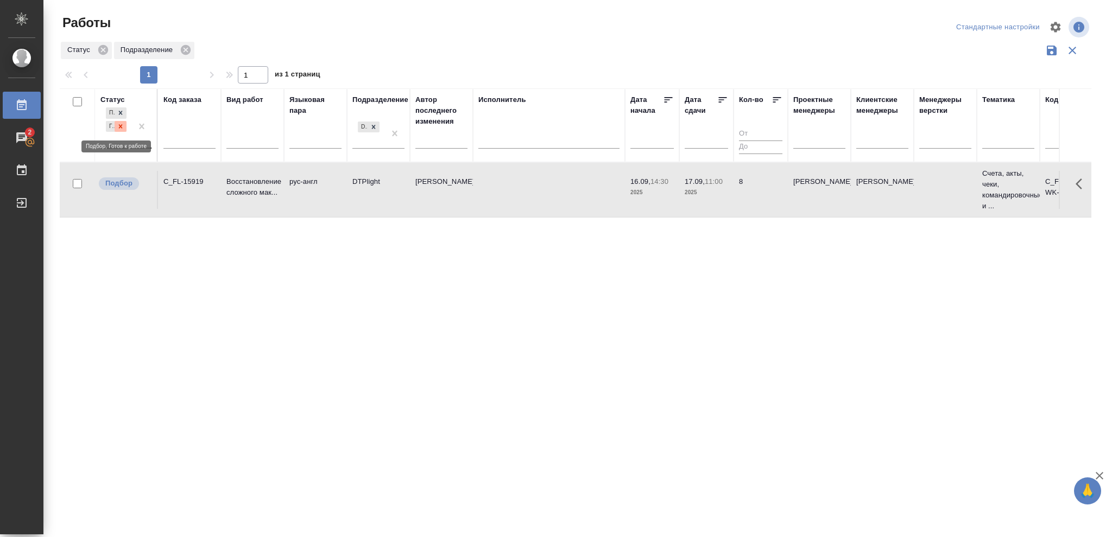
click at [120, 125] on icon at bounding box center [121, 126] width 4 height 4
click at [372, 125] on icon at bounding box center [374, 124] width 8 height 8
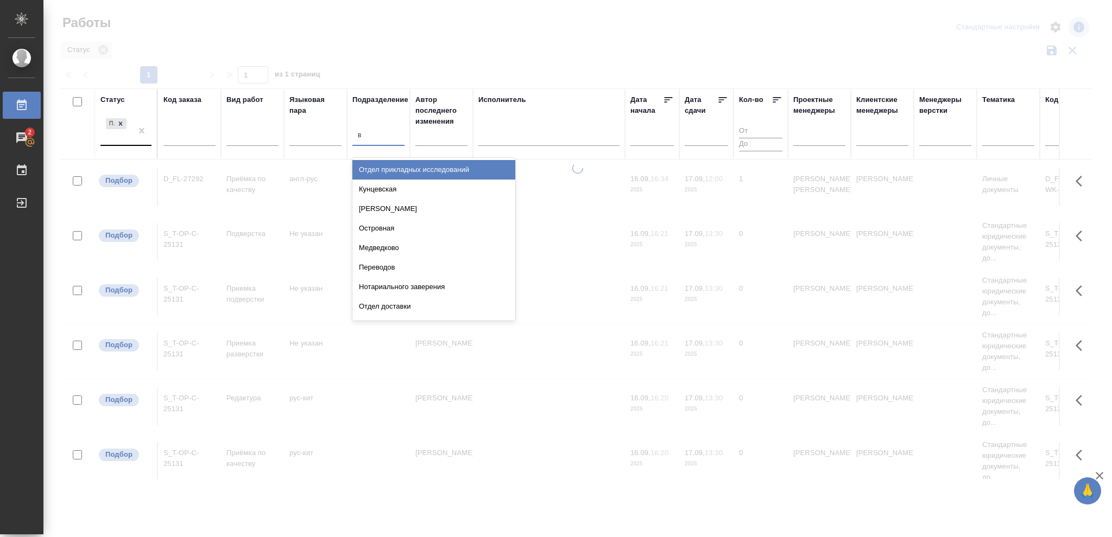
type input "ве"
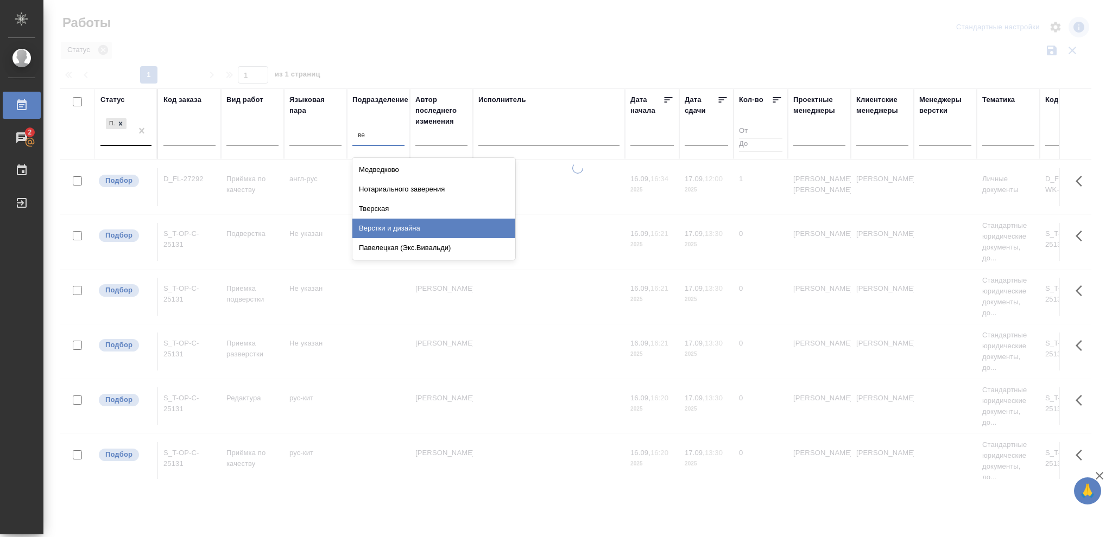
click at [389, 228] on div "Верстки и дизайна" at bounding box center [433, 229] width 163 height 20
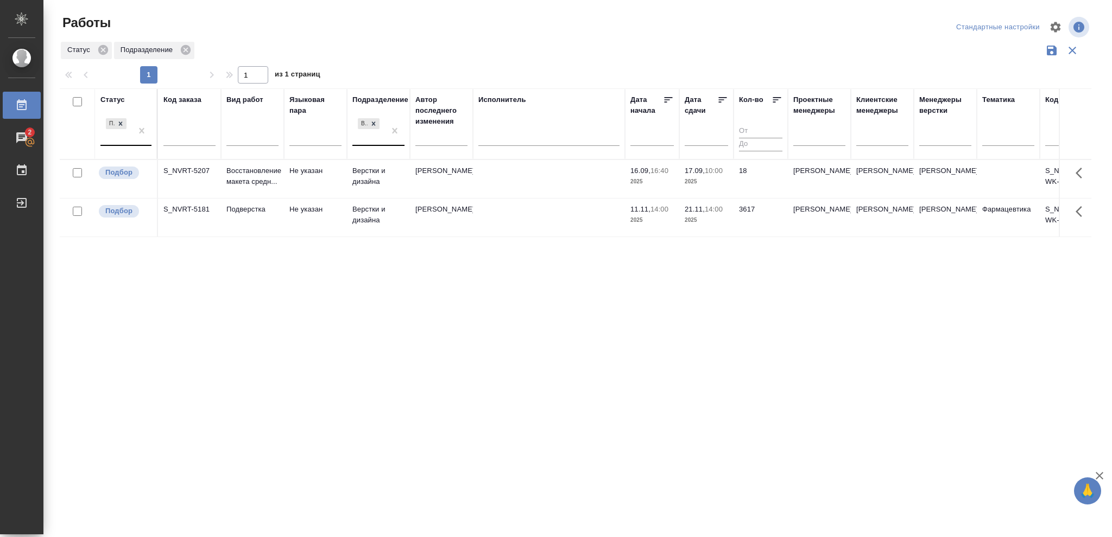
click at [702, 182] on p "2025" at bounding box center [705, 181] width 43 height 11
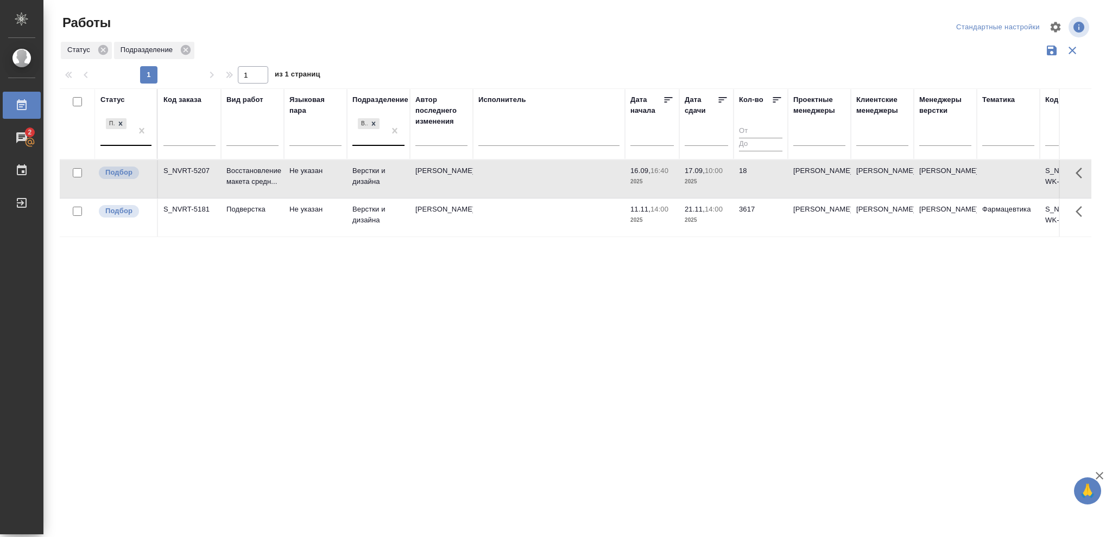
click at [702, 182] on p "2025" at bounding box center [705, 181] width 43 height 11
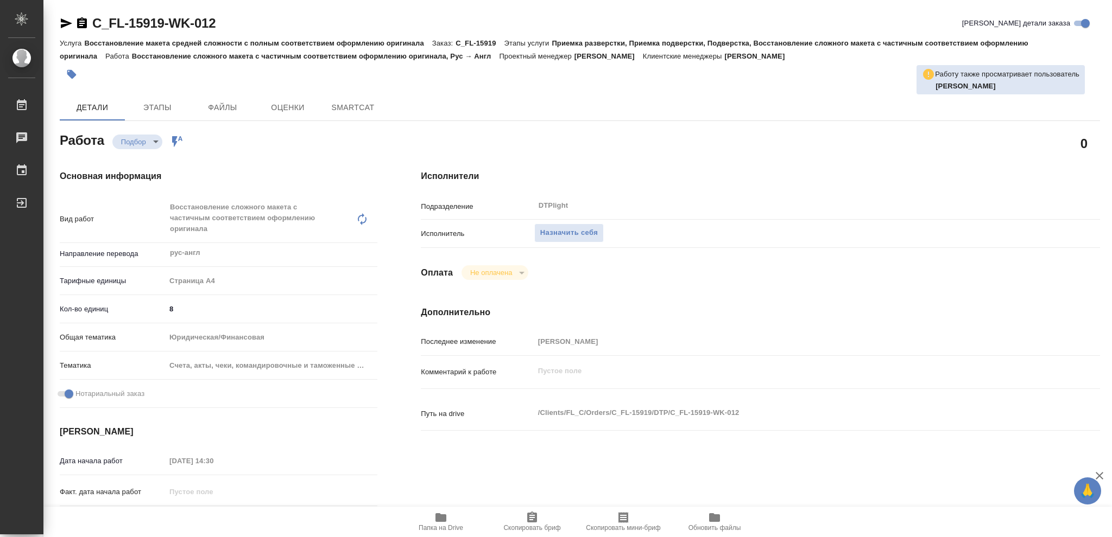
type textarea "x"
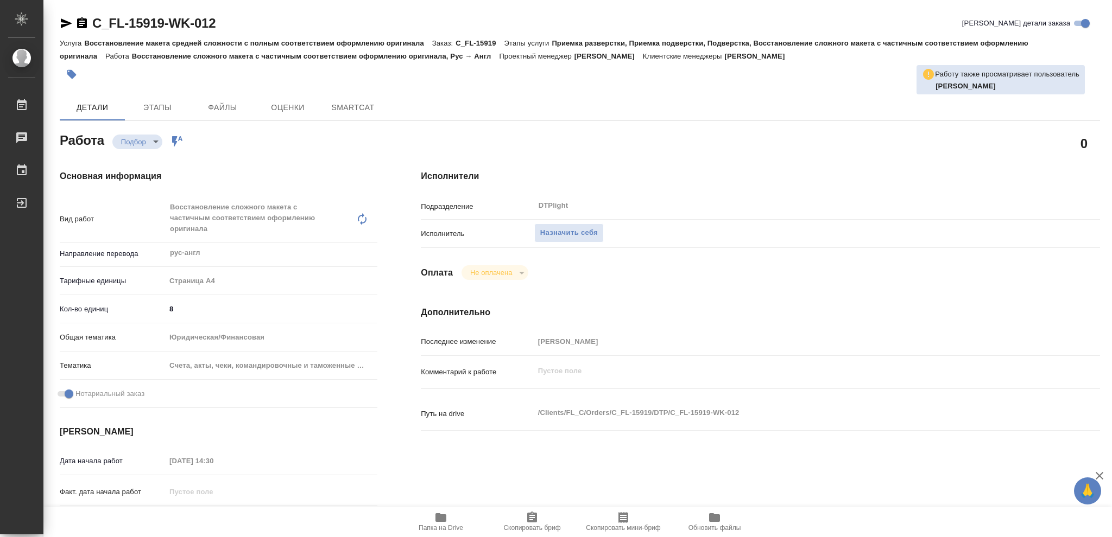
type textarea "x"
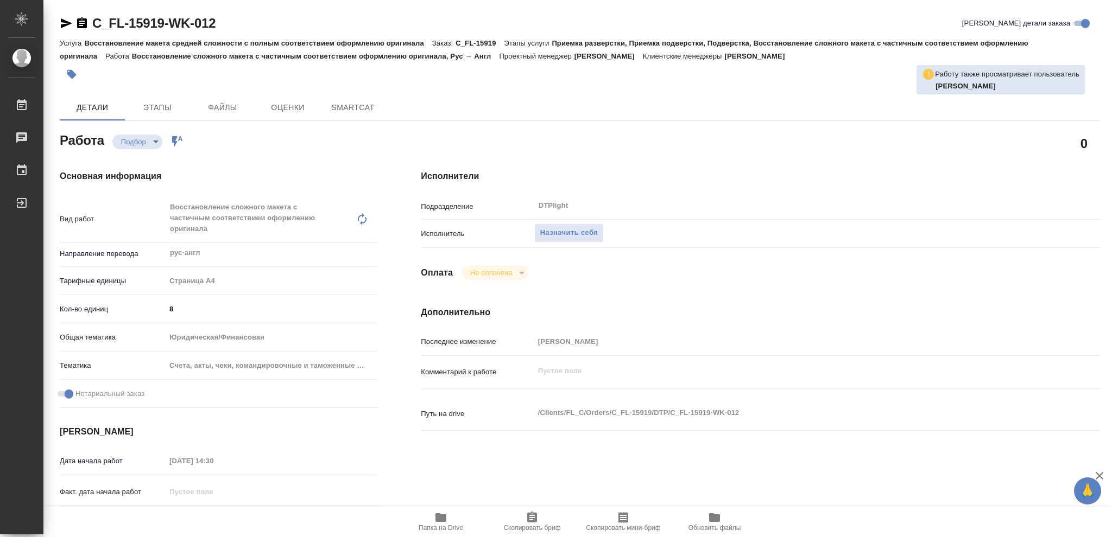
type textarea "x"
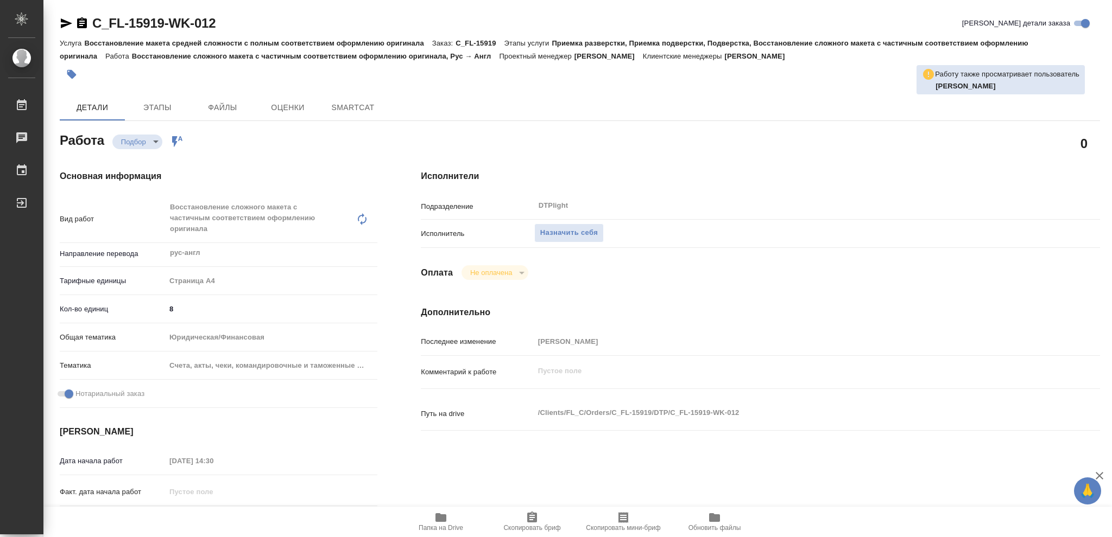
type textarea "x"
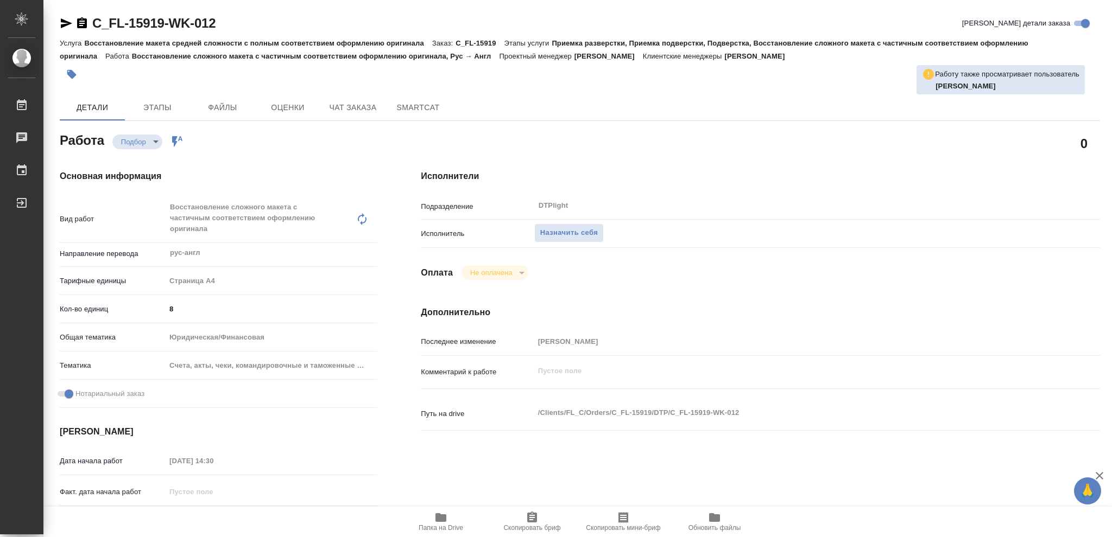
click at [439, 513] on icon "button" at bounding box center [440, 517] width 13 height 13
type textarea "x"
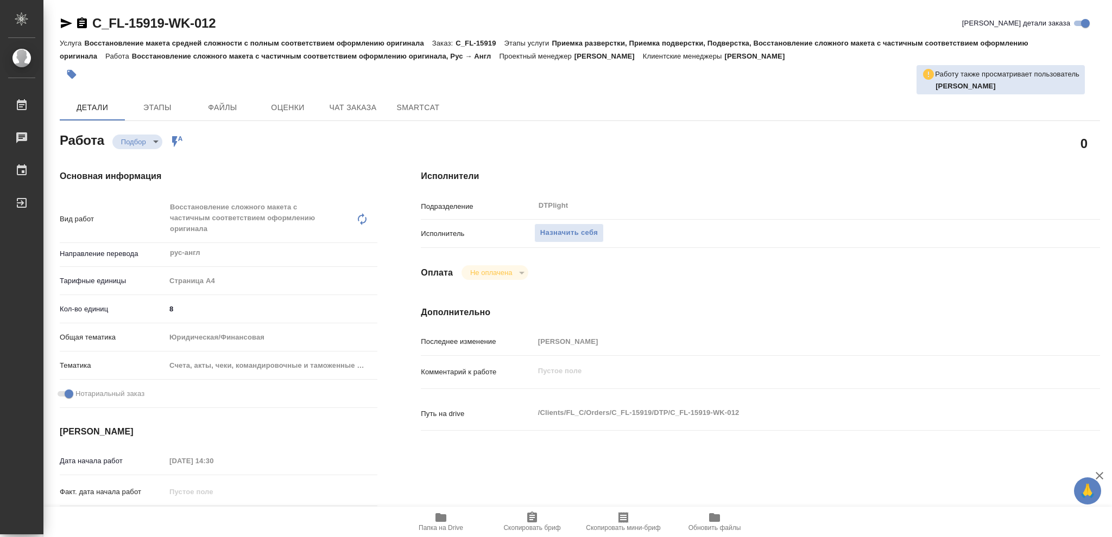
type textarea "x"
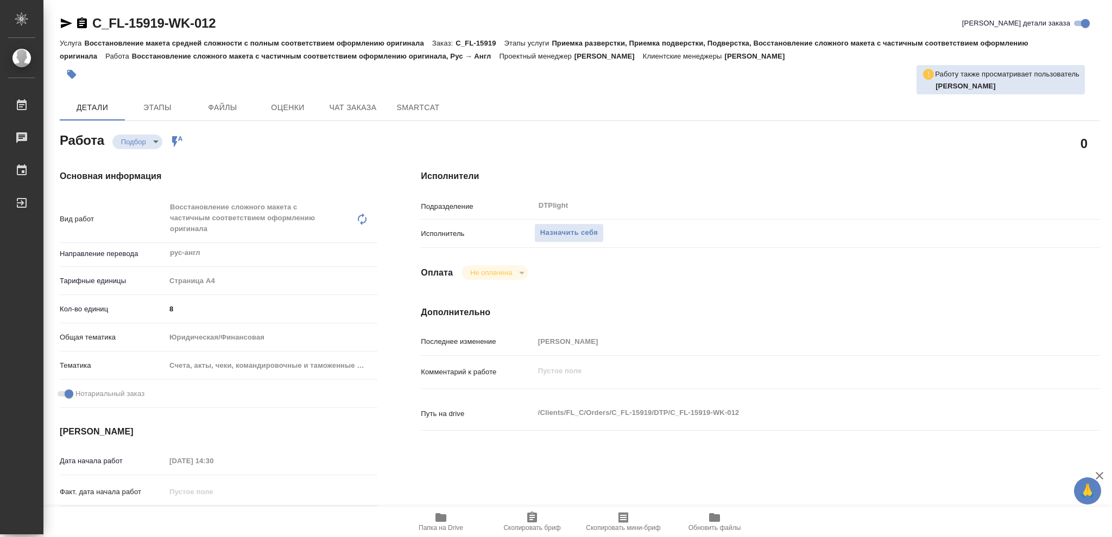
type textarea "x"
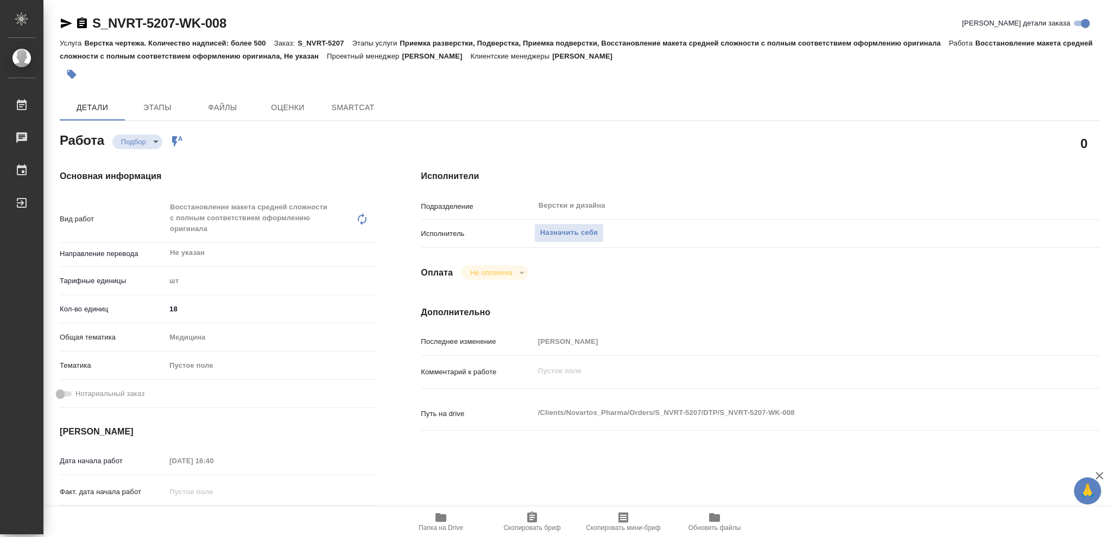
type textarea "x"
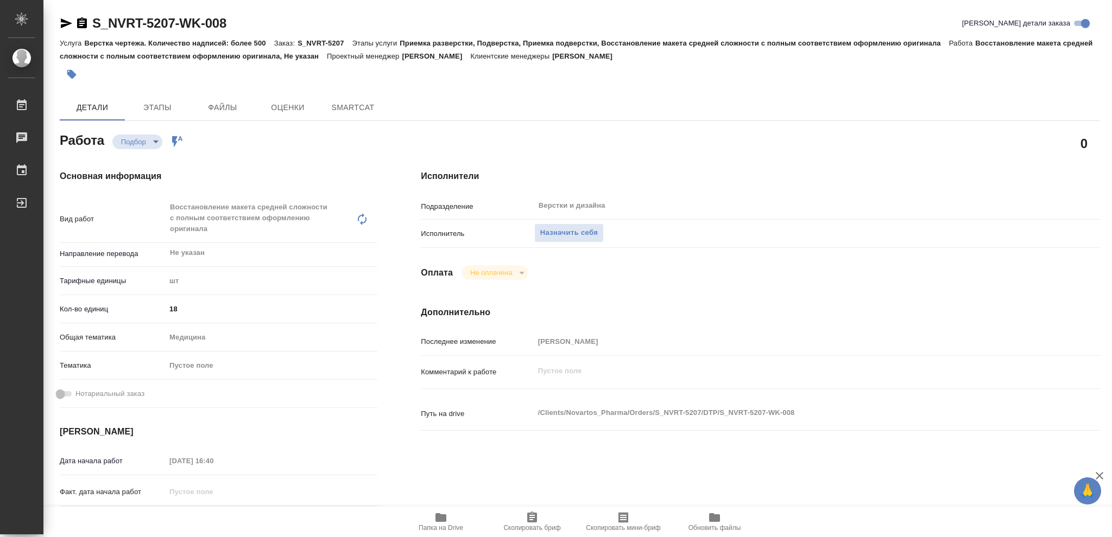
type textarea "x"
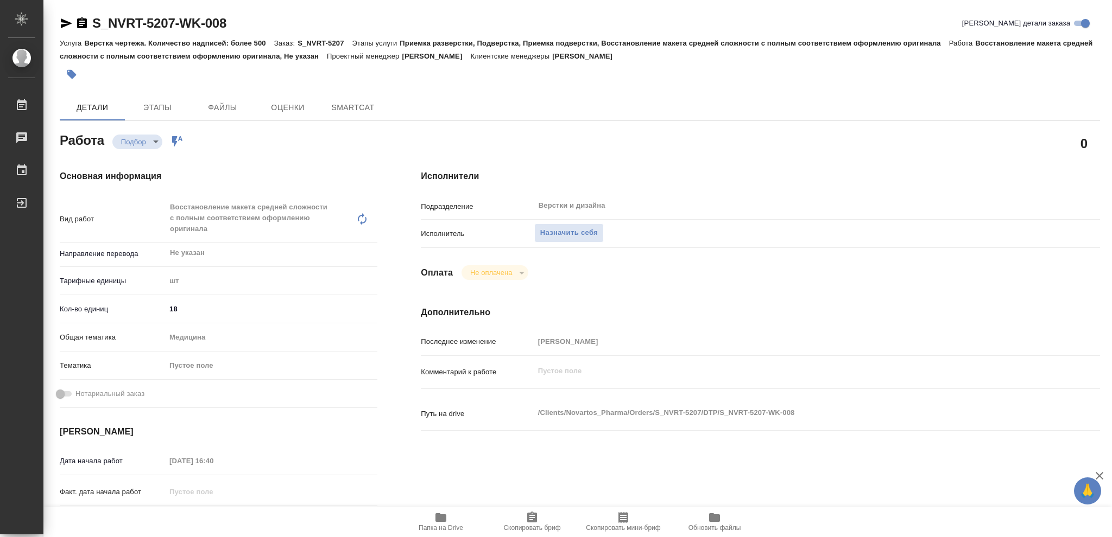
type textarea "x"
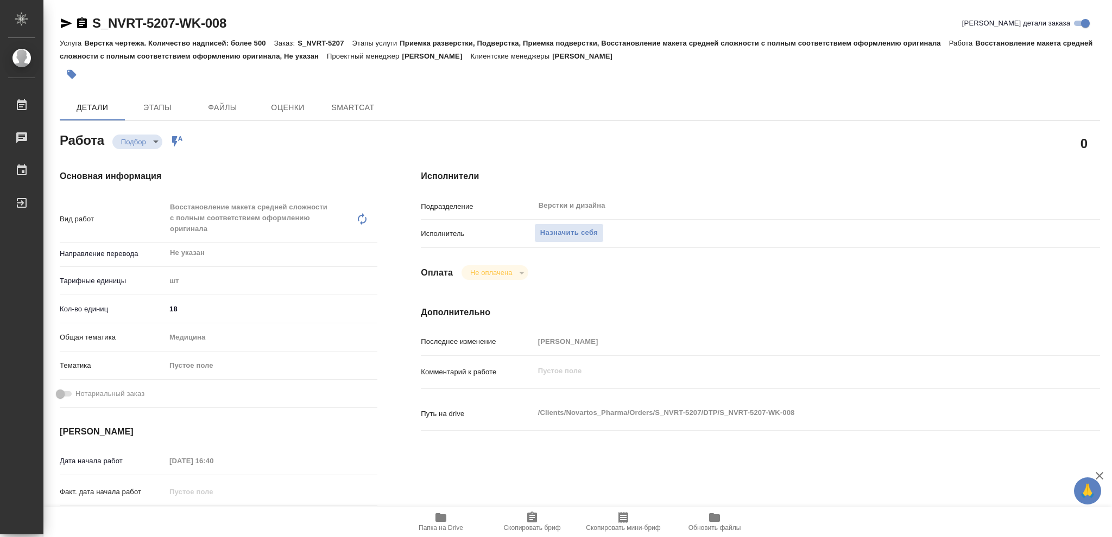
click at [442, 521] on icon "button" at bounding box center [440, 517] width 11 height 9
type textarea "x"
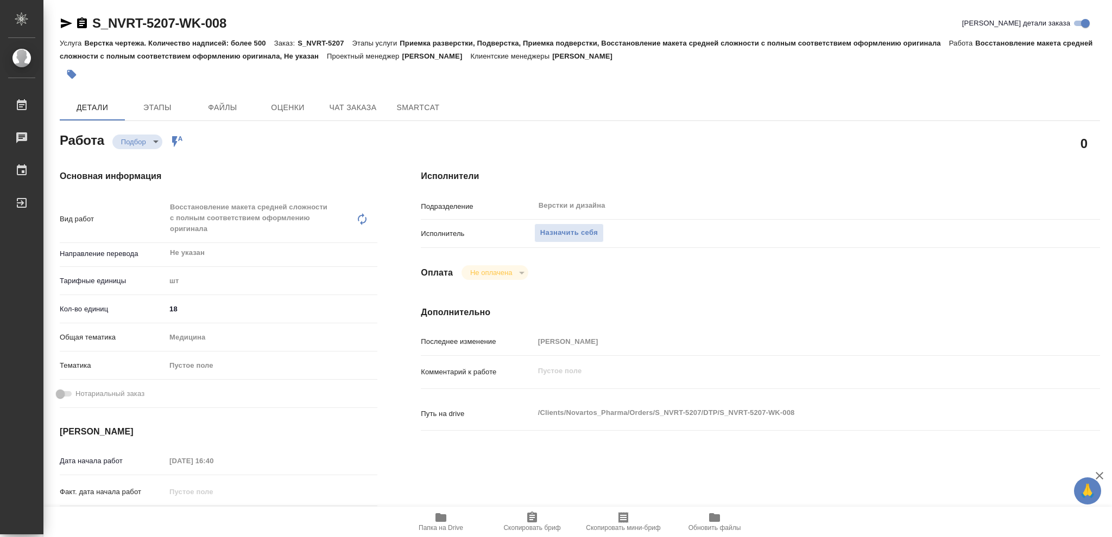
type textarea "x"
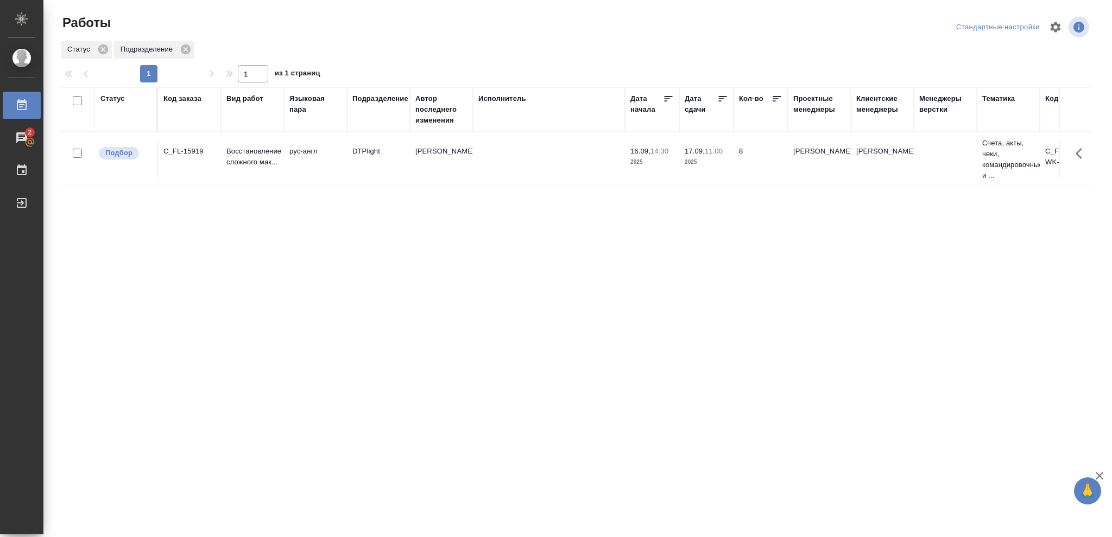
click at [108, 98] on div "Статус" at bounding box center [112, 98] width 24 height 11
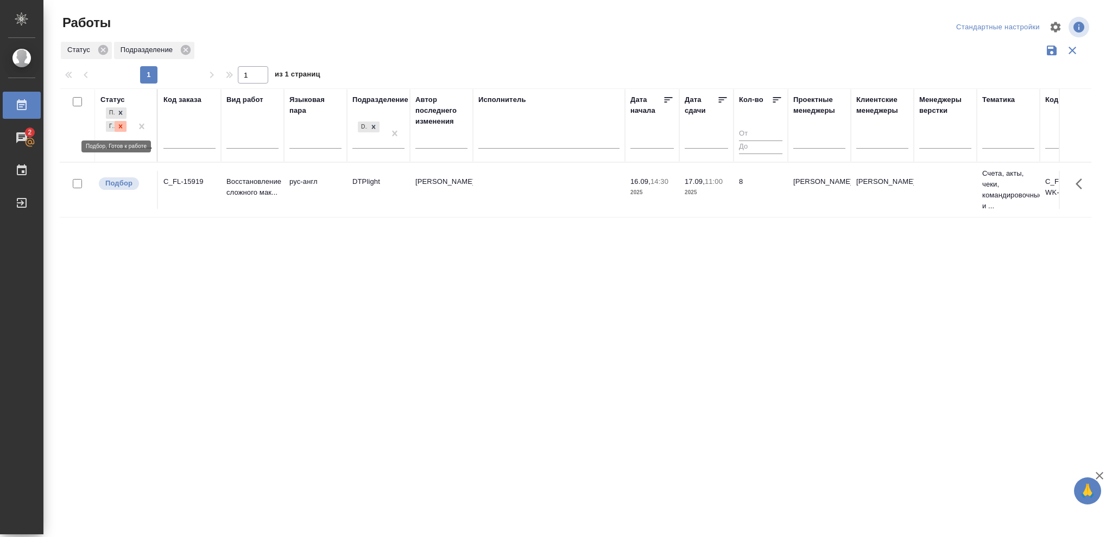
click at [119, 125] on icon at bounding box center [121, 126] width 4 height 4
click at [119, 125] on icon at bounding box center [121, 124] width 8 height 8
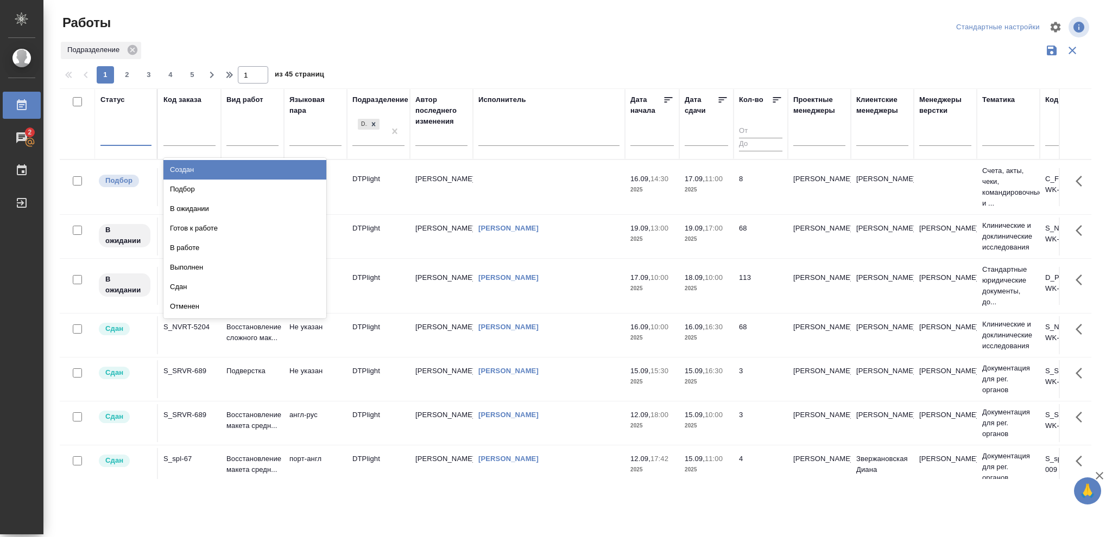
click at [118, 136] on div at bounding box center [125, 136] width 51 height 16
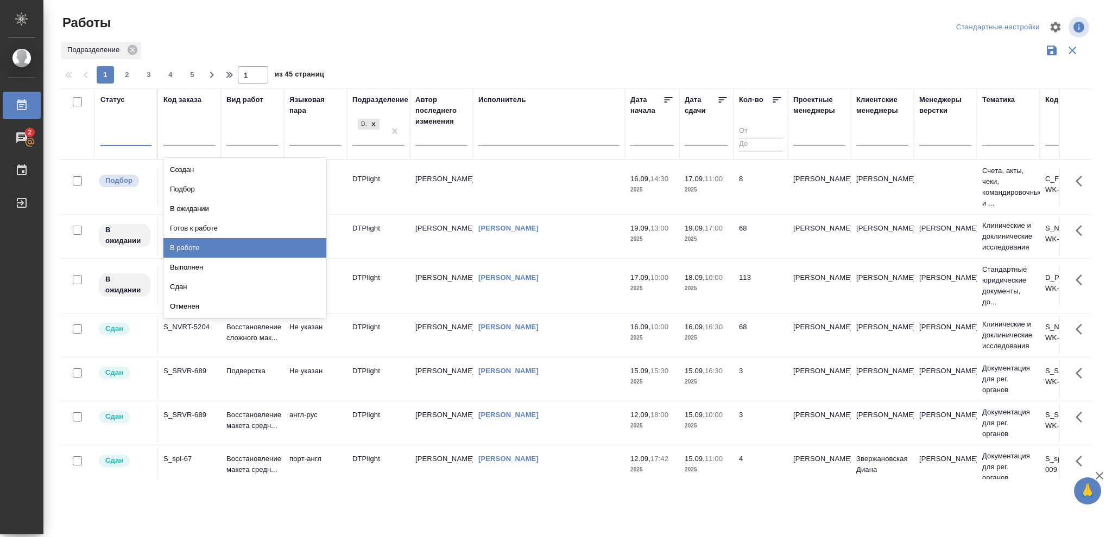
click at [189, 247] on div "В работе" at bounding box center [244, 248] width 163 height 20
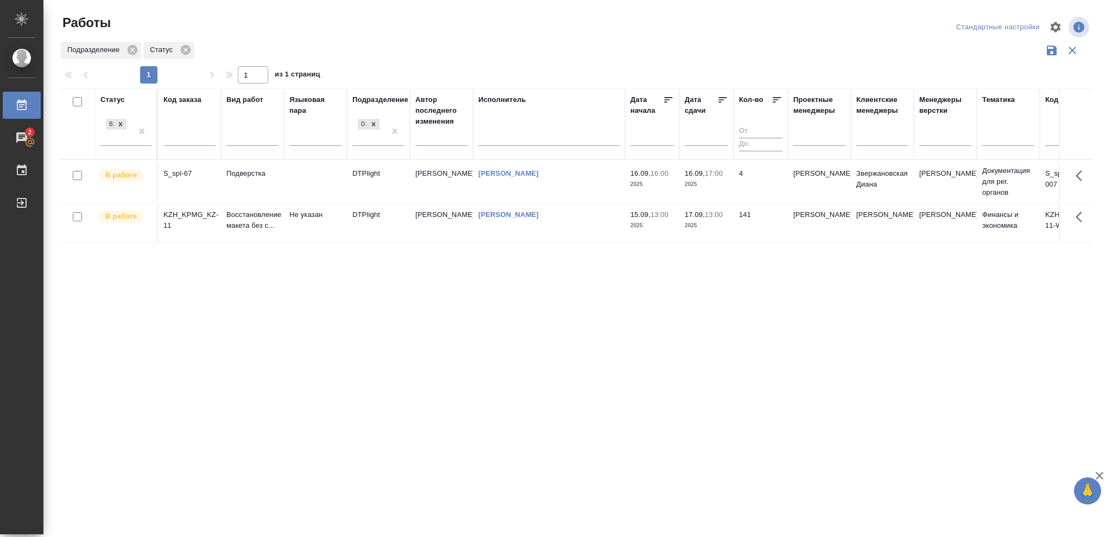
click at [711, 188] on p "2025" at bounding box center [705, 184] width 43 height 11
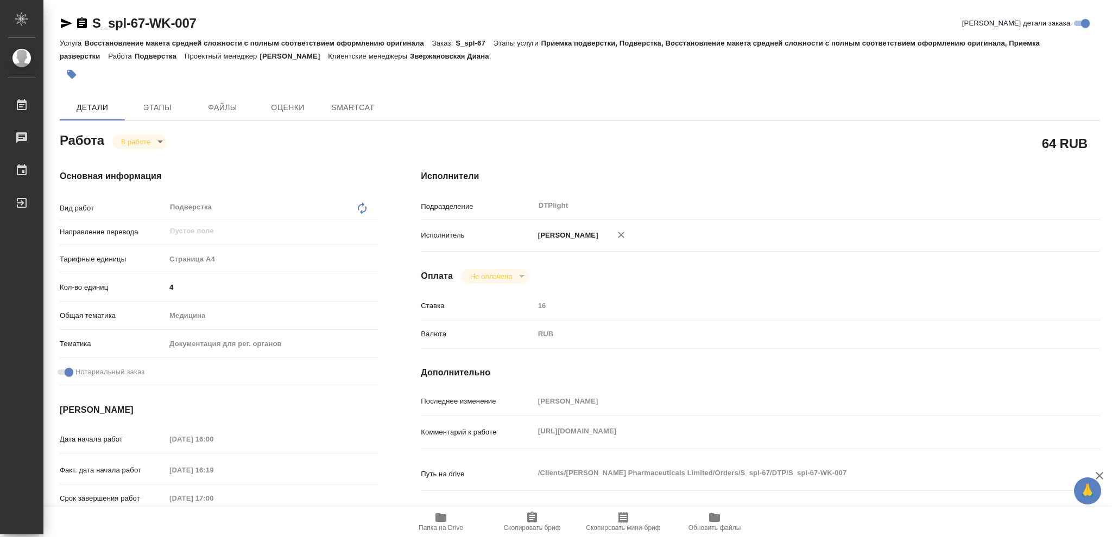
type textarea "x"
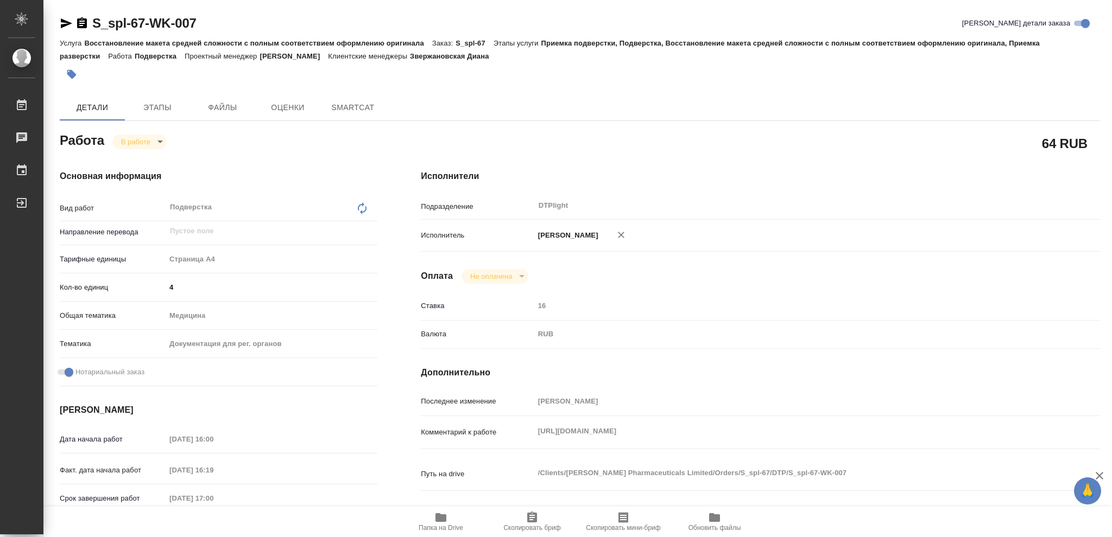
type textarea "x"
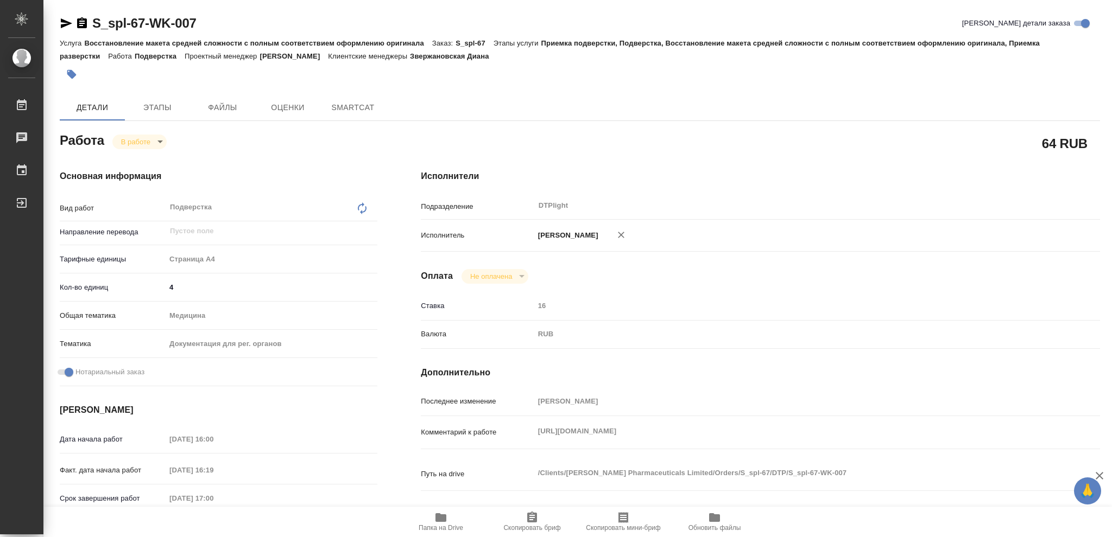
type textarea "x"
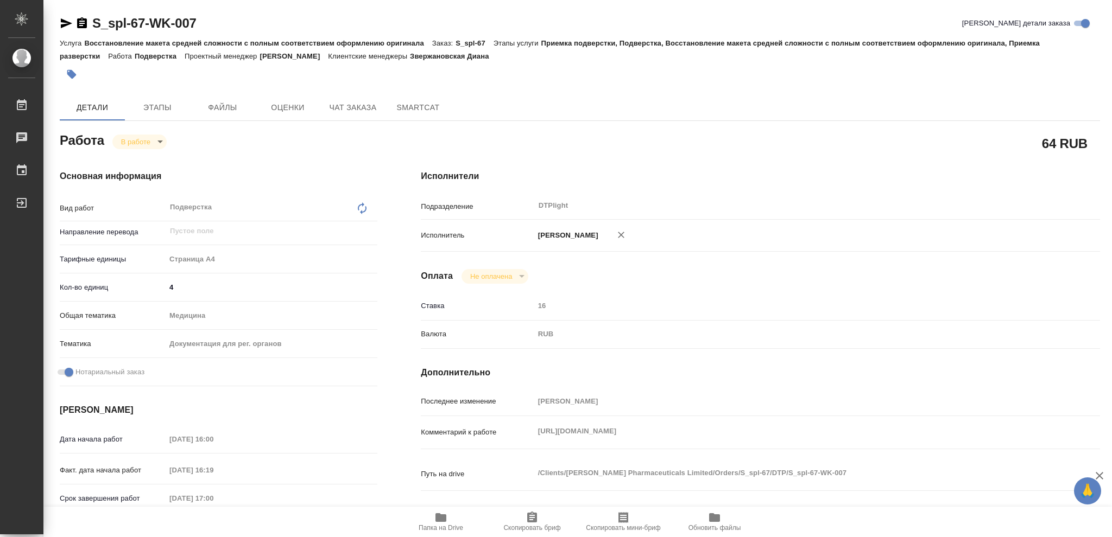
click at [432, 523] on span "Папка на Drive" at bounding box center [441, 521] width 78 height 21
type textarea "x"
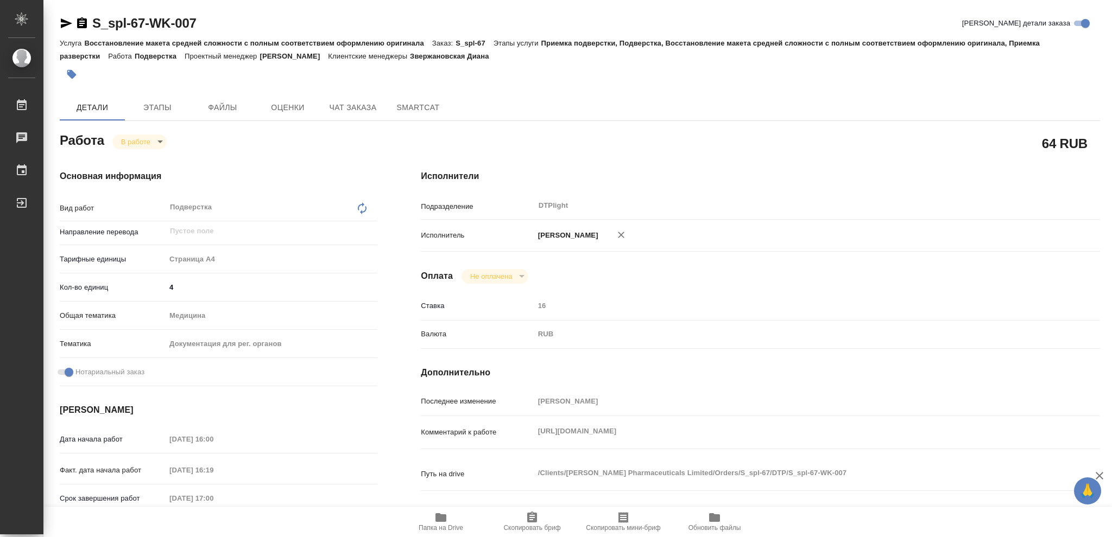
type textarea "x"
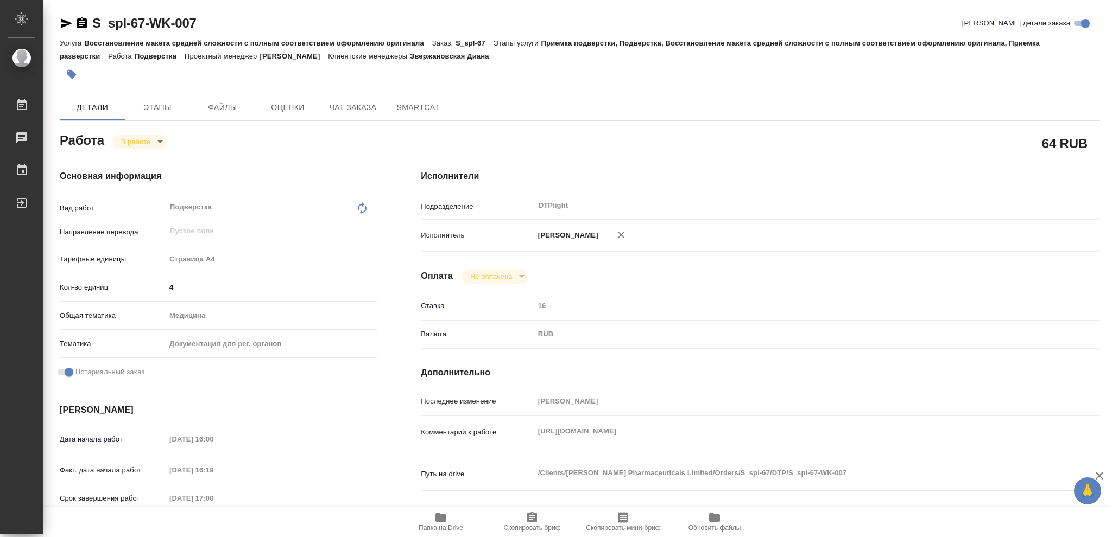
type textarea "x"
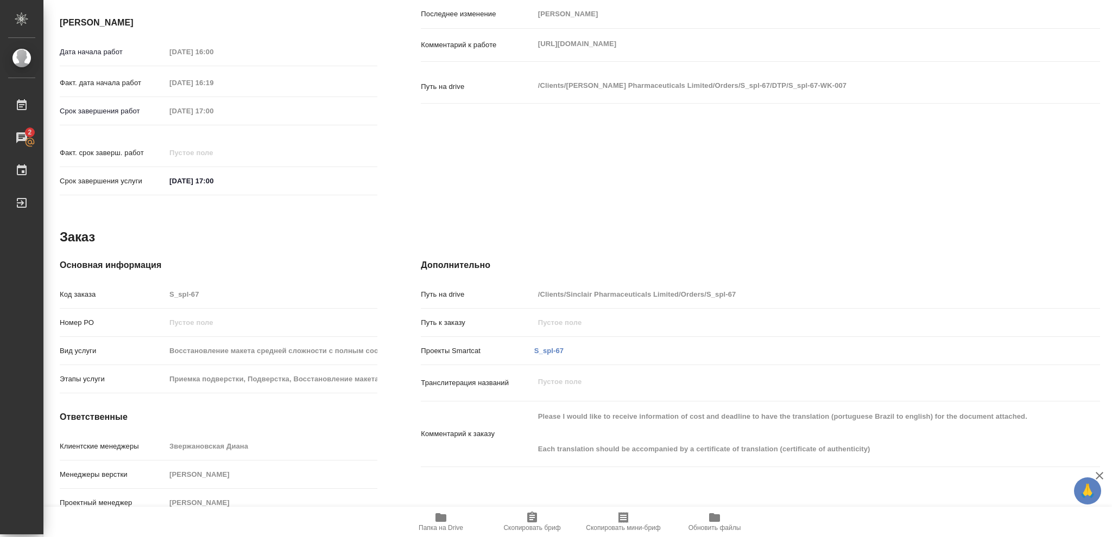
scroll to position [26, 0]
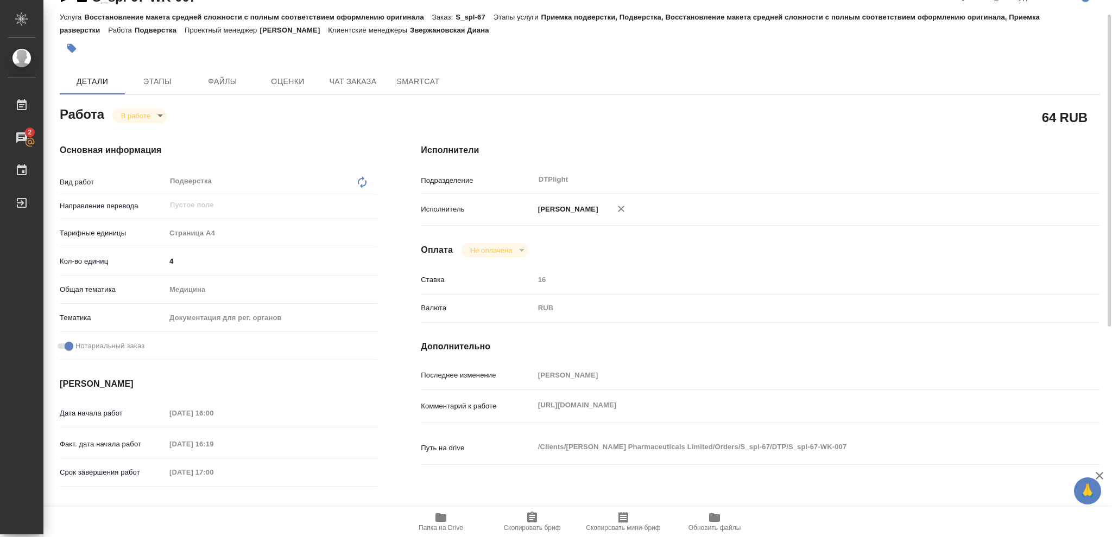
click at [158, 116] on body "🙏 .cls-1 fill:#fff; AWATERA Vasileva Olga Работы 2 Чаты График Выйти S_spl-67-W…" at bounding box center [556, 268] width 1112 height 537
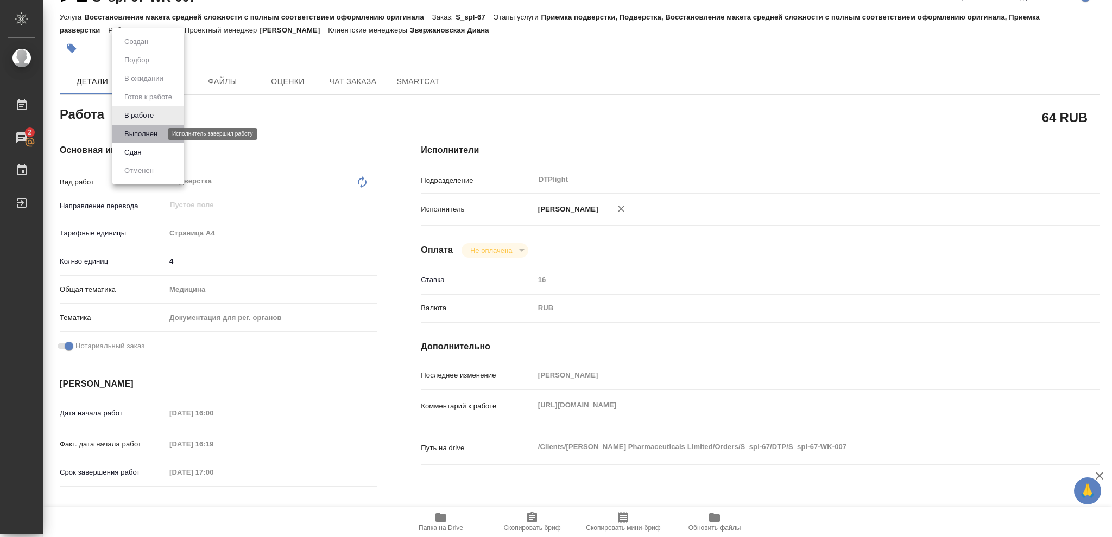
click at [145, 134] on button "Выполнен" at bounding box center [141, 134] width 40 height 12
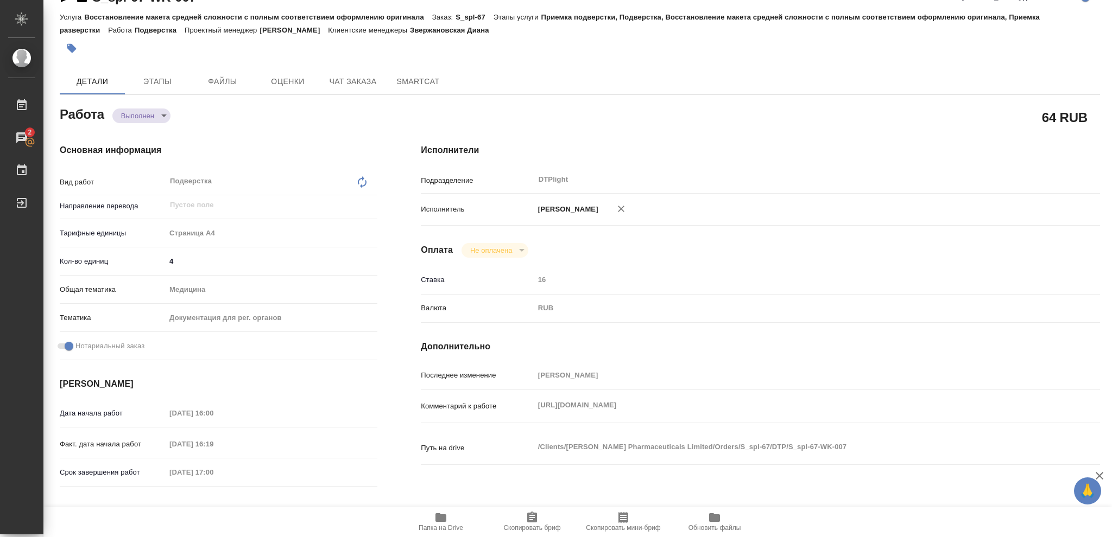
type textarea "x"
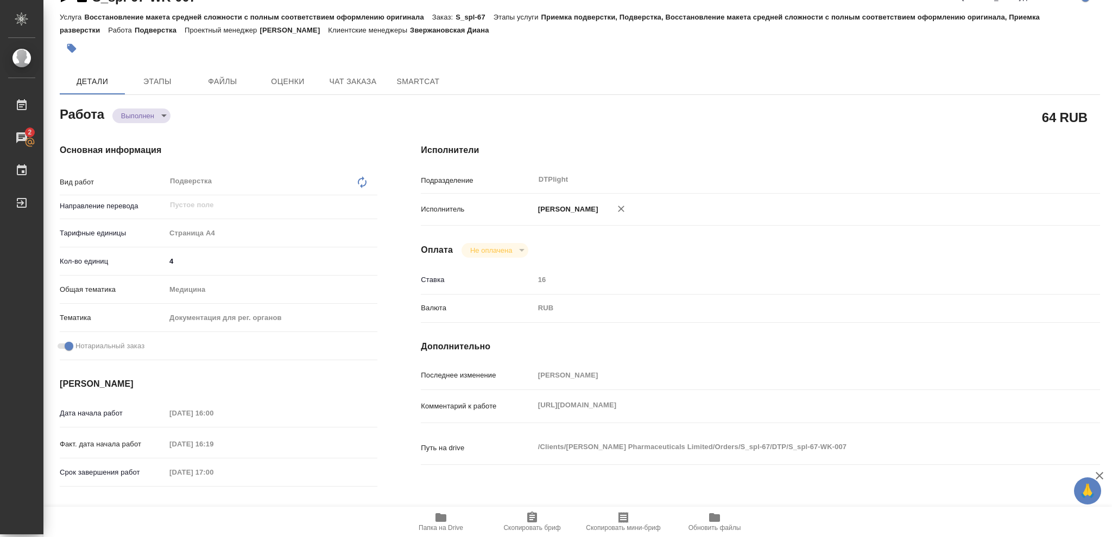
type textarea "x"
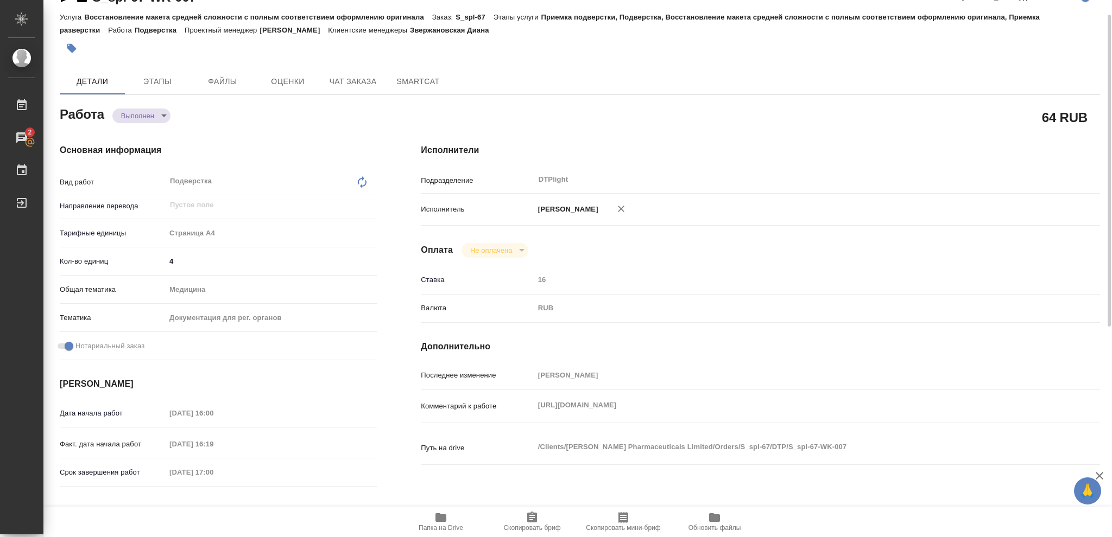
type textarea "x"
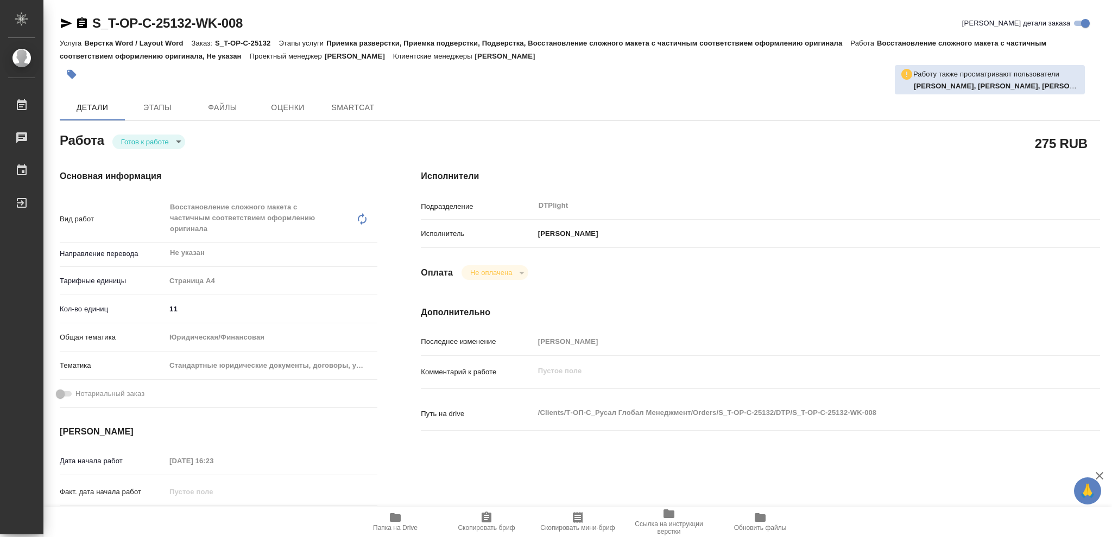
type textarea "x"
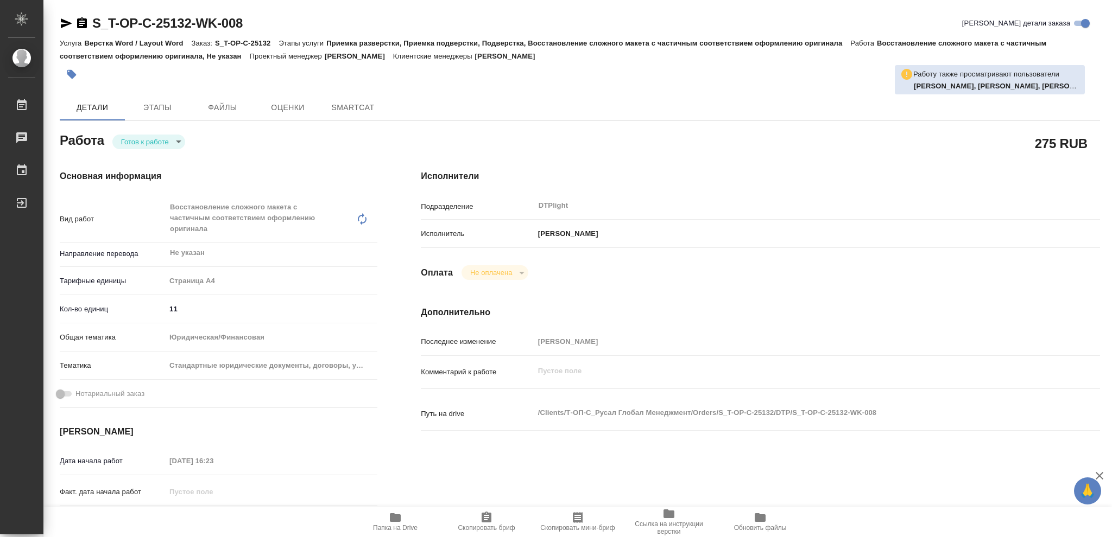
type textarea "x"
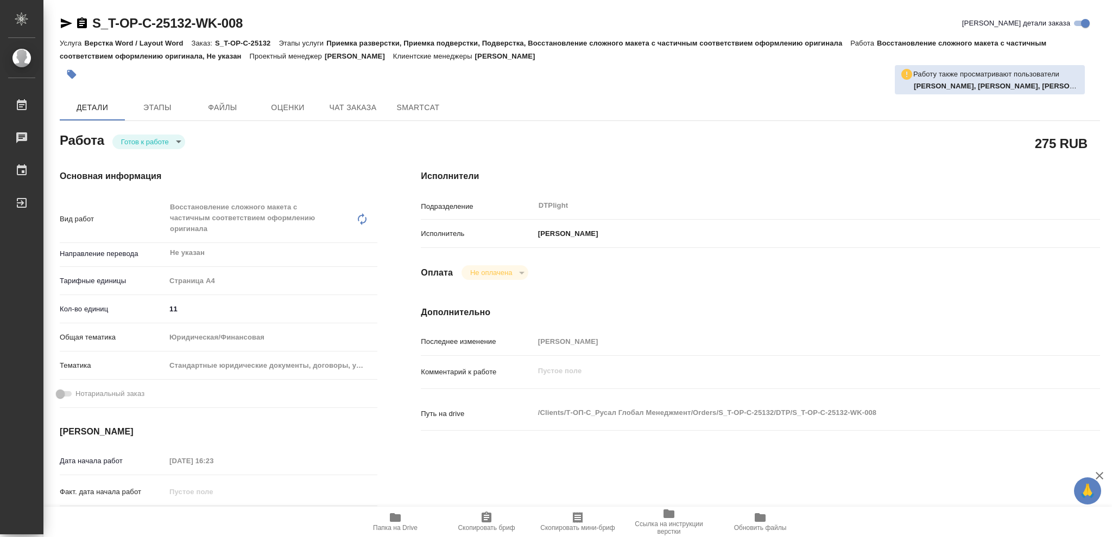
type textarea "x"
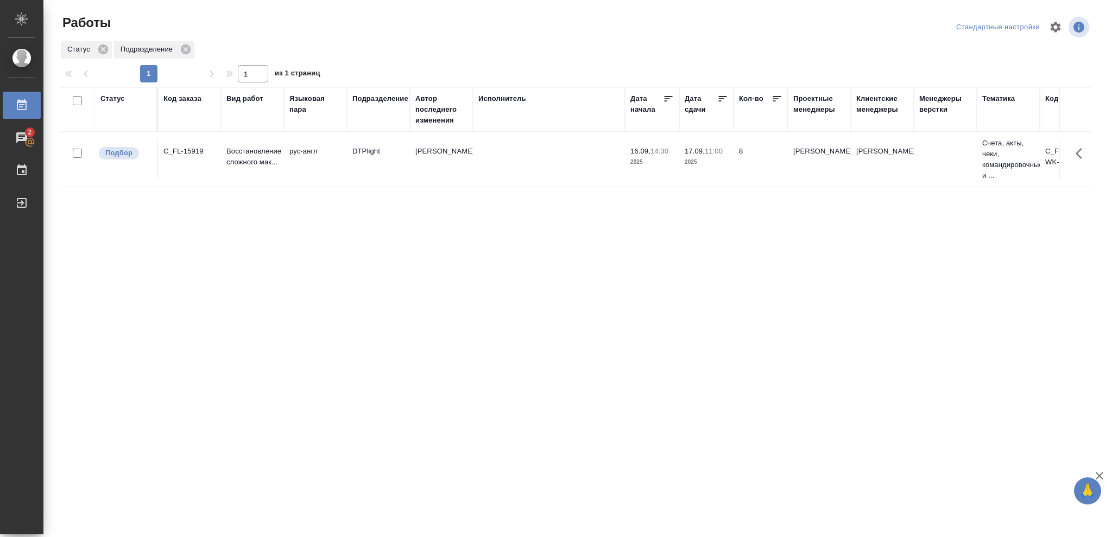
click at [113, 96] on div "Статус" at bounding box center [112, 98] width 24 height 11
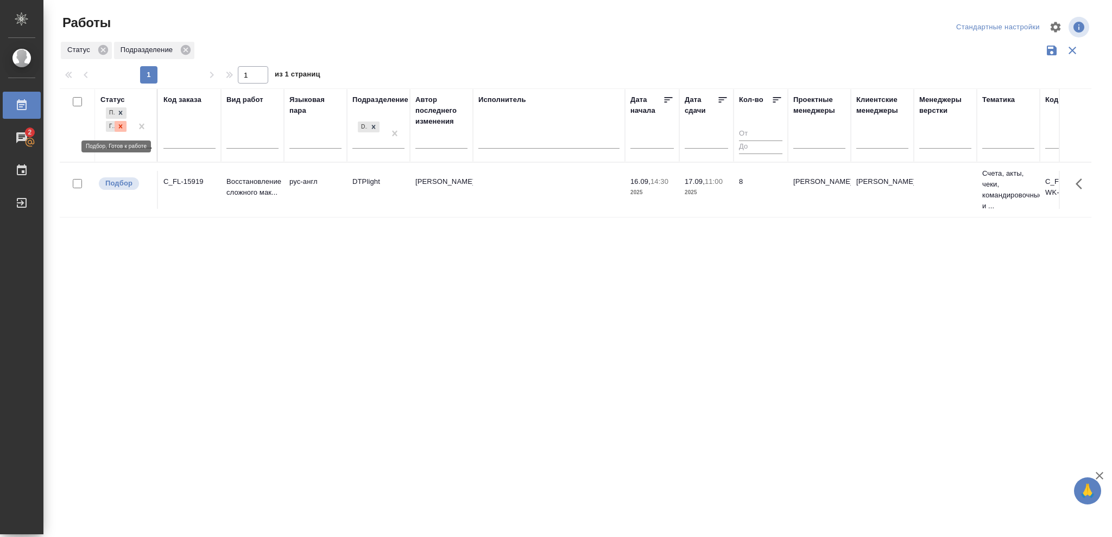
click at [120, 126] on icon at bounding box center [121, 126] width 4 height 4
click at [120, 124] on icon at bounding box center [121, 124] width 4 height 4
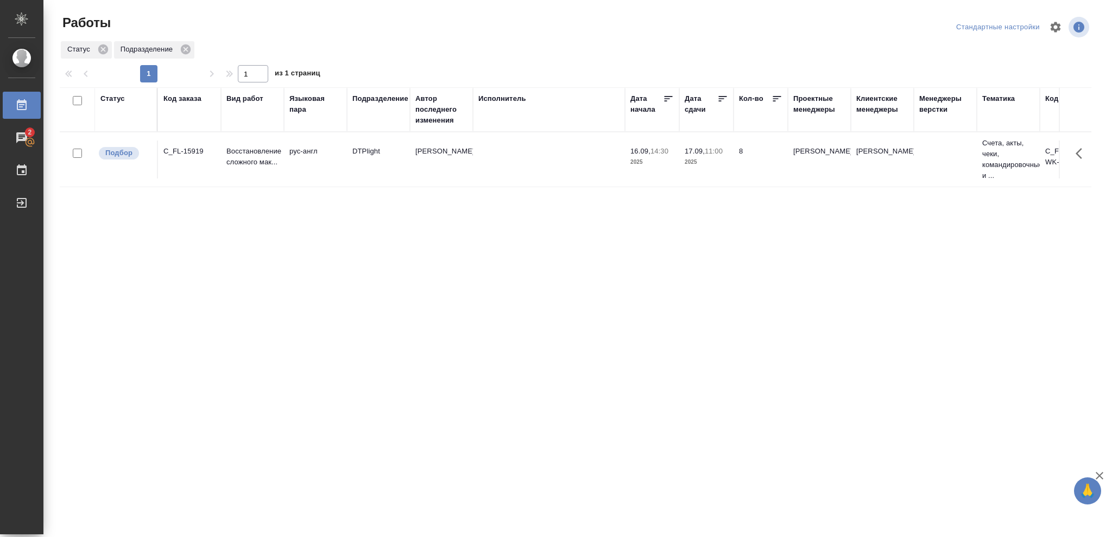
drag, startPoint x: 109, startPoint y: 100, endPoint x: 674, endPoint y: 109, distance: 565.6
click at [111, 100] on div "Статус" at bounding box center [112, 98] width 24 height 11
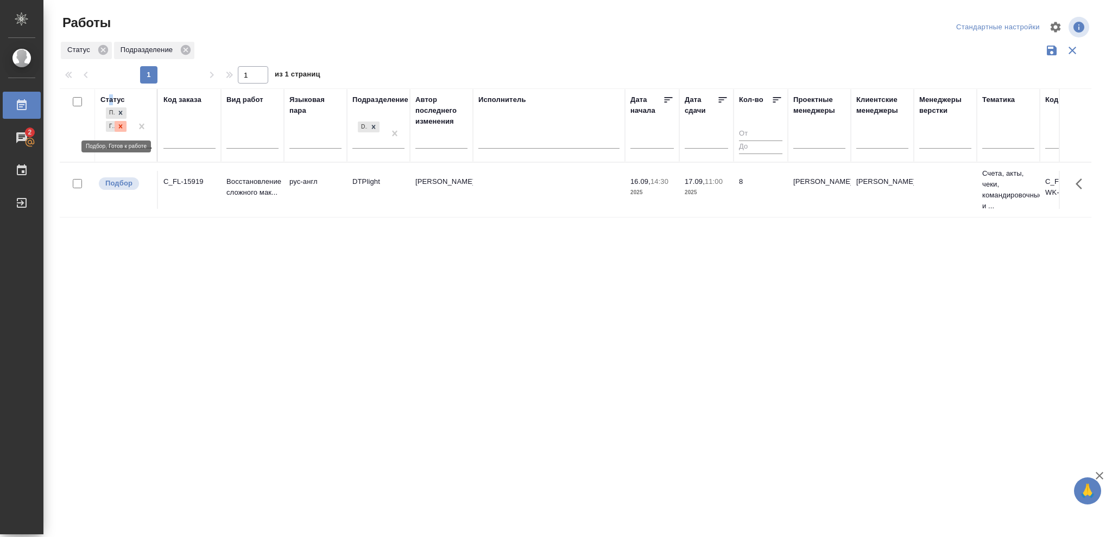
click at [118, 129] on icon at bounding box center [121, 127] width 8 height 8
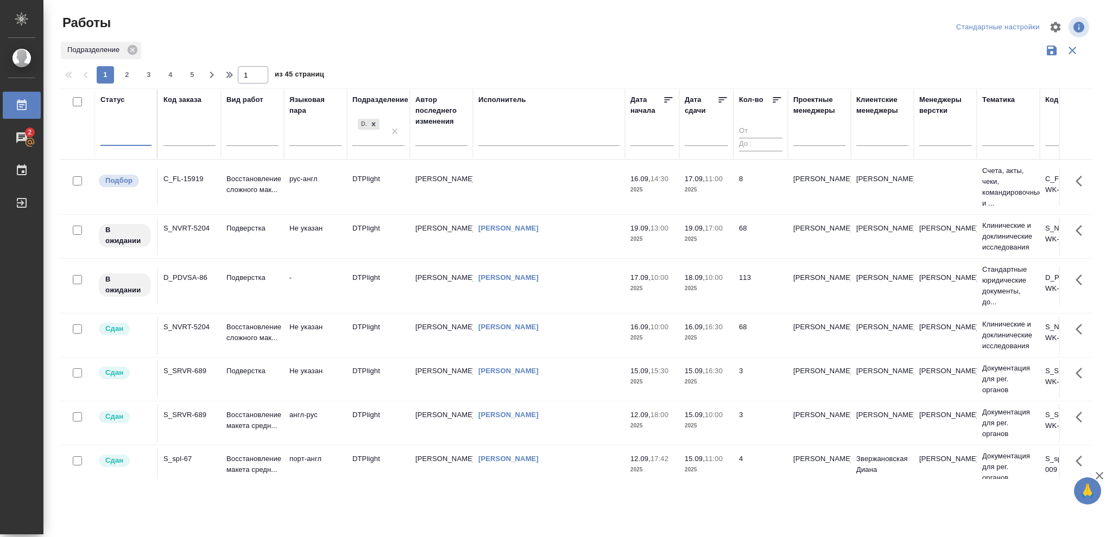
click at [118, 136] on div at bounding box center [125, 136] width 51 height 16
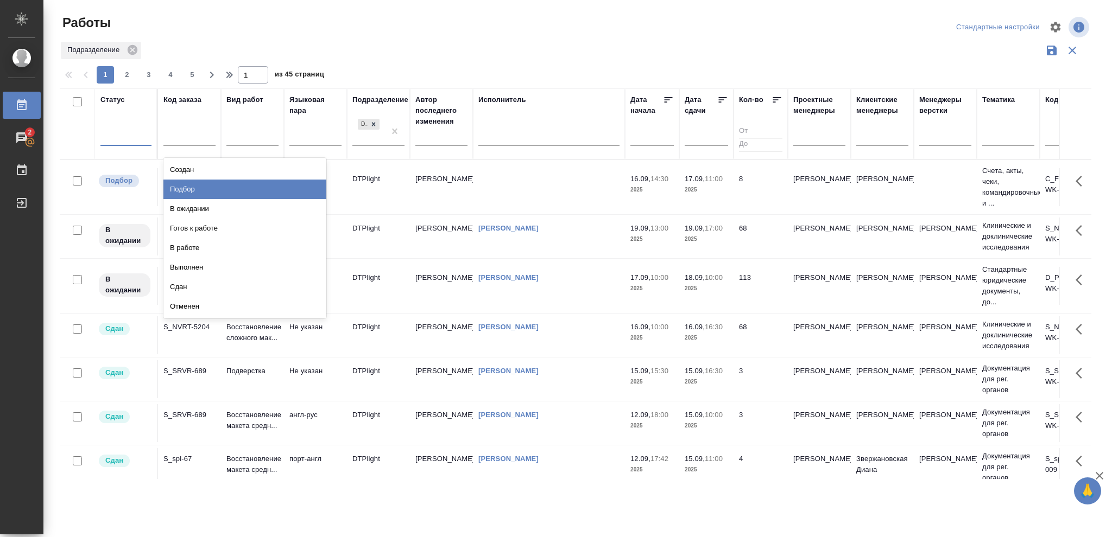
click at [191, 188] on div "Подбор" at bounding box center [244, 190] width 163 height 20
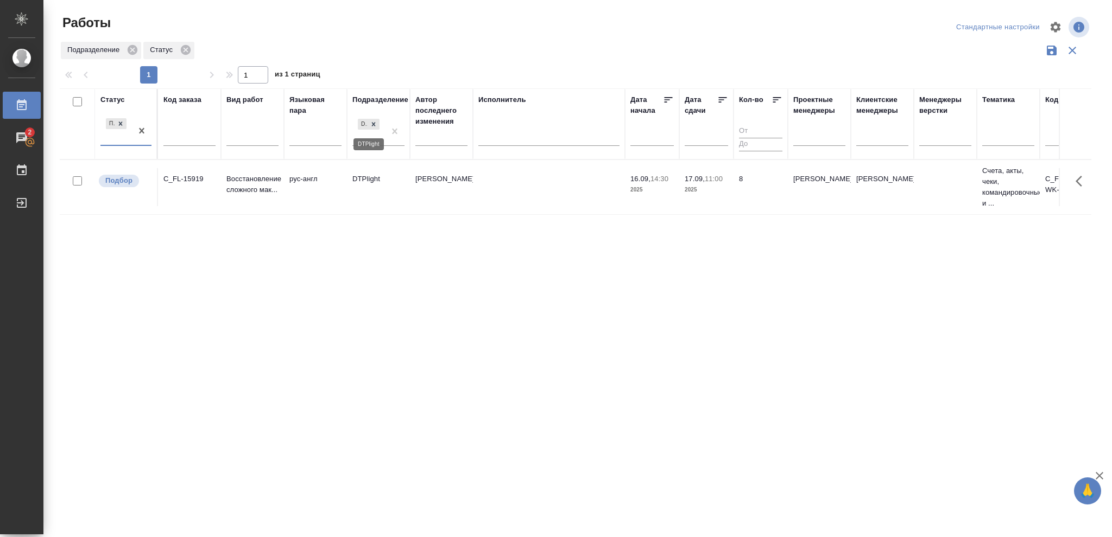
click at [370, 122] on icon at bounding box center [374, 124] width 8 height 8
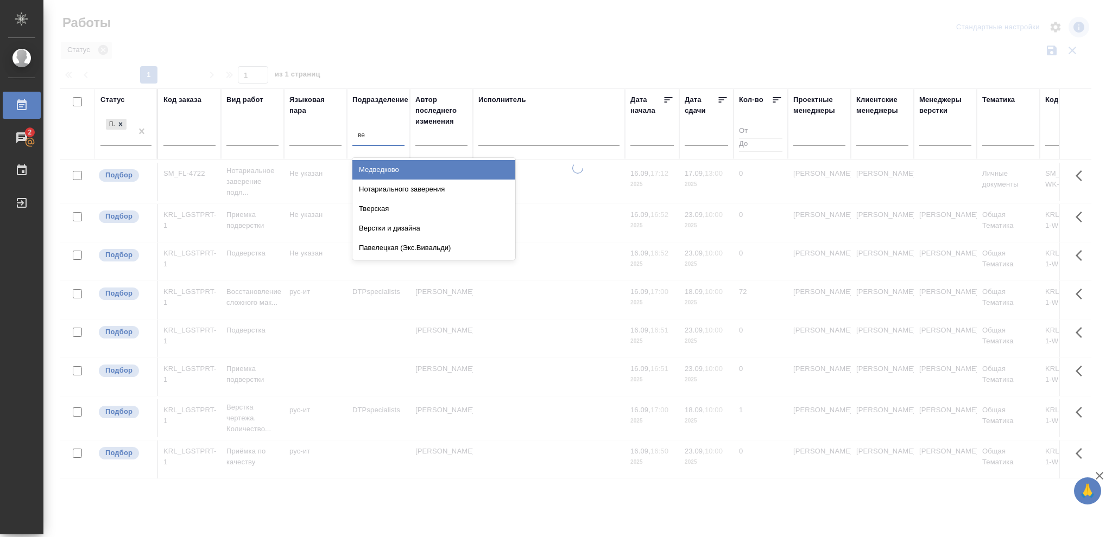
type input "вер"
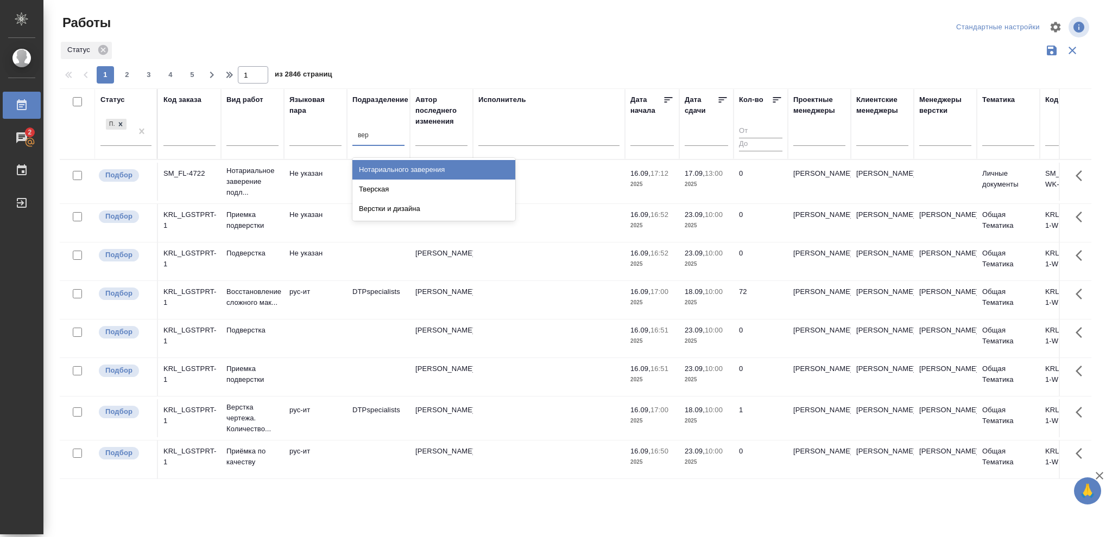
click at [393, 212] on div "Верстки и дизайна" at bounding box center [433, 209] width 163 height 20
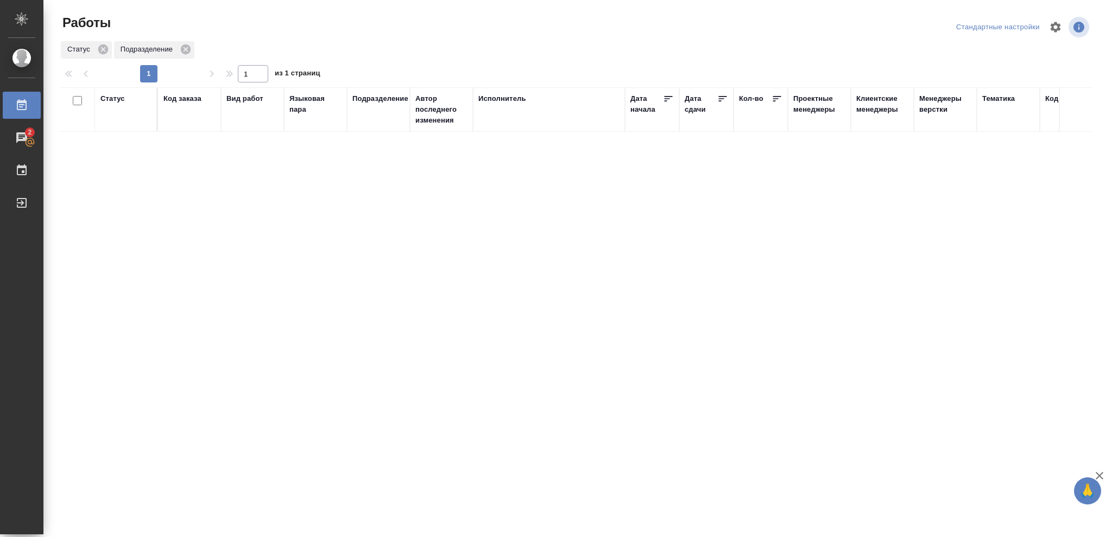
click at [110, 95] on div "Статус" at bounding box center [112, 98] width 24 height 11
click at [120, 126] on icon at bounding box center [121, 126] width 4 height 4
click at [123, 124] on icon at bounding box center [121, 124] width 8 height 8
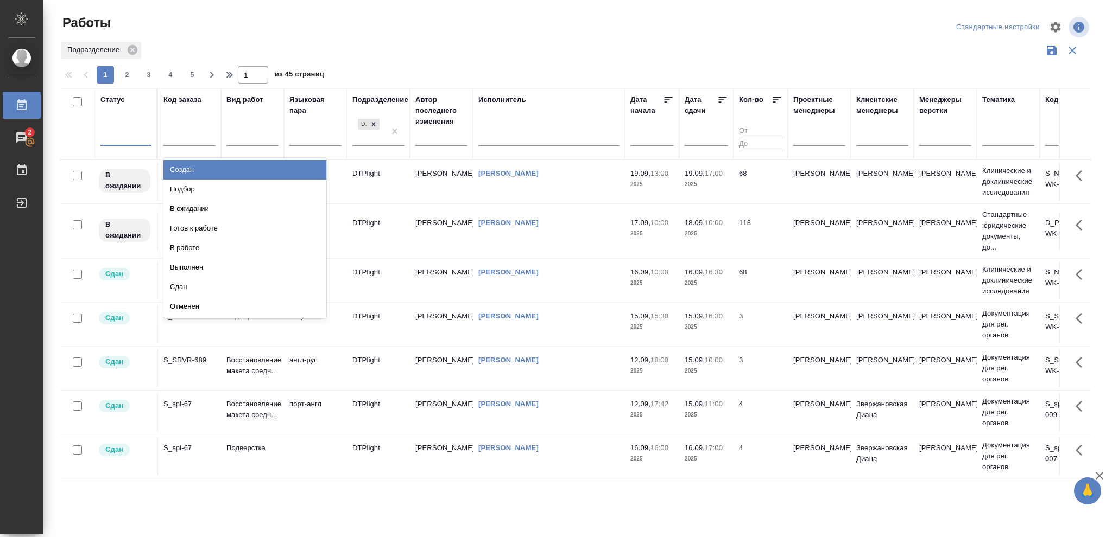
click at [122, 134] on div at bounding box center [125, 136] width 51 height 16
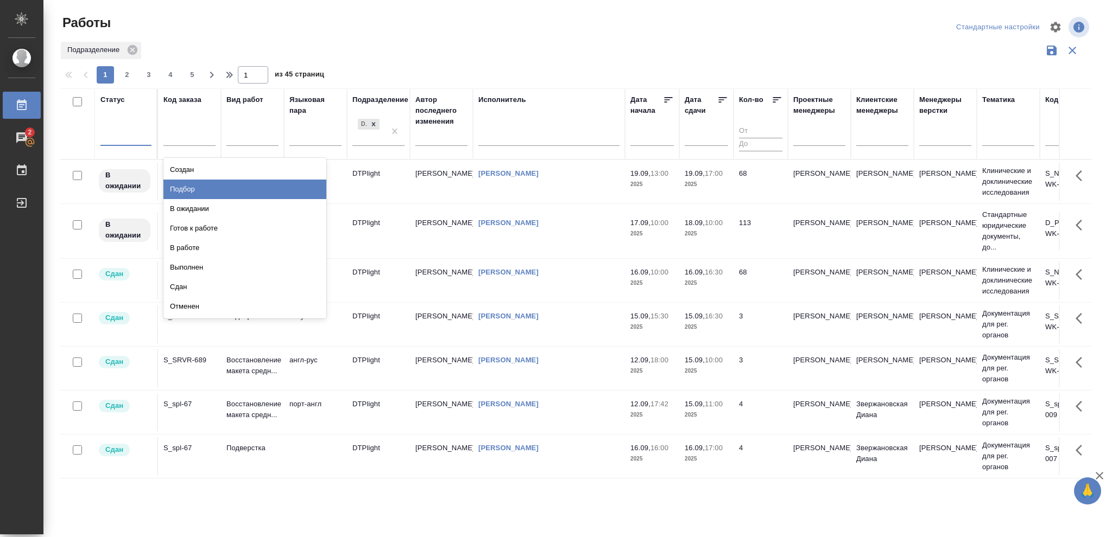
click at [193, 185] on div "Подбор" at bounding box center [244, 190] width 163 height 20
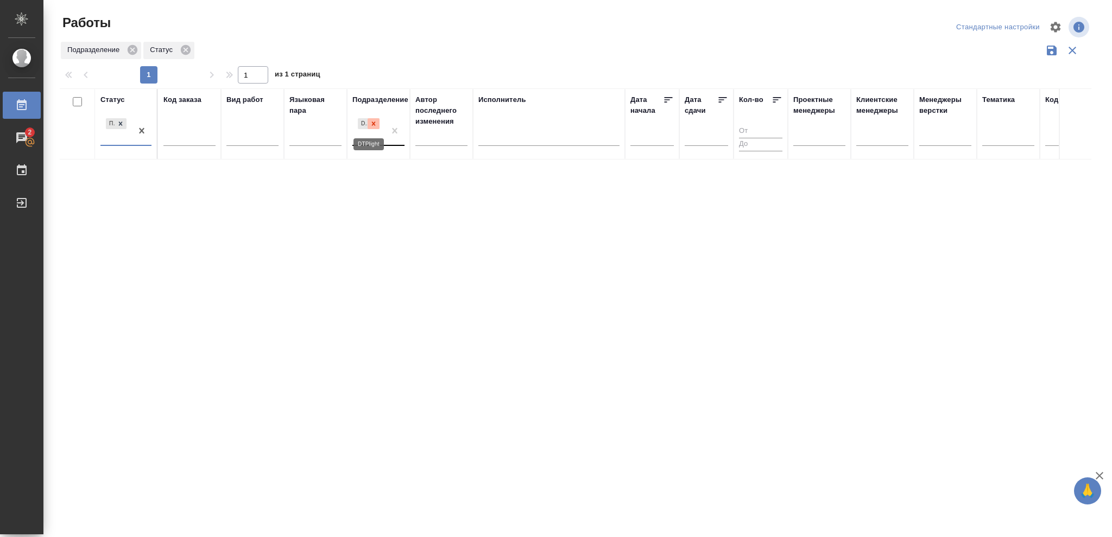
click at [373, 122] on icon at bounding box center [374, 124] width 8 height 8
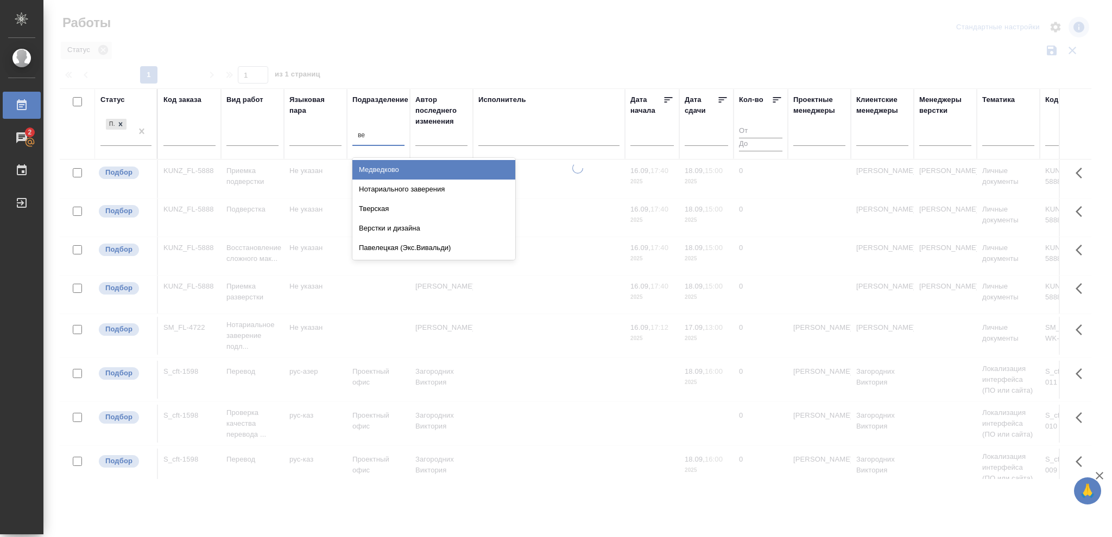
type input "вер"
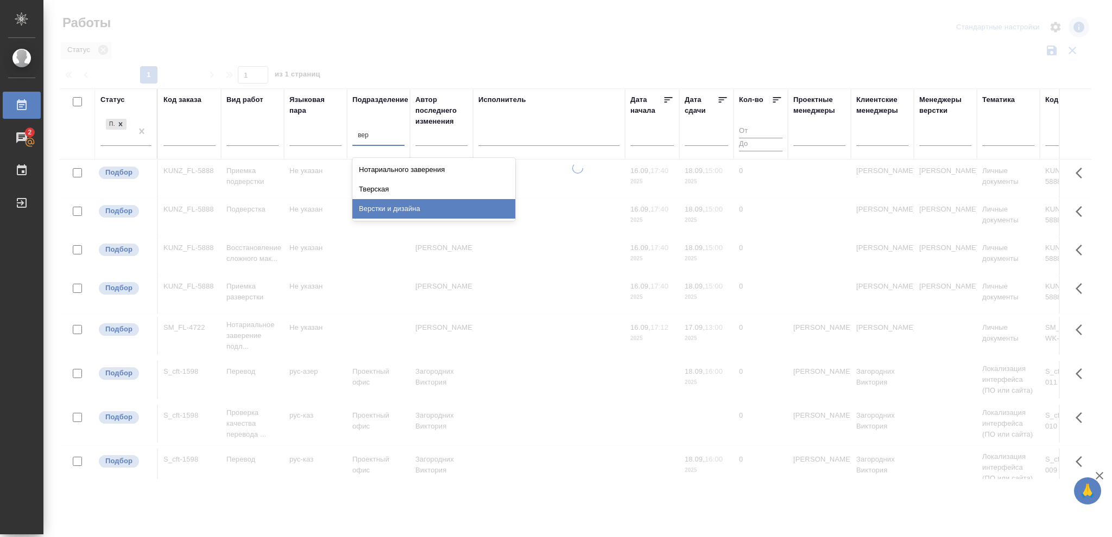
drag, startPoint x: 403, startPoint y: 205, endPoint x: 594, endPoint y: 201, distance: 191.6
click at [402, 205] on div "Верстки и дизайна" at bounding box center [433, 209] width 163 height 20
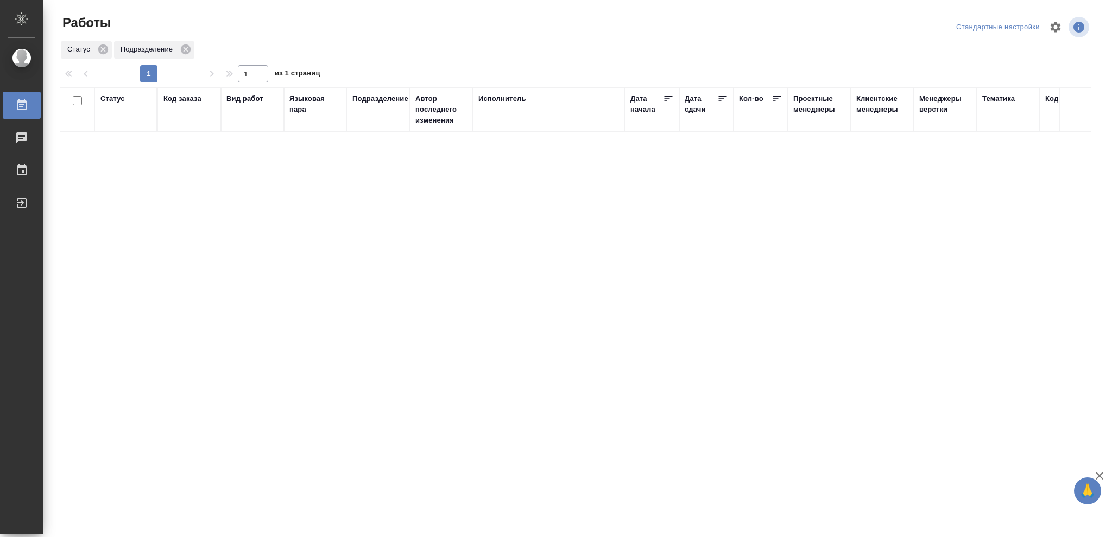
click at [109, 100] on div "Статус" at bounding box center [112, 98] width 24 height 11
click at [120, 128] on icon at bounding box center [121, 127] width 8 height 8
click at [119, 125] on icon at bounding box center [121, 124] width 8 height 8
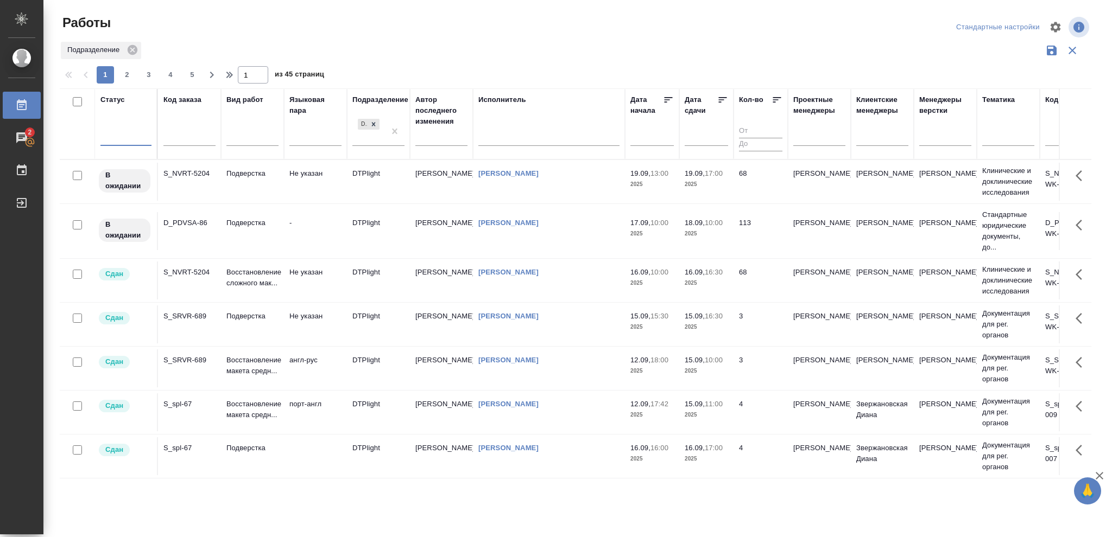
click at [120, 135] on div at bounding box center [125, 136] width 51 height 16
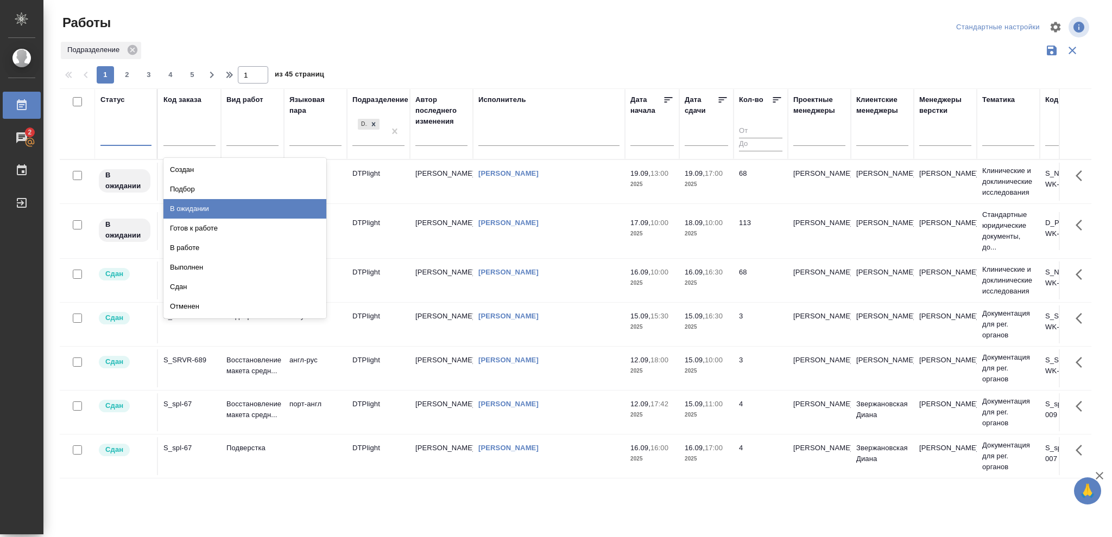
click at [204, 205] on div "В ожидании" at bounding box center [244, 209] width 163 height 20
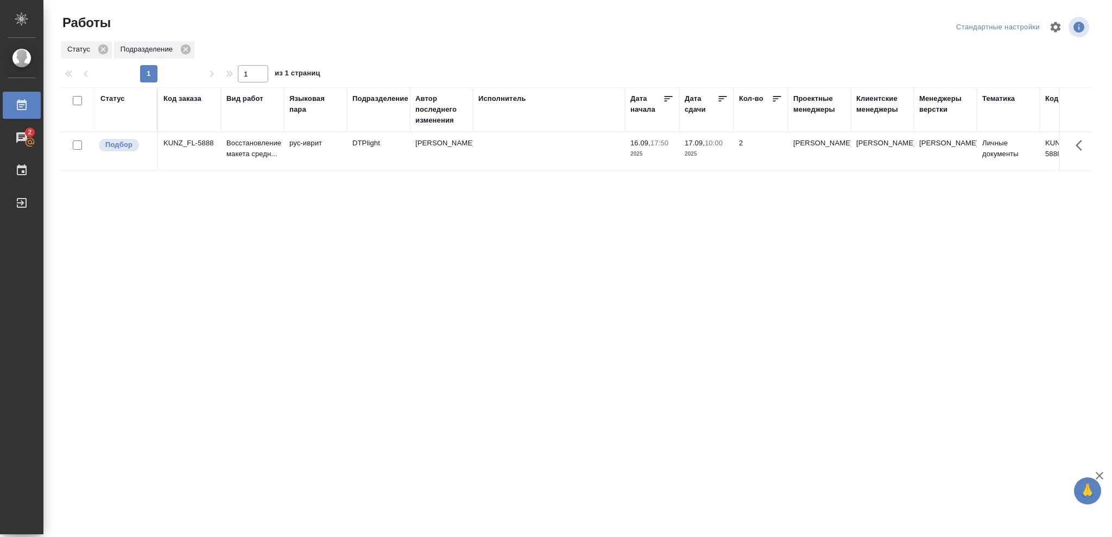
click at [106, 96] on div "Статус" at bounding box center [112, 98] width 24 height 11
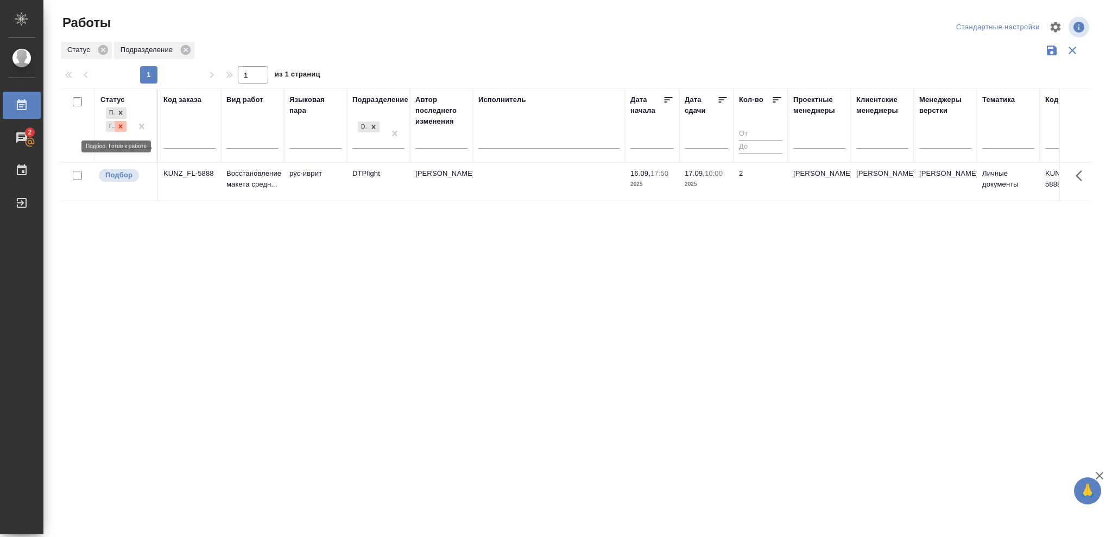
click at [118, 125] on icon at bounding box center [121, 127] width 8 height 8
click at [372, 124] on icon at bounding box center [374, 124] width 4 height 4
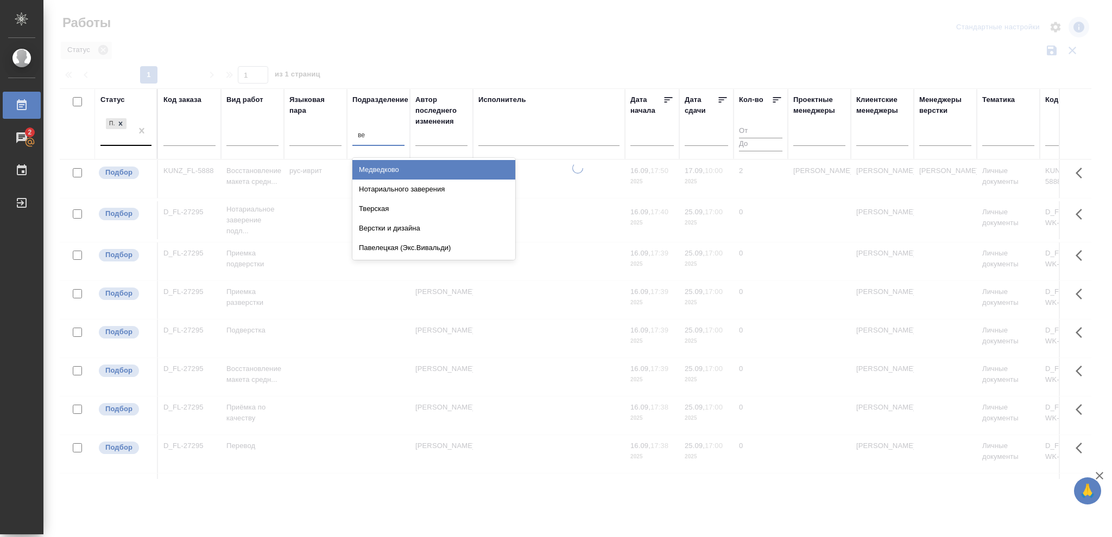
type input "вер"
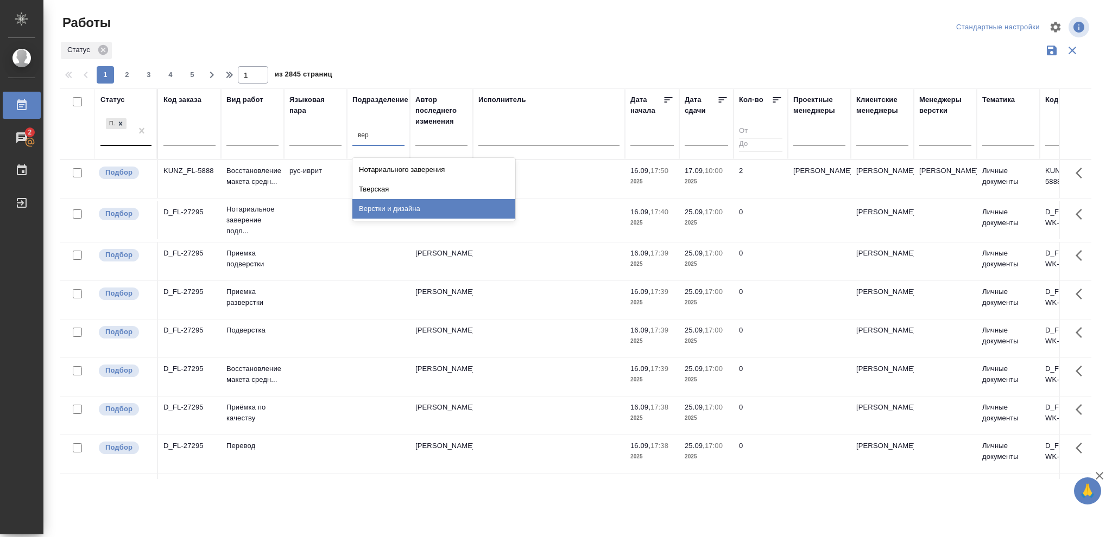
click at [395, 209] on div "Верстки и дизайна" at bounding box center [433, 209] width 163 height 20
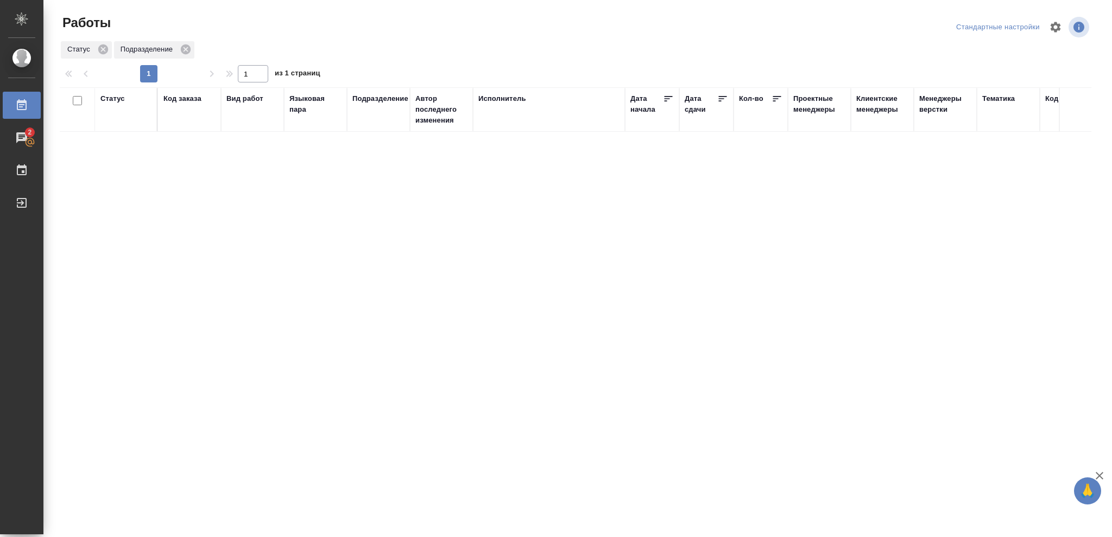
click at [117, 100] on div "Статус" at bounding box center [112, 98] width 24 height 11
click at [118, 126] on icon at bounding box center [121, 127] width 8 height 8
click at [374, 124] on icon at bounding box center [374, 124] width 8 height 8
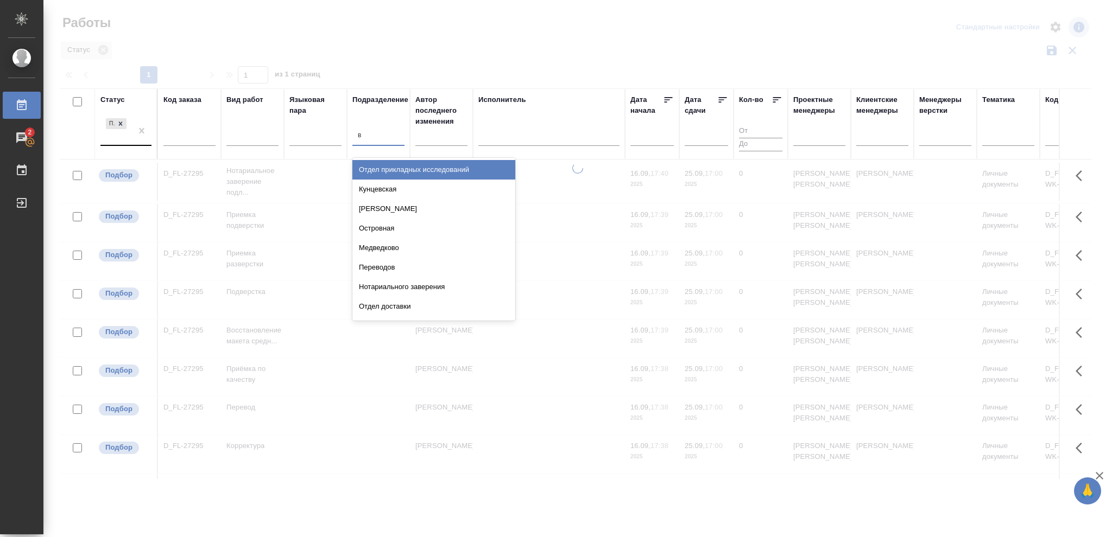
type input "ве"
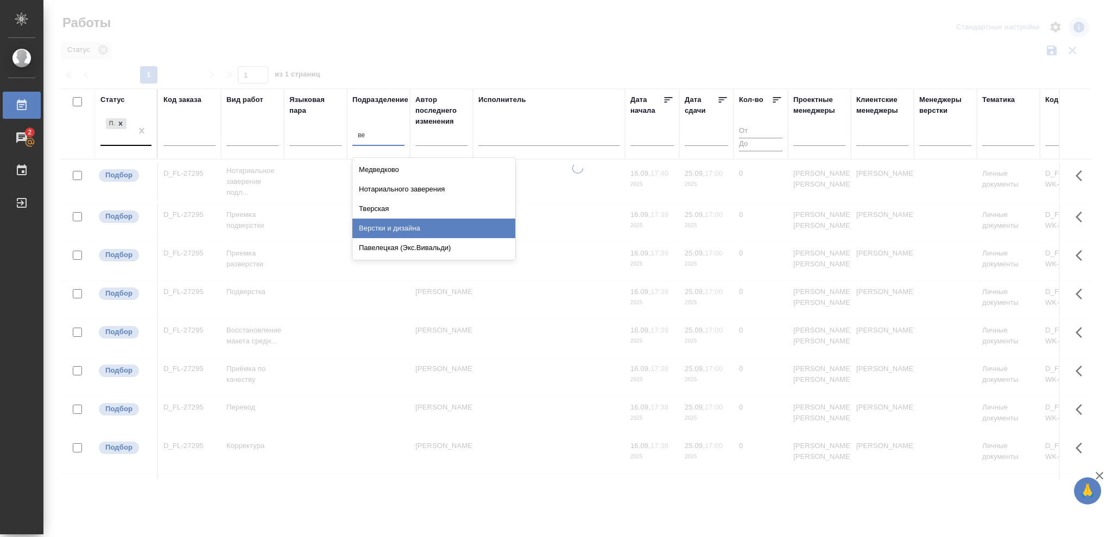
click at [406, 226] on div "Верстки и дизайна" at bounding box center [433, 229] width 163 height 20
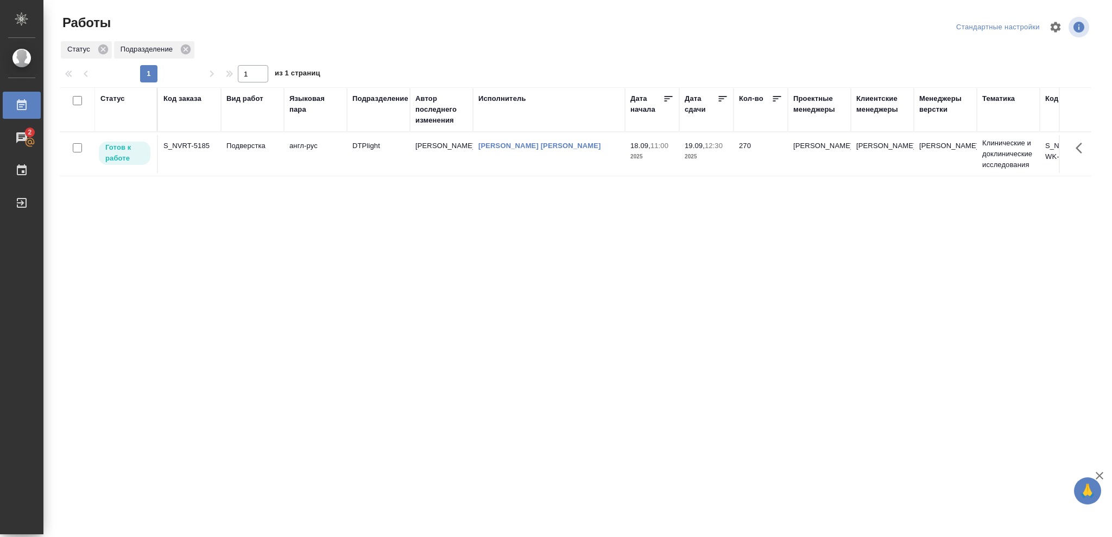
click at [708, 157] on p "2025" at bounding box center [705, 156] width 43 height 11
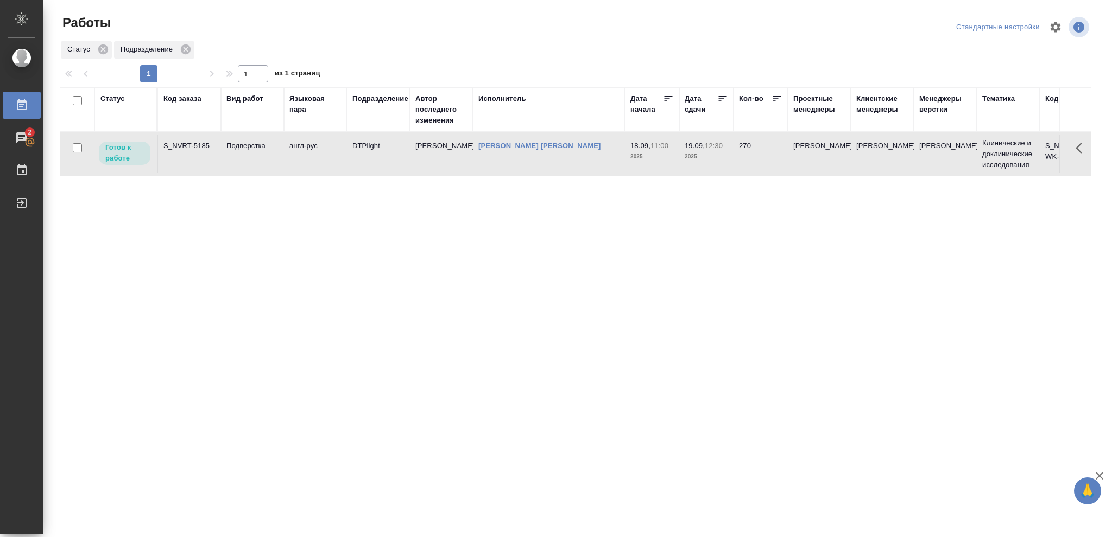
click at [708, 157] on p "2025" at bounding box center [705, 156] width 43 height 11
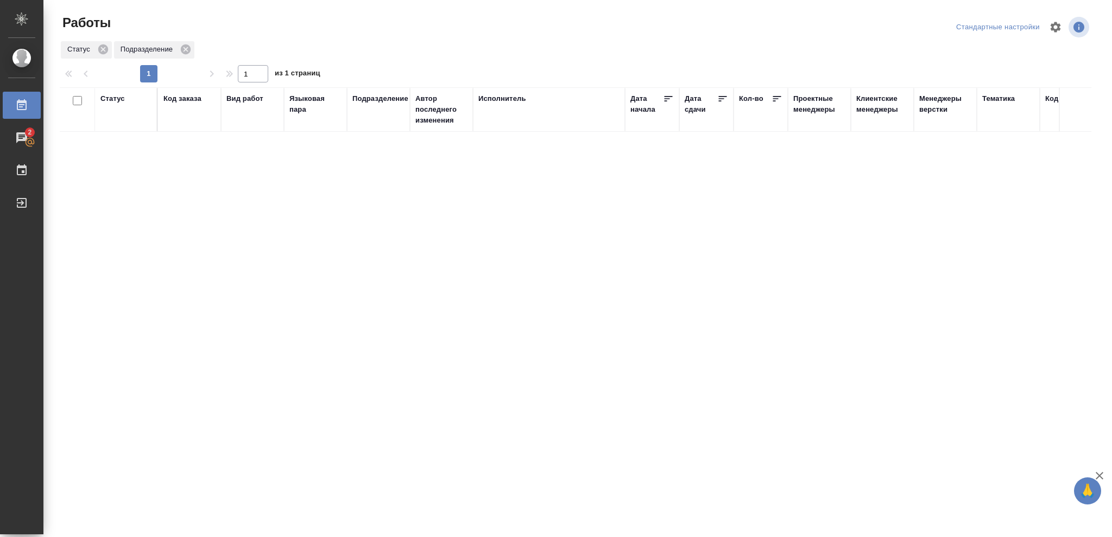
click at [116, 100] on div "Статус" at bounding box center [112, 98] width 24 height 11
click at [123, 127] on icon at bounding box center [121, 127] width 8 height 8
click at [120, 127] on icon at bounding box center [121, 124] width 8 height 8
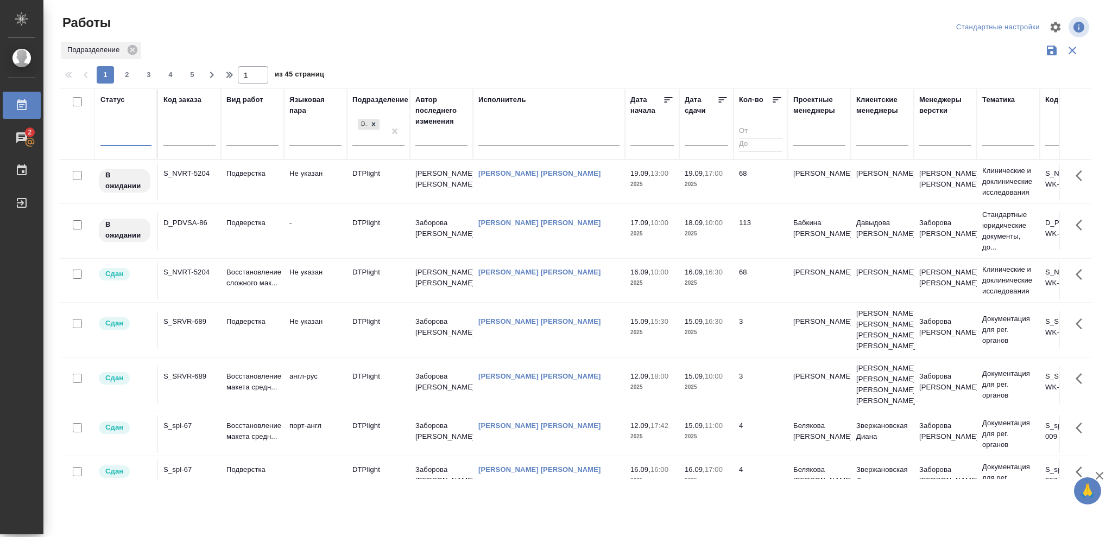
click at [118, 136] on div at bounding box center [125, 136] width 51 height 16
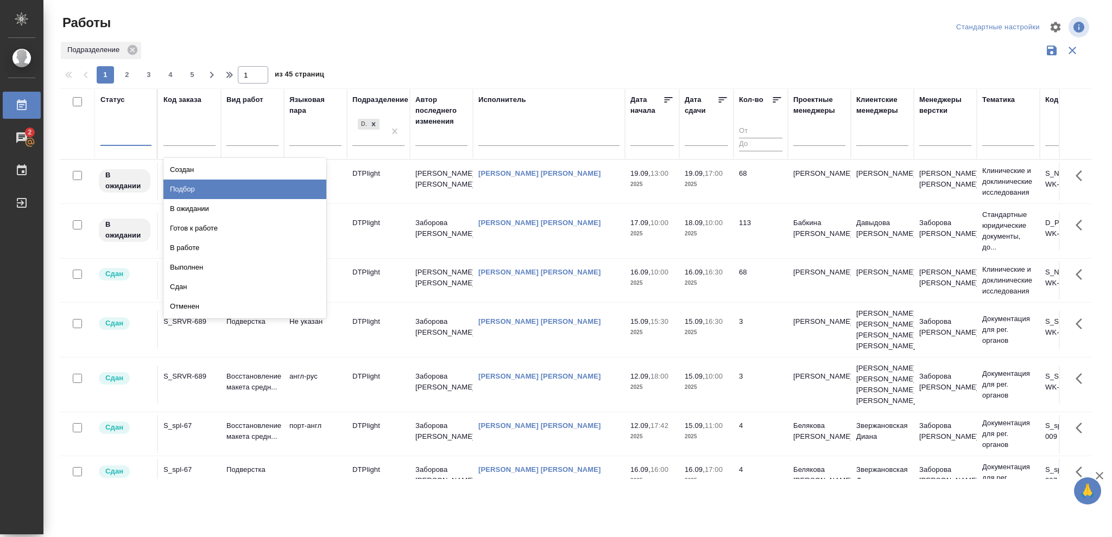
click at [188, 191] on div "Подбор" at bounding box center [244, 190] width 163 height 20
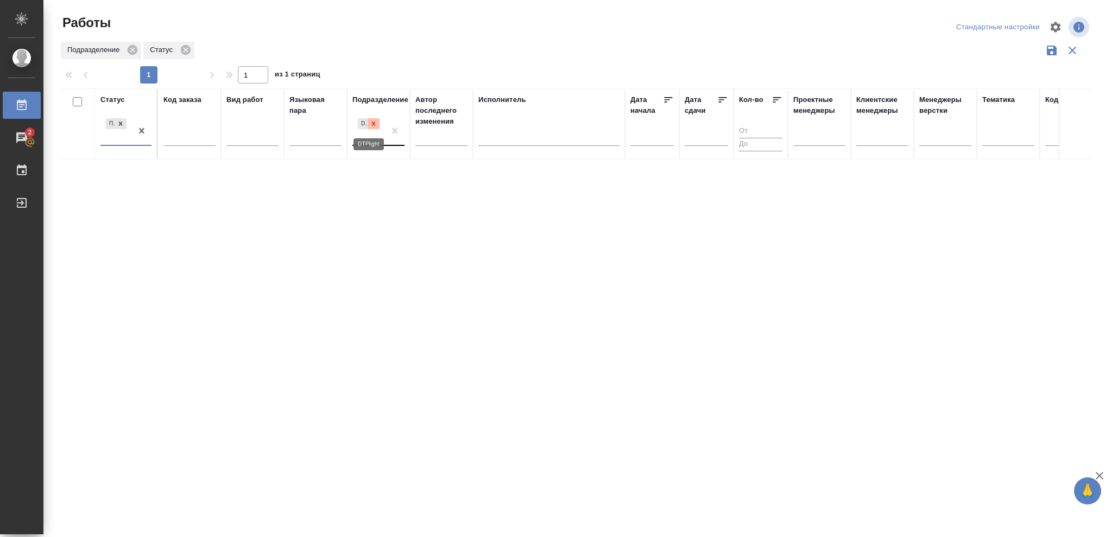
click at [371, 126] on icon at bounding box center [374, 124] width 8 height 8
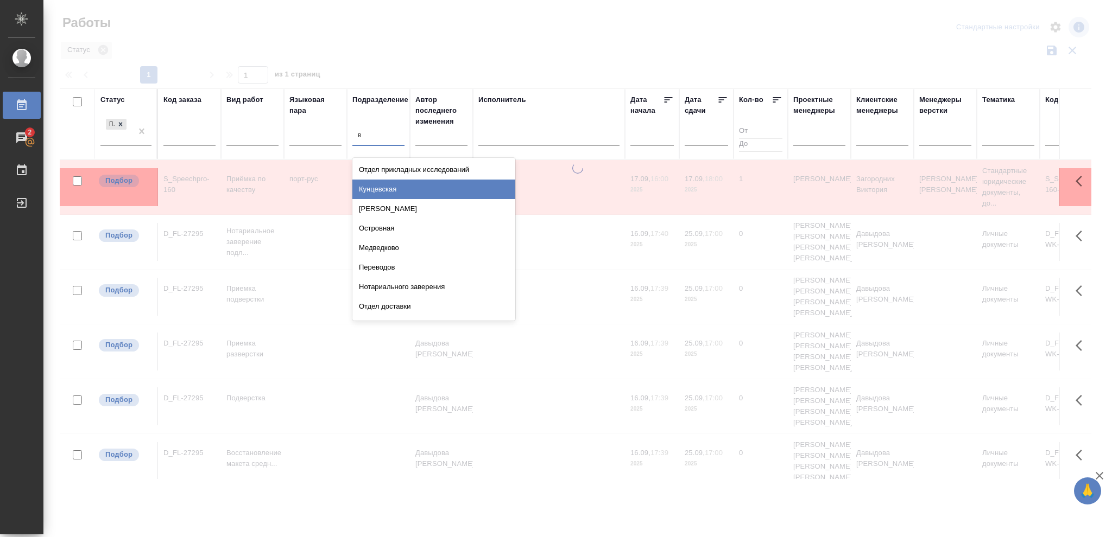
type input "ве"
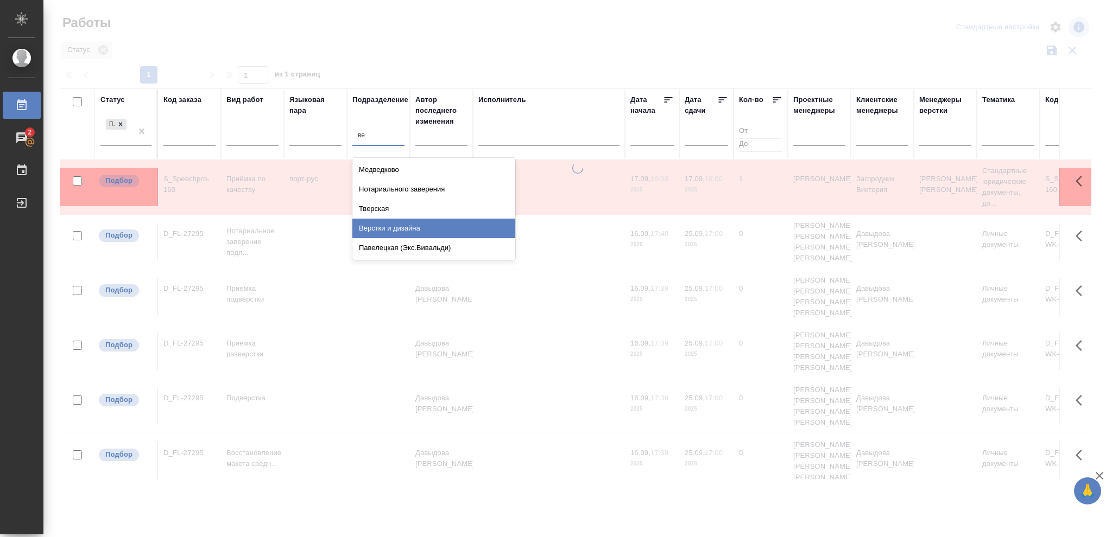
click at [416, 224] on div "Верстки и дизайна" at bounding box center [433, 229] width 163 height 20
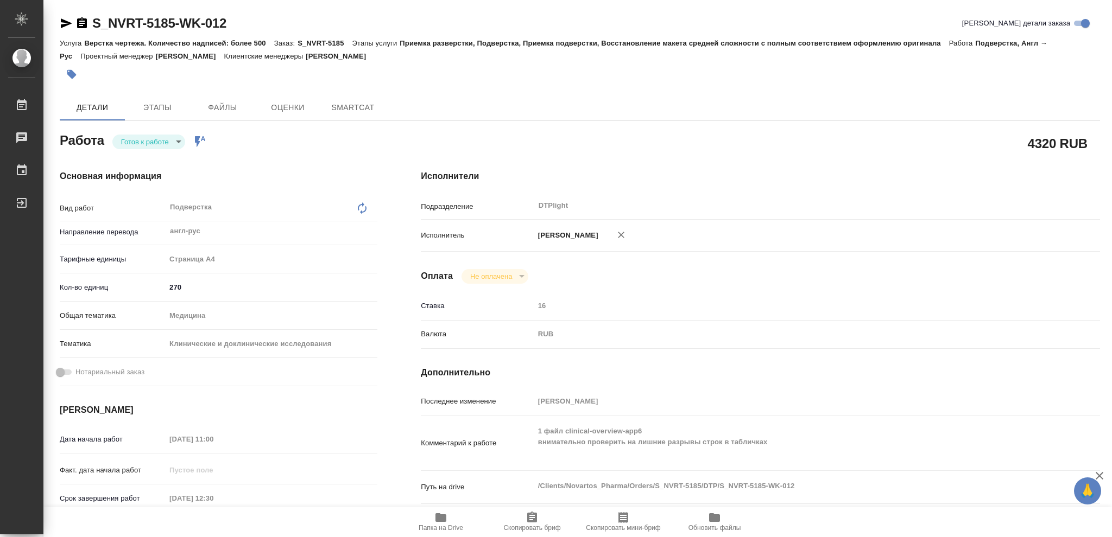
type textarea "x"
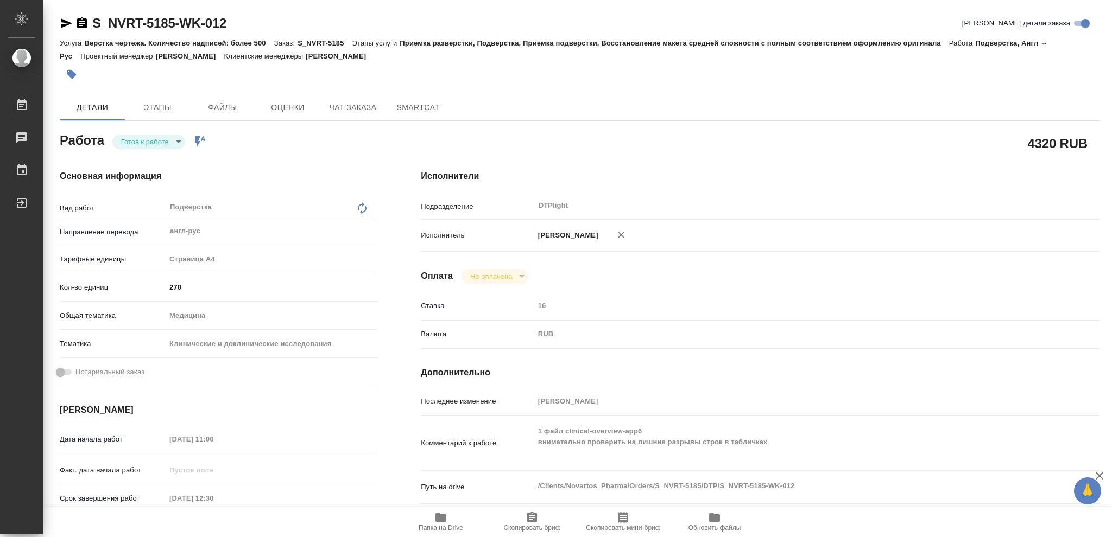
type textarea "x"
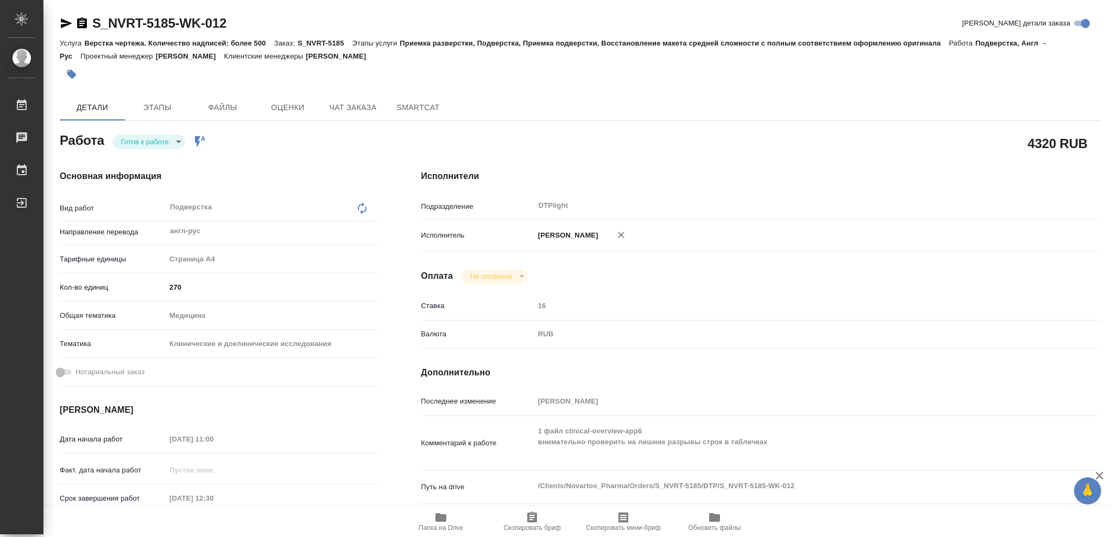
type textarea "x"
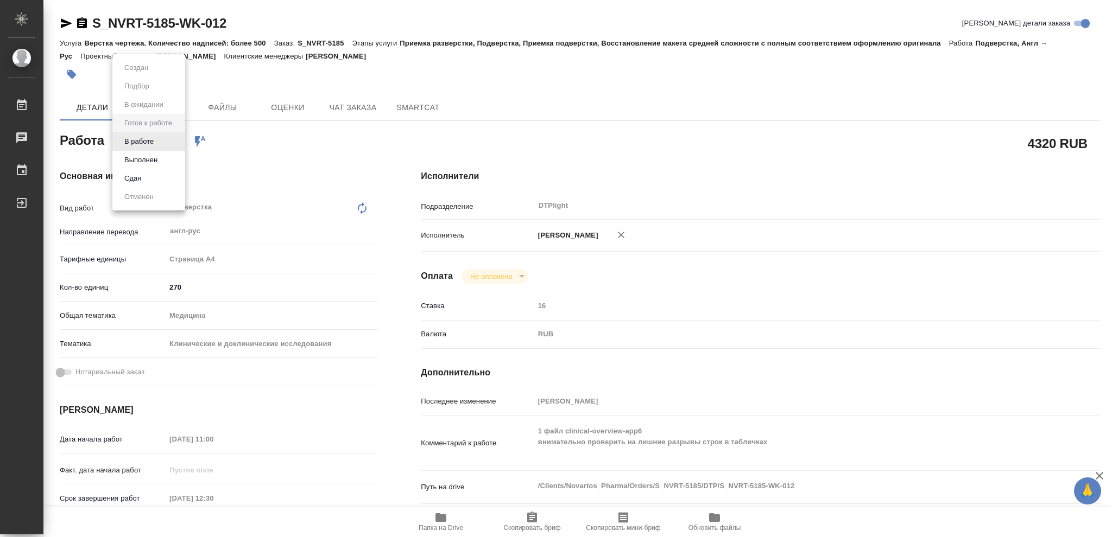
click at [177, 142] on body "🙏 .cls-1 fill:#fff; AWATERA [PERSON_NAME] Чаты График Выйти S_NVRT-5185-WK-012 …" at bounding box center [556, 268] width 1112 height 537
click at [145, 144] on button "В работе" at bounding box center [139, 142] width 36 height 12
type textarea "x"
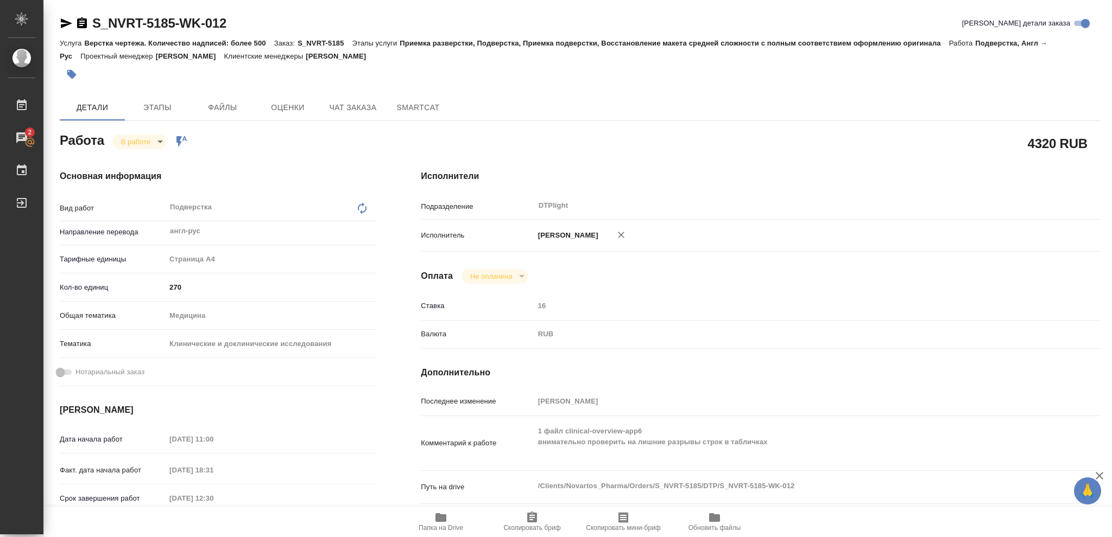
type textarea "x"
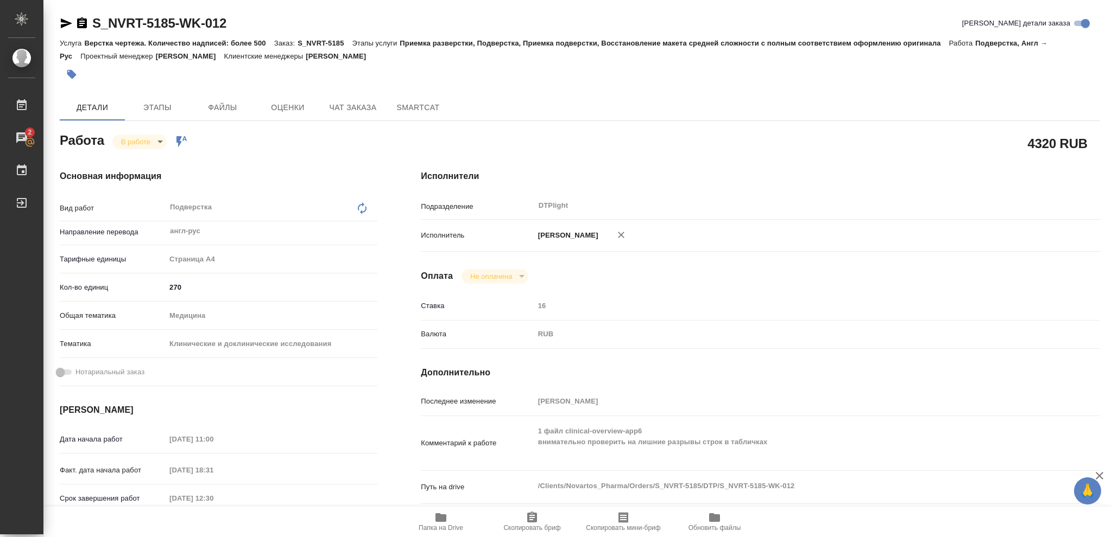
type textarea "x"
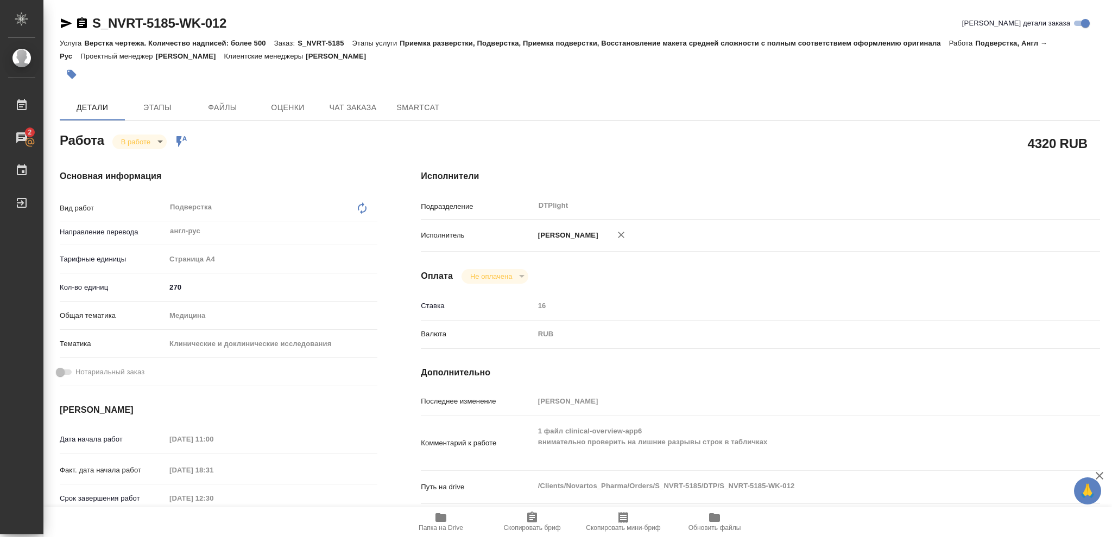
type textarea "x"
click at [84, 23] on icon "button" at bounding box center [81, 23] width 13 height 13
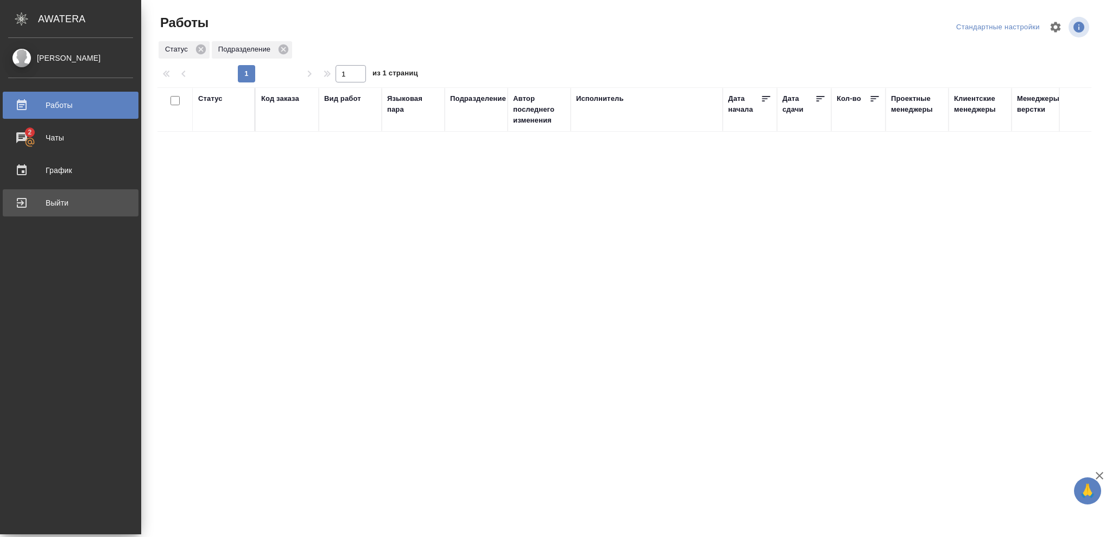
click at [55, 203] on div "Выйти" at bounding box center [70, 203] width 125 height 16
